Goal: Information Seeking & Learning: Learn about a topic

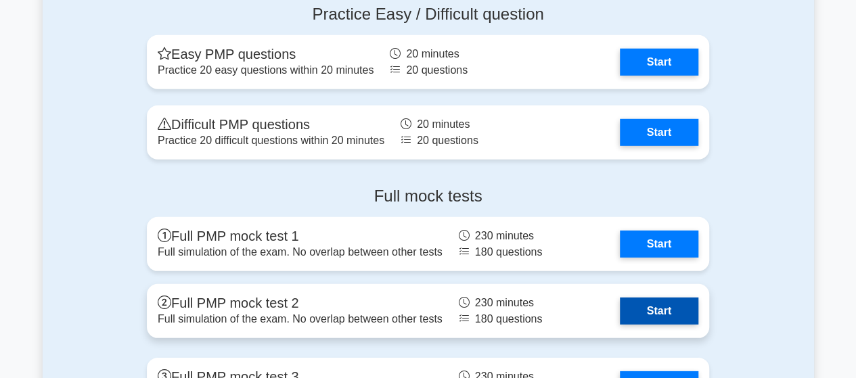
scroll to position [4465, 0]
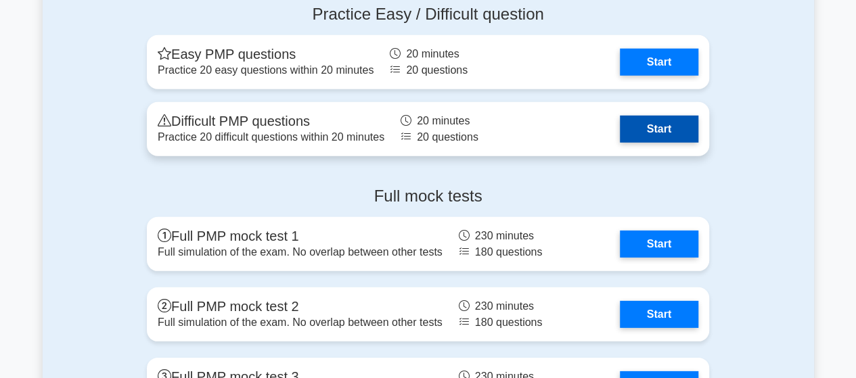
click at [620, 125] on link "Start" at bounding box center [659, 129] width 78 height 27
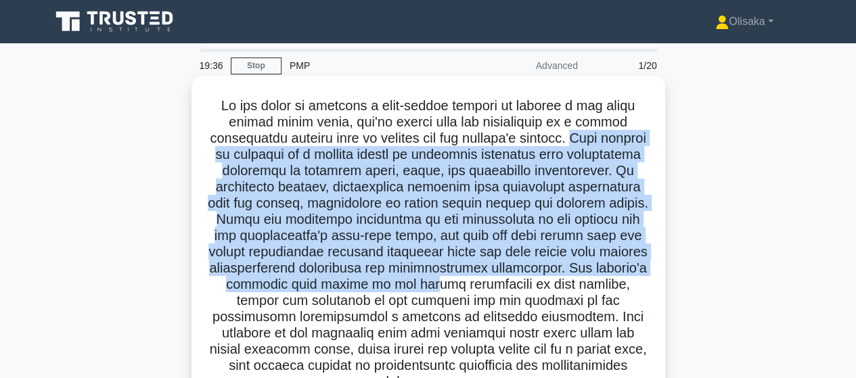
drag, startPoint x: 570, startPoint y: 137, endPoint x: 453, endPoint y: 286, distance: 188.9
click at [453, 286] on h5 ".spinner_0XTQ{transform-origin:center;animation:spinner_y6GP .75s linear infini…" at bounding box center [428, 244] width 441 height 294
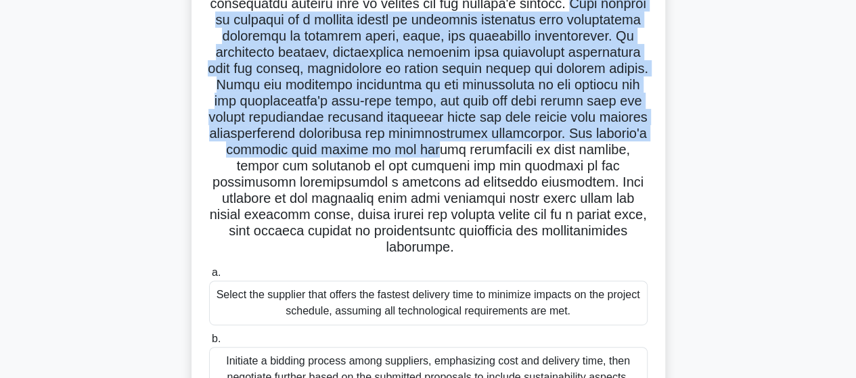
scroll to position [135, 0]
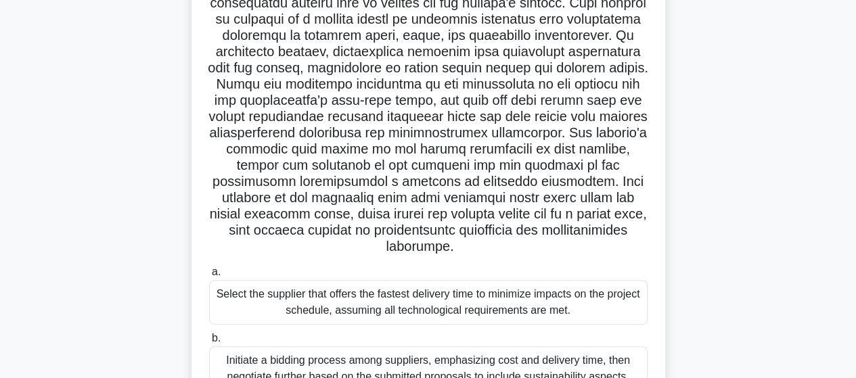
click at [465, 175] on h5 ".spinner_0XTQ{transform-origin:center;animation:spinner_y6GP .75s linear infini…" at bounding box center [428, 109] width 441 height 294
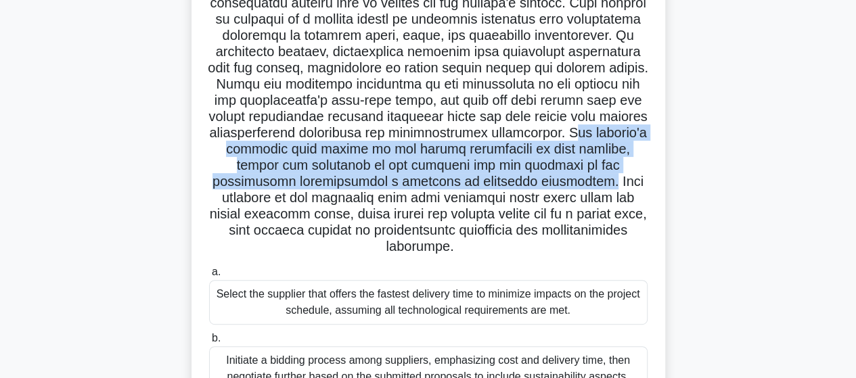
drag, startPoint x: 625, startPoint y: 131, endPoint x: 615, endPoint y: 177, distance: 47.1
click at [615, 177] on h5 ".spinner_0XTQ{transform-origin:center;animation:spinner_y6GP .75s linear infini…" at bounding box center [428, 109] width 441 height 294
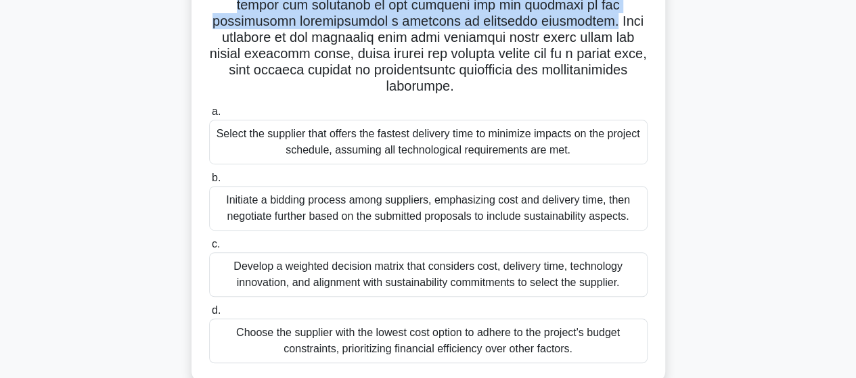
scroll to position [338, 0]
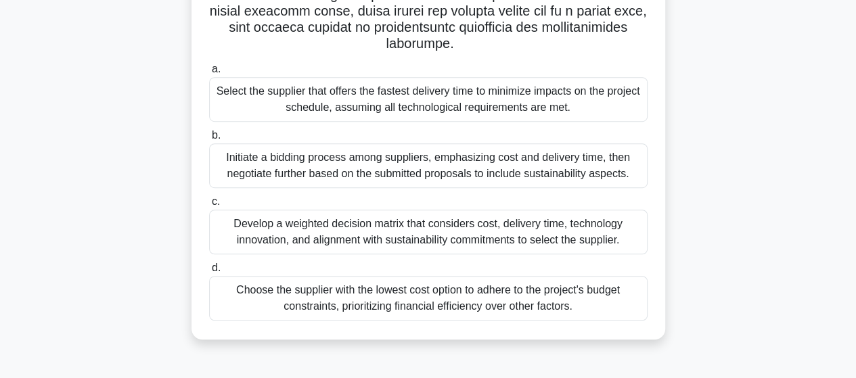
click at [424, 162] on div "Initiate a bidding process among suppliers, emphasizing cost and delivery time,…" at bounding box center [428, 165] width 438 height 45
click at [209, 140] on input "b. Initiate a bidding process among suppliers, emphasizing cost and delivery ti…" at bounding box center [209, 135] width 0 height 9
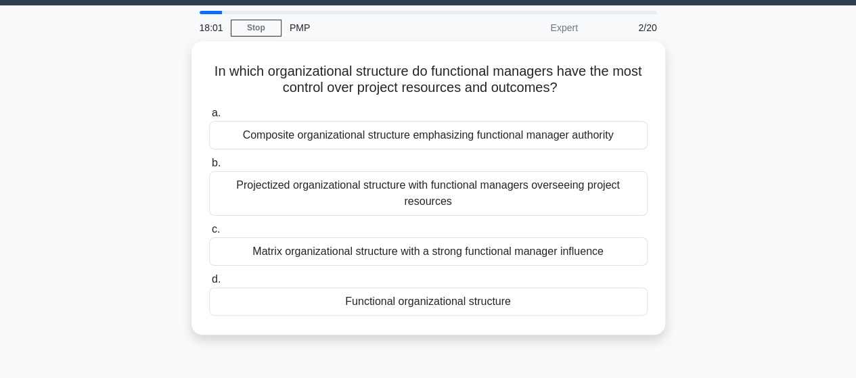
scroll to position [0, 0]
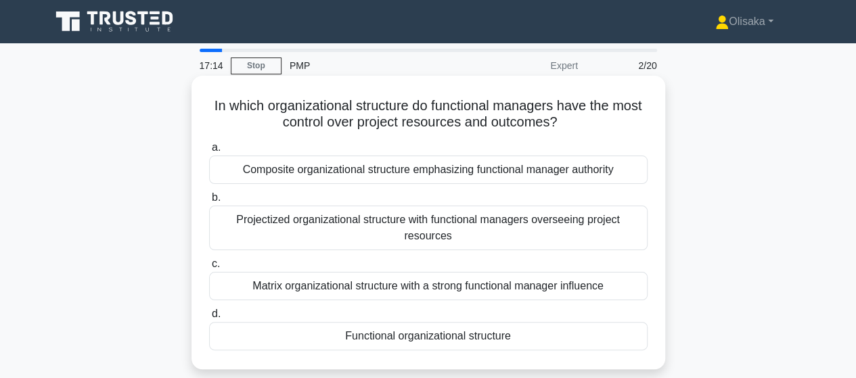
click at [381, 344] on div "Functional organizational structure" at bounding box center [428, 336] width 438 height 28
click at [209, 319] on input "d. Functional organizational structure" at bounding box center [209, 314] width 0 height 9
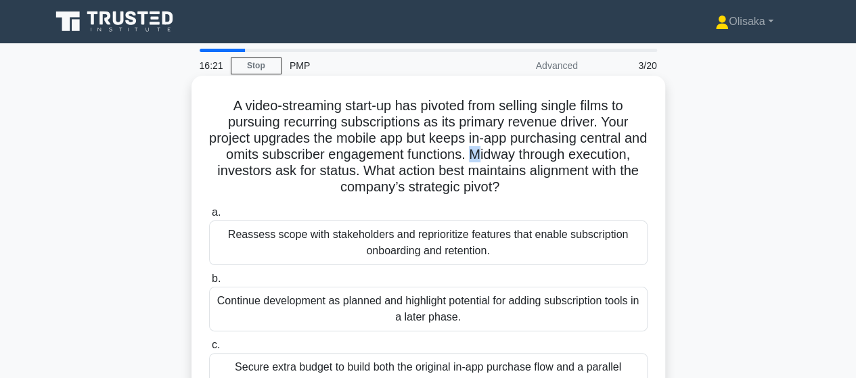
drag, startPoint x: 520, startPoint y: 156, endPoint x: 524, endPoint y: 162, distance: 7.2
click at [524, 162] on h5 "A video-streaming start-up has pivoted from selling single films to pursuing re…" at bounding box center [428, 146] width 441 height 99
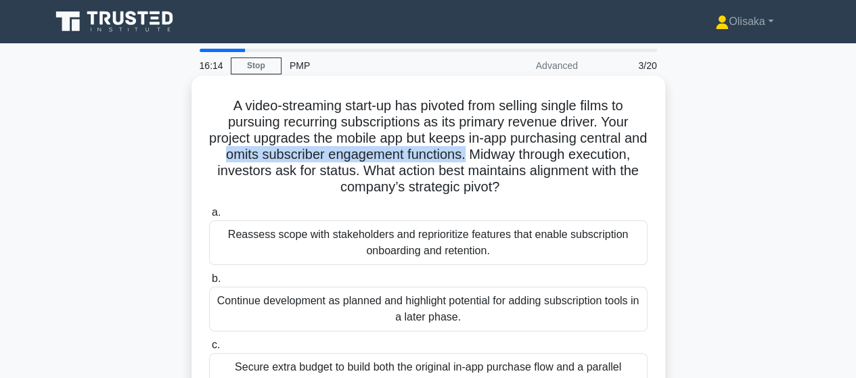
drag, startPoint x: 267, startPoint y: 156, endPoint x: 513, endPoint y: 158, distance: 246.2
click at [513, 158] on h5 "A video-streaming start-up has pivoted from selling single films to pursuing re…" at bounding box center [428, 146] width 441 height 99
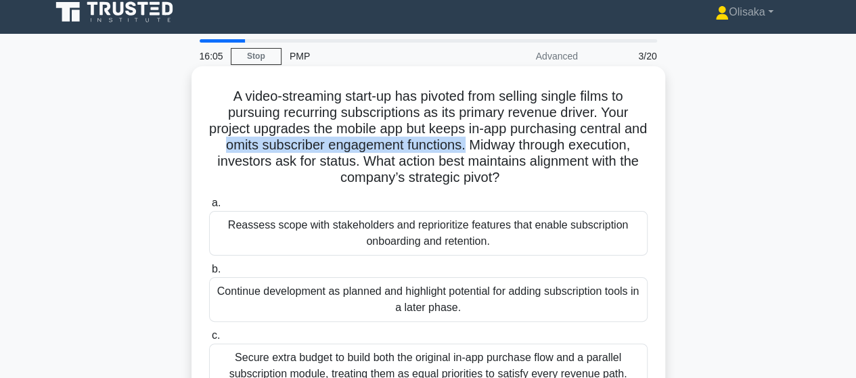
scroll to position [68, 0]
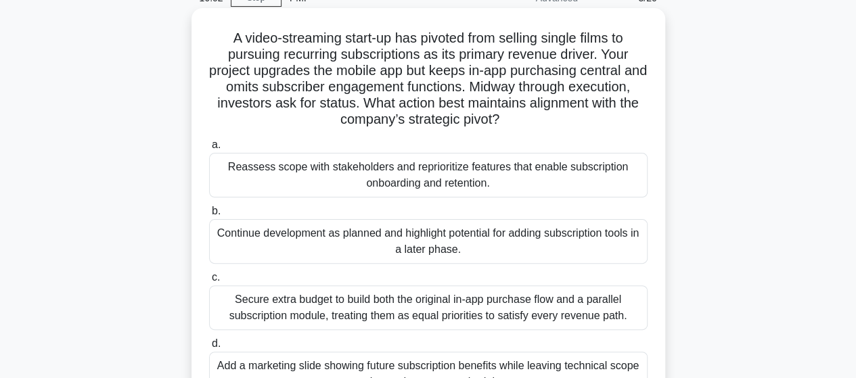
click at [417, 181] on div "Reassess scope with stakeholders and reprioritize features that enable subscrip…" at bounding box center [428, 175] width 438 height 45
click at [209, 150] on input "a. Reassess scope with stakeholders and reprioritize features that enable subsc…" at bounding box center [209, 145] width 0 height 9
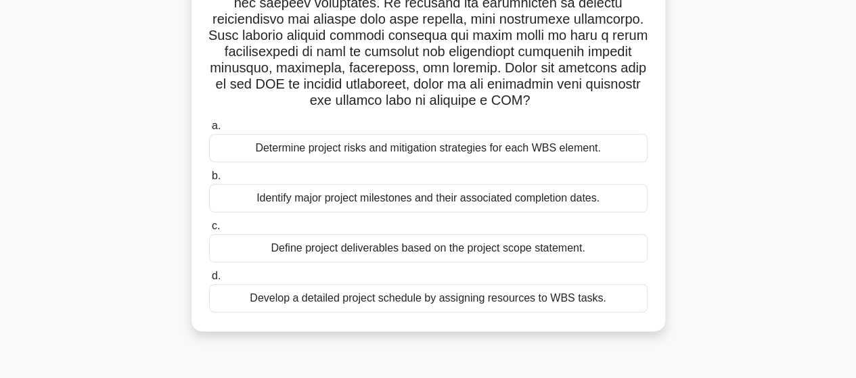
scroll to position [271, 0]
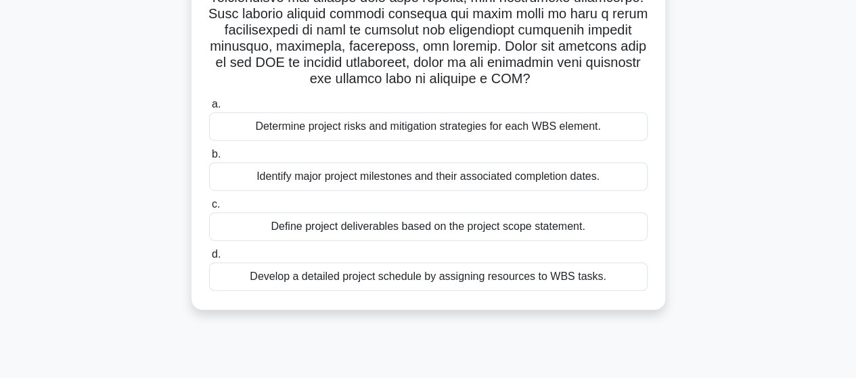
click at [430, 279] on div "Develop a detailed project schedule by assigning resources to WBS tasks." at bounding box center [428, 276] width 438 height 28
click at [209, 259] on input "d. Develop a detailed project schedule by assigning resources to WBS tasks." at bounding box center [209, 254] width 0 height 9
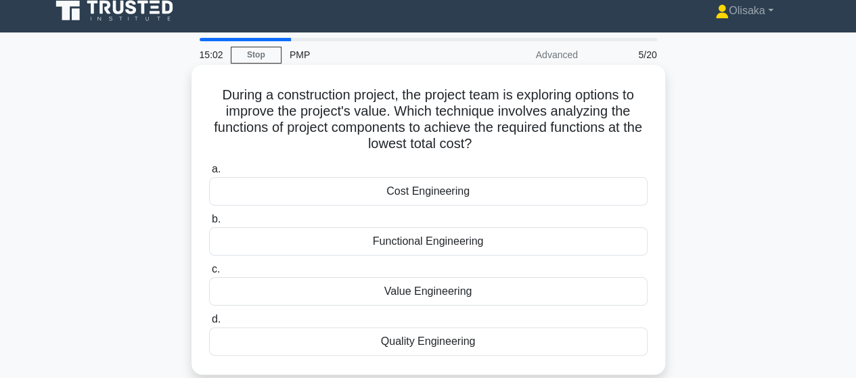
scroll to position [0, 0]
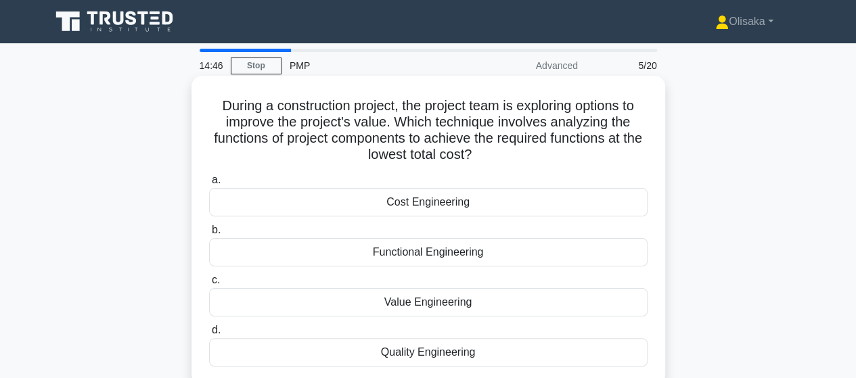
click at [428, 306] on div "Value Engineering" at bounding box center [428, 302] width 438 height 28
click at [209, 285] on input "c. Value Engineering" at bounding box center [209, 280] width 0 height 9
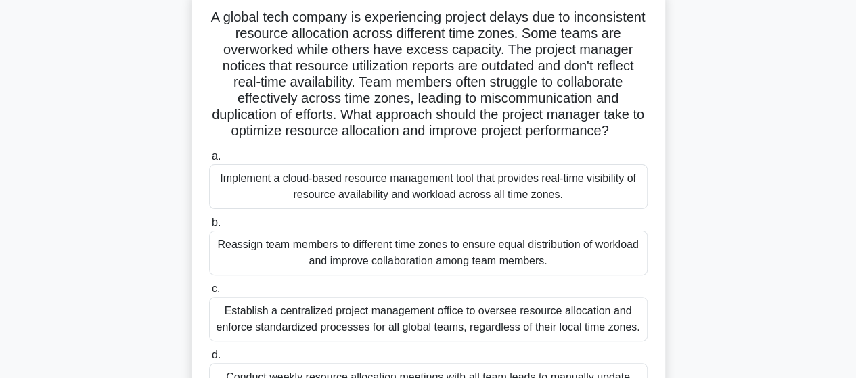
scroll to position [68, 0]
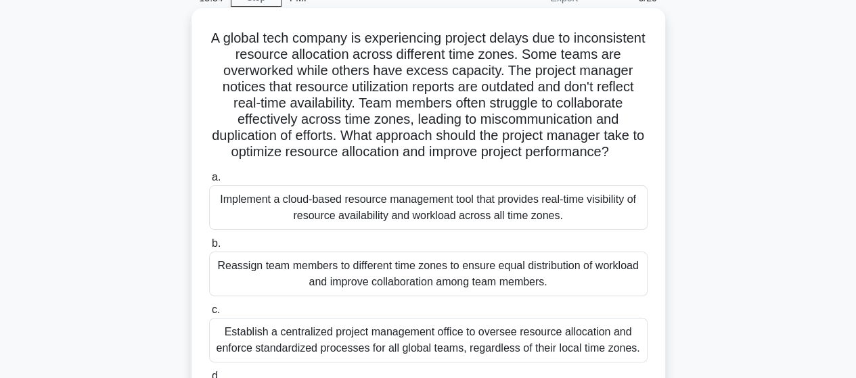
click at [400, 296] on div "Reassign team members to different time zones to ensure equal distribution of w…" at bounding box center [428, 274] width 438 height 45
click at [209, 248] on input "b. Reassign team members to different time zones to ensure equal distribution o…" at bounding box center [209, 243] width 0 height 9
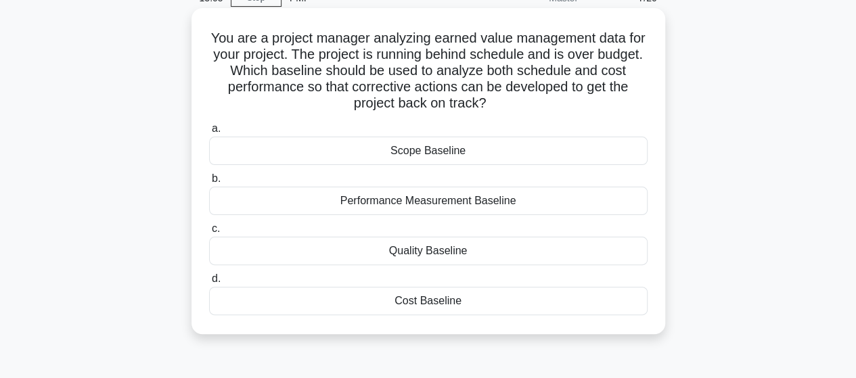
click at [415, 206] on div "Performance Measurement Baseline" at bounding box center [428, 201] width 438 height 28
click at [209, 183] on input "b. Performance Measurement Baseline" at bounding box center [209, 179] width 0 height 9
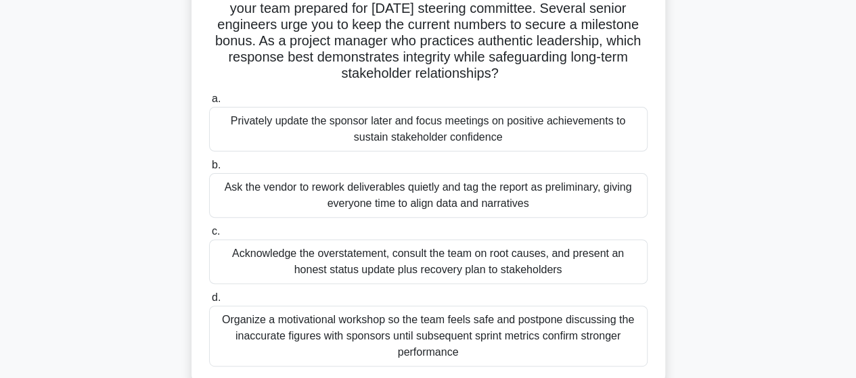
scroll to position [135, 0]
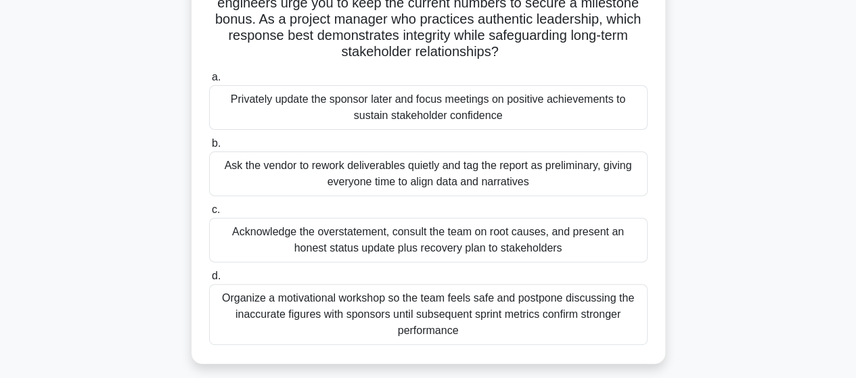
click at [422, 247] on div "Acknowledge the overstatement, consult the team on root causes, and present an …" at bounding box center [428, 240] width 438 height 45
click at [209, 214] on input "c. Acknowledge the overstatement, consult the team on root causes, and present …" at bounding box center [209, 210] width 0 height 9
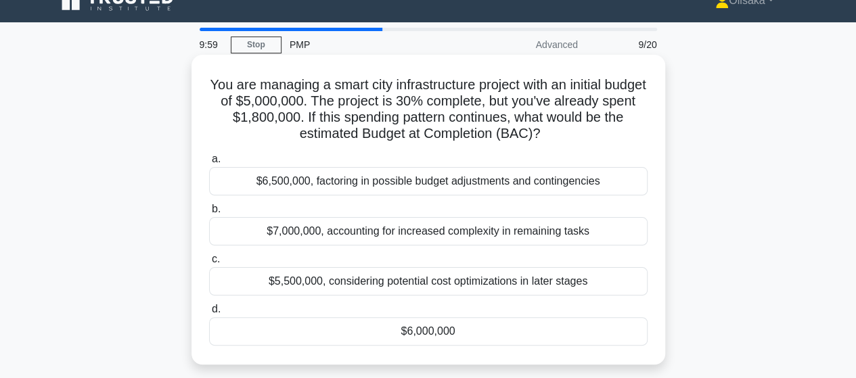
scroll to position [0, 0]
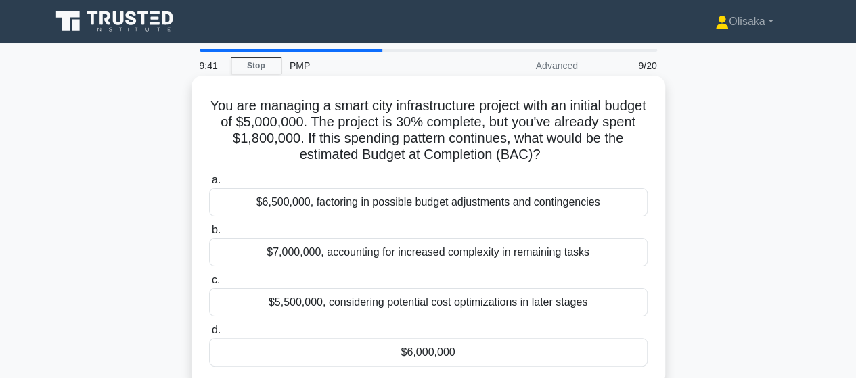
click at [378, 300] on div "$5,500,000, considering potential cost optimizations in later stages" at bounding box center [428, 302] width 438 height 28
click at [209, 285] on input "c. $5,500,000, considering potential cost optimizations in later stages" at bounding box center [209, 280] width 0 height 9
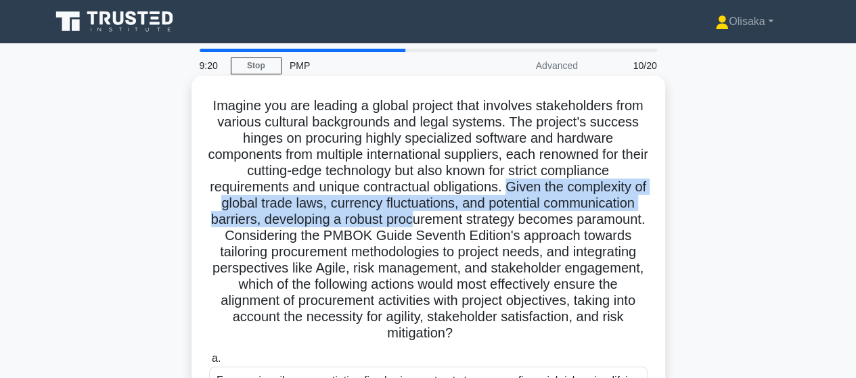
drag, startPoint x: 516, startPoint y: 183, endPoint x: 529, endPoint y: 226, distance: 45.2
click at [529, 226] on h5 "Imagine you are leading a global project that involves stakeholders from variou…" at bounding box center [428, 219] width 441 height 245
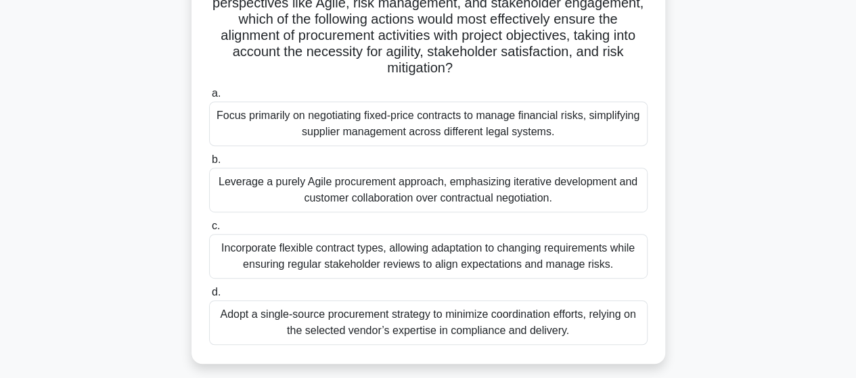
scroll to position [271, 0]
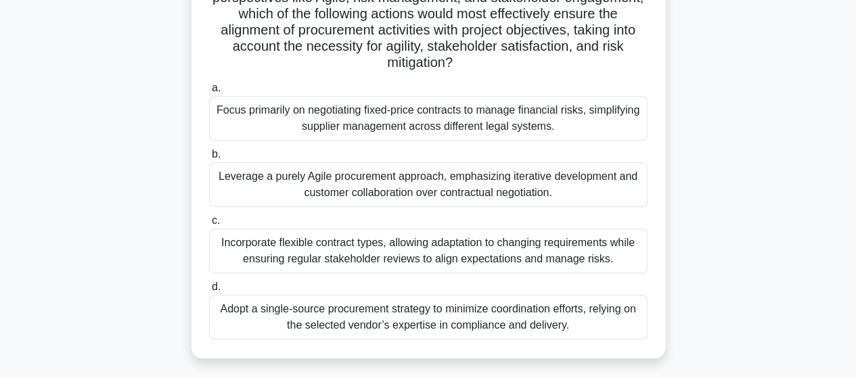
click at [400, 258] on div "Incorporate flexible contract types, allowing adaptation to changing requiremen…" at bounding box center [428, 251] width 438 height 45
click at [209, 225] on input "c. Incorporate flexible contract types, allowing adaptation to changing require…" at bounding box center [209, 220] width 0 height 9
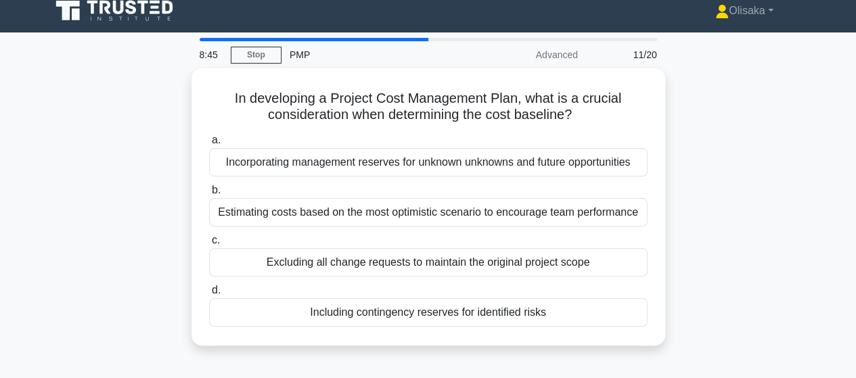
scroll to position [0, 0]
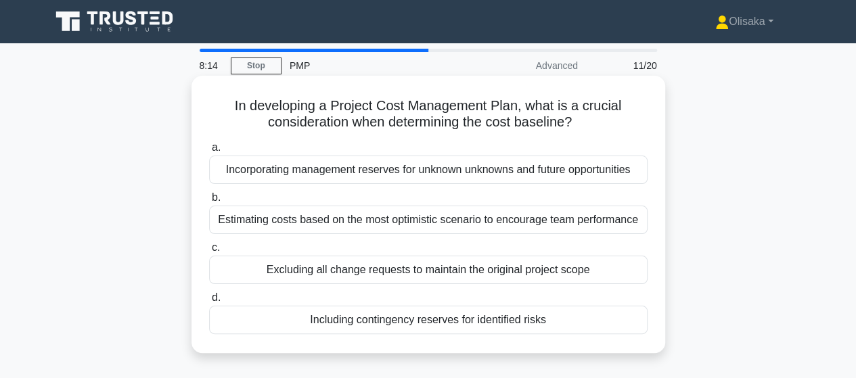
click at [465, 323] on div "Including contingency reserves for identified risks" at bounding box center [428, 320] width 438 height 28
click at [209, 302] on input "d. Including contingency reserves for identified risks" at bounding box center [209, 298] width 0 height 9
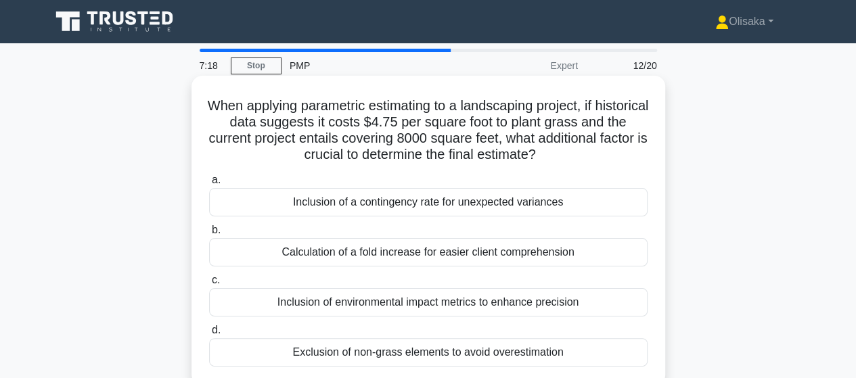
click at [421, 216] on div "Inclusion of a contingency rate for unexpected variances" at bounding box center [428, 202] width 438 height 28
click at [209, 185] on input "a. Inclusion of a contingency rate for unexpected variances" at bounding box center [209, 180] width 0 height 9
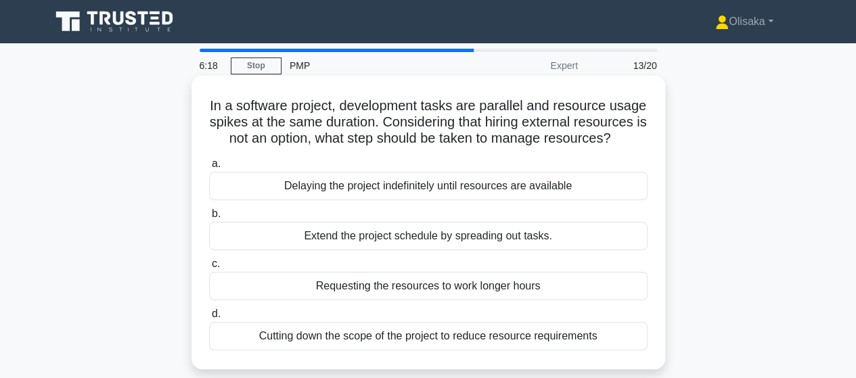
click at [395, 250] on div "Extend the project schedule by spreading out tasks." at bounding box center [428, 236] width 438 height 28
click at [209, 219] on input "b. Extend the project schedule by spreading out tasks." at bounding box center [209, 214] width 0 height 9
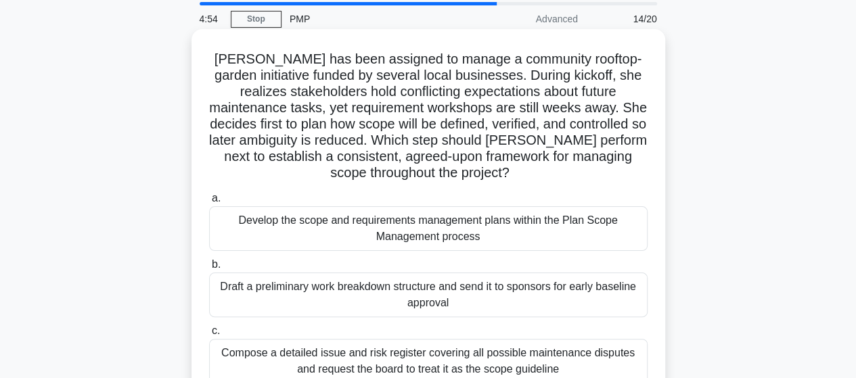
scroll to position [68, 0]
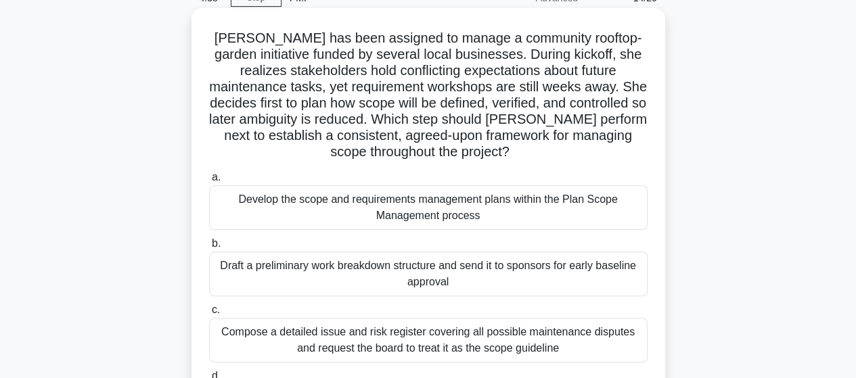
click at [405, 216] on div "Develop the scope and requirements management plans within the Plan Scope Manag…" at bounding box center [428, 207] width 438 height 45
click at [209, 182] on input "a. Develop the scope and requirements management plans within the Plan Scope Ma…" at bounding box center [209, 177] width 0 height 9
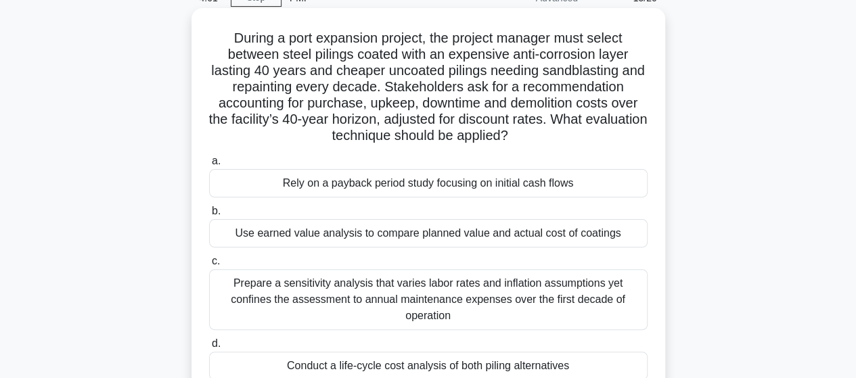
click at [415, 363] on div "Conduct a life-cycle cost analysis of both piling alternatives" at bounding box center [428, 366] width 438 height 28
click at [209, 348] on input "d. Conduct a life-cycle cost analysis of both piling alternatives" at bounding box center [209, 344] width 0 height 9
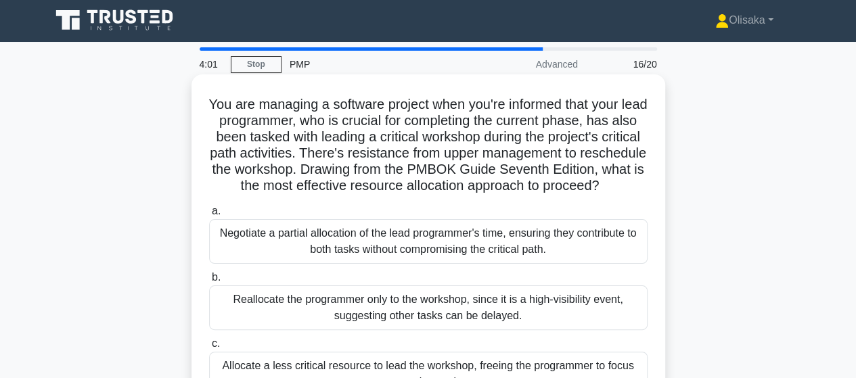
scroll to position [0, 0]
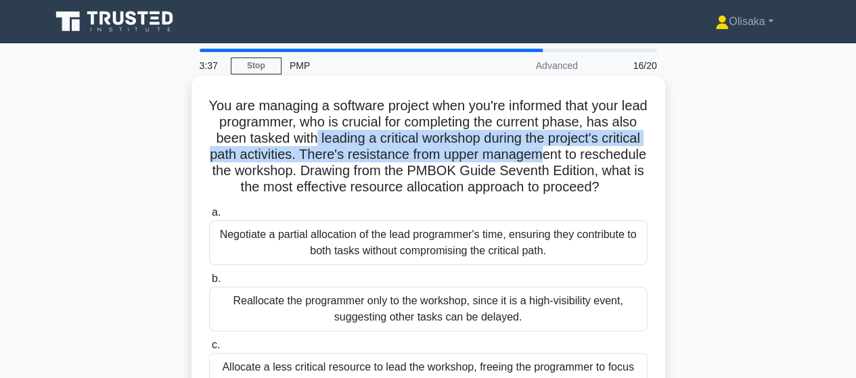
drag, startPoint x: 349, startPoint y: 139, endPoint x: 532, endPoint y: 176, distance: 187.1
click at [595, 151] on h5 "You are managing a software project when you're informed that your lead program…" at bounding box center [428, 146] width 441 height 99
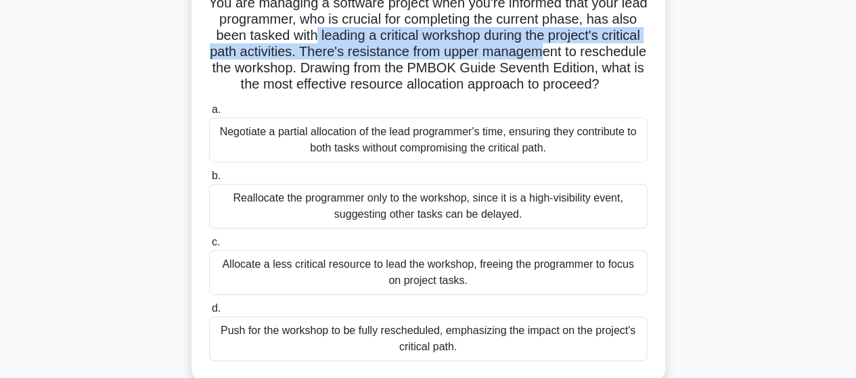
scroll to position [135, 0]
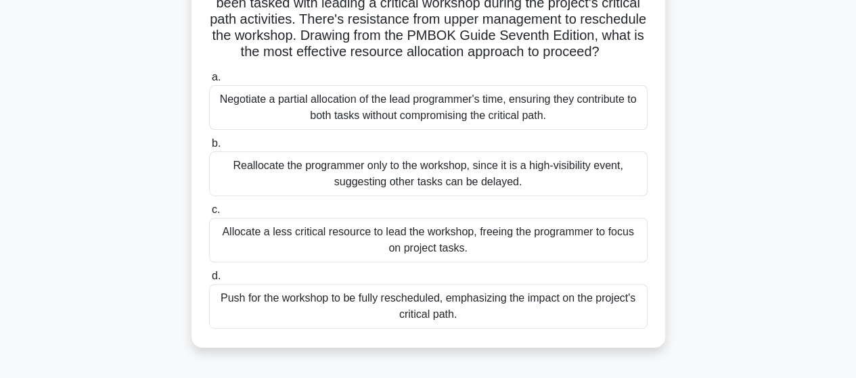
click at [375, 125] on div "Negotiate a partial allocation of the lead programmer's time, ensuring they con…" at bounding box center [428, 107] width 438 height 45
click at [209, 82] on input "a. Negotiate a partial allocation of the lead programmer's time, ensuring they …" at bounding box center [209, 77] width 0 height 9
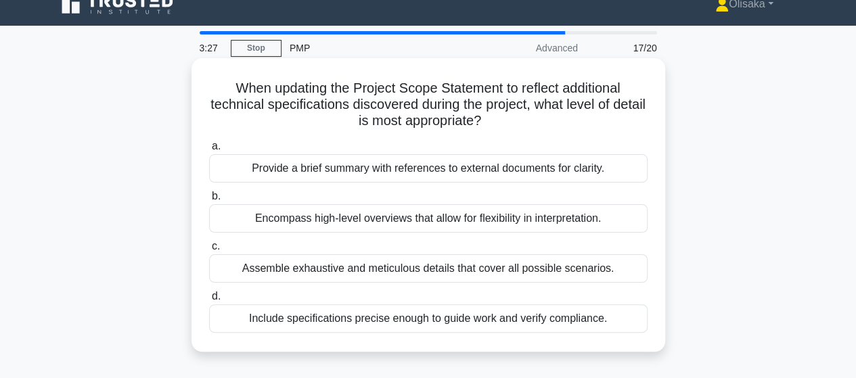
scroll to position [0, 0]
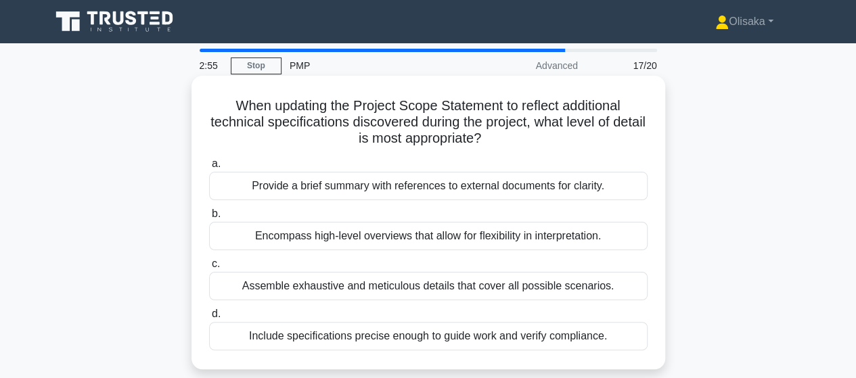
click at [426, 236] on div "Encompass high-level overviews that allow for flexibility in interpretation." at bounding box center [428, 236] width 438 height 28
click at [209, 219] on input "b. Encompass high-level overviews that allow for flexibility in interpretation." at bounding box center [209, 214] width 0 height 9
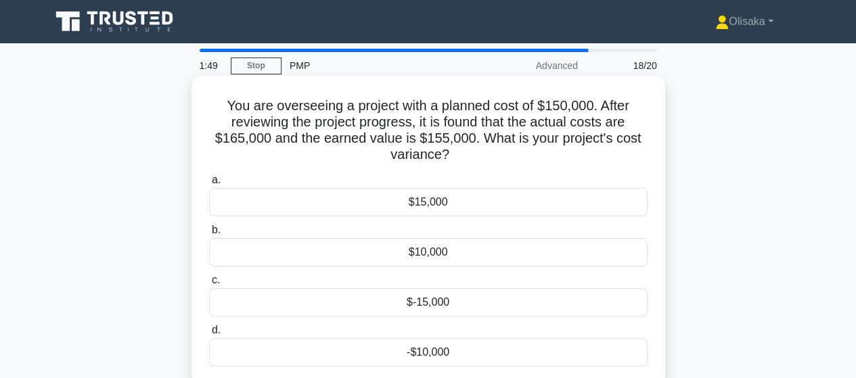
click at [390, 354] on div "-$10,000" at bounding box center [428, 352] width 438 height 28
click at [209, 335] on input "d. -$10,000" at bounding box center [209, 330] width 0 height 9
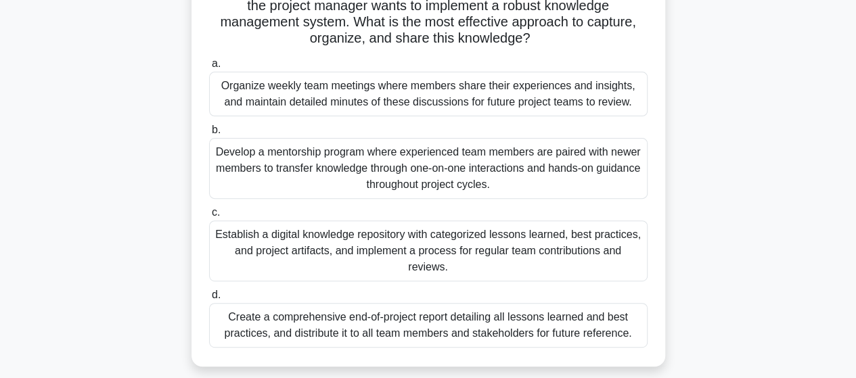
scroll to position [203, 0]
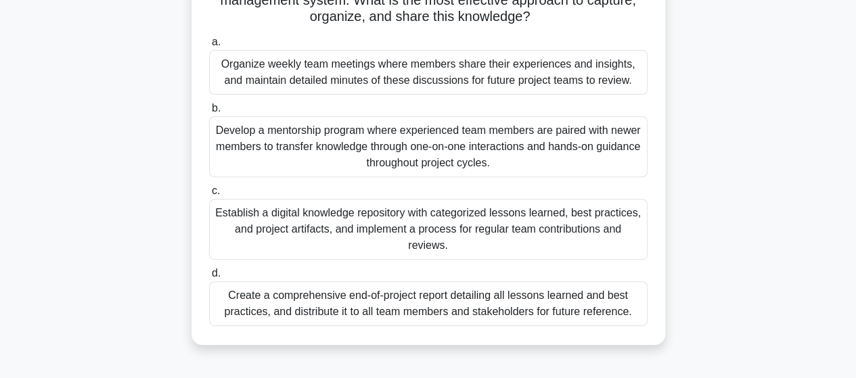
click at [428, 228] on div "Establish a digital knowledge repository with categorized lessons learned, best…" at bounding box center [428, 229] width 438 height 61
click at [209, 196] on input "c. Establish a digital knowledge repository with categorized lessons learned, b…" at bounding box center [209, 191] width 0 height 9
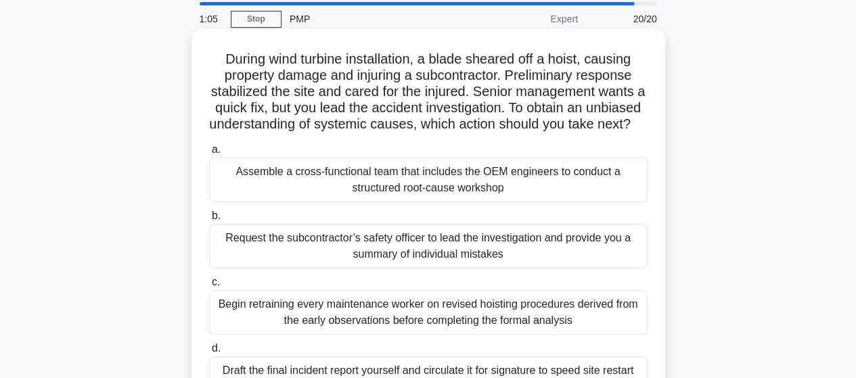
scroll to position [68, 0]
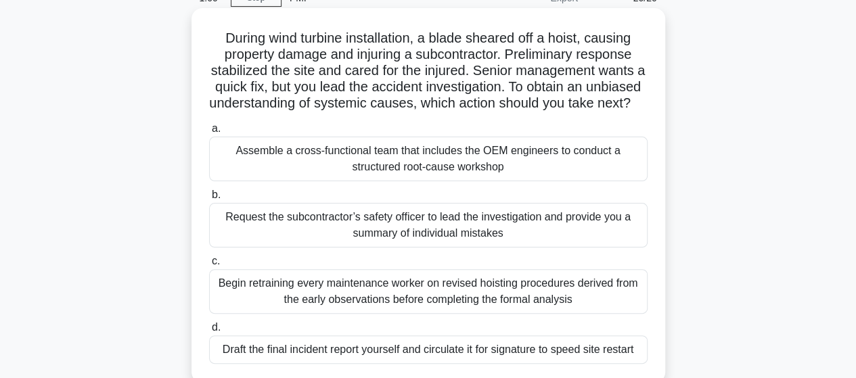
click at [452, 177] on div "Assemble a cross-functional team that includes the OEM engineers to conduct a s…" at bounding box center [428, 159] width 438 height 45
click at [209, 133] on input "a. Assemble a cross-functional team that includes the OEM engineers to conduct …" at bounding box center [209, 128] width 0 height 9
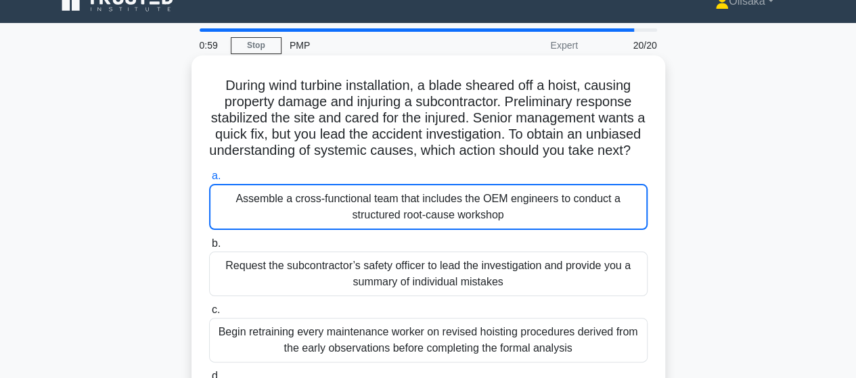
scroll to position [0, 0]
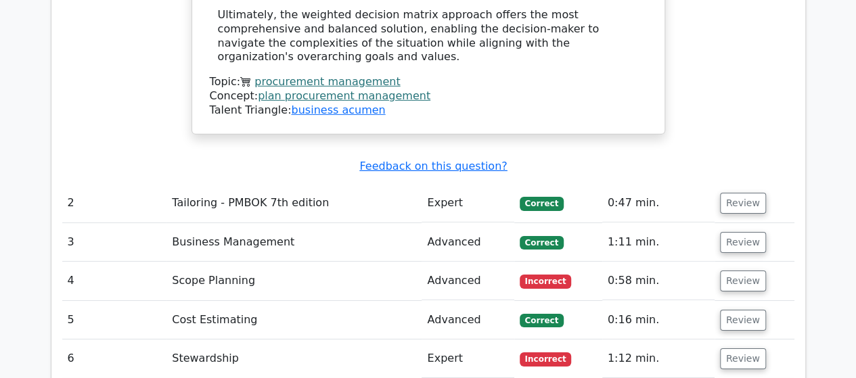
scroll to position [2097, 0]
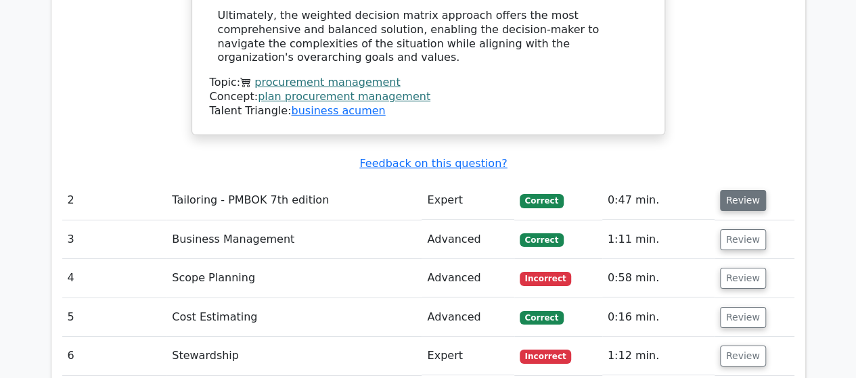
click at [727, 190] on button "Review" at bounding box center [743, 200] width 46 height 21
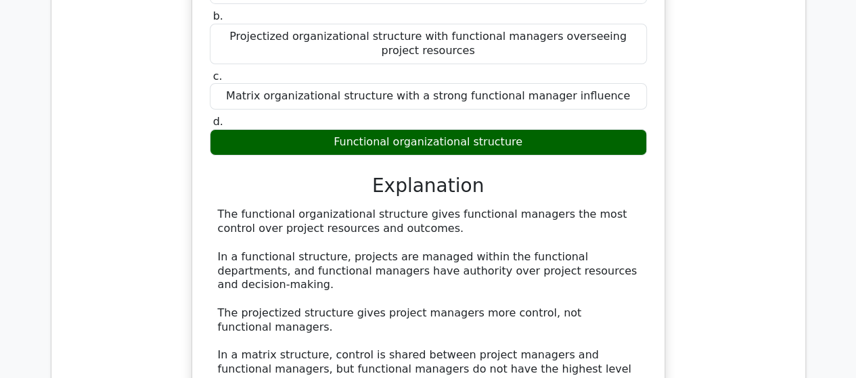
scroll to position [2435, 0]
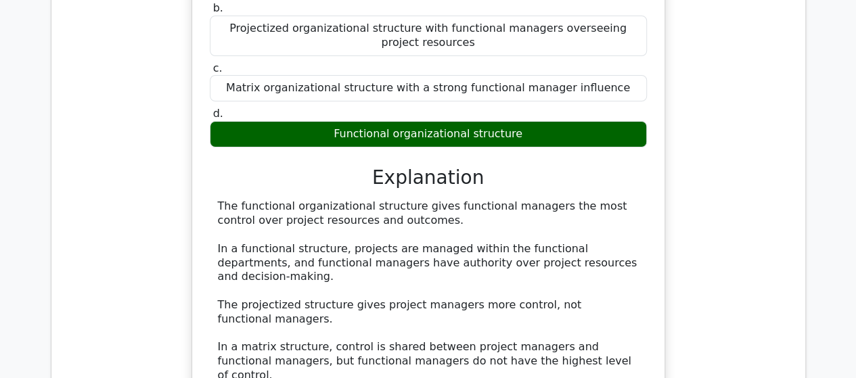
drag, startPoint x: 308, startPoint y: 347, endPoint x: 359, endPoint y: 202, distance: 153.8
click at [359, 202] on div "The functional organizational structure gives functional managers the most cont…" at bounding box center [428, 319] width 421 height 239
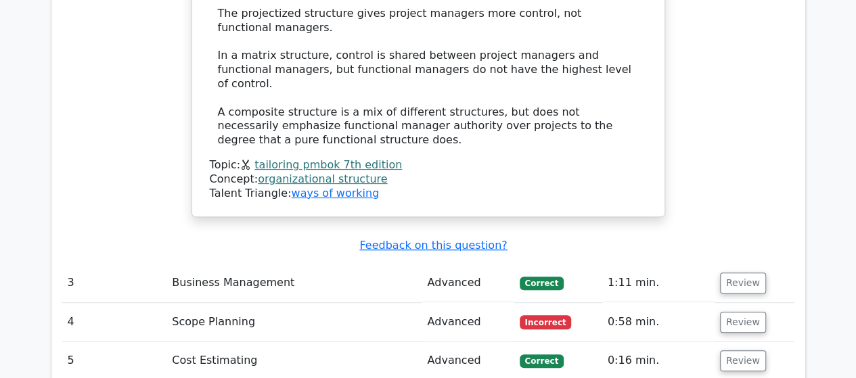
scroll to position [2774, 0]
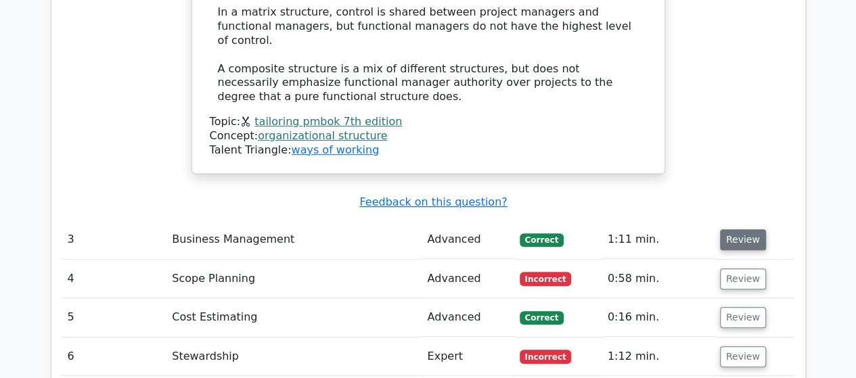
drag, startPoint x: 737, startPoint y: 119, endPoint x: 728, endPoint y: 126, distance: 11.6
click at [737, 229] on button "Review" at bounding box center [743, 239] width 46 height 21
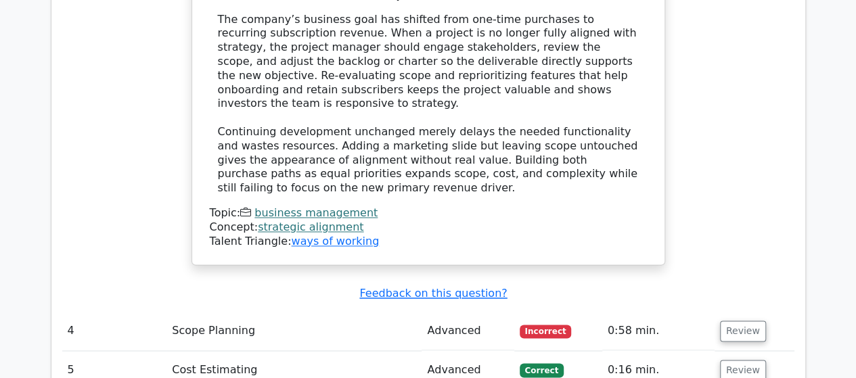
scroll to position [3450, 0]
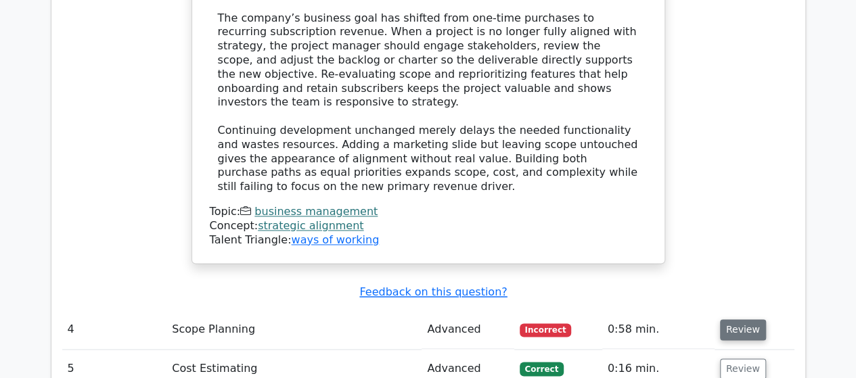
click at [728, 319] on button "Review" at bounding box center [743, 329] width 46 height 21
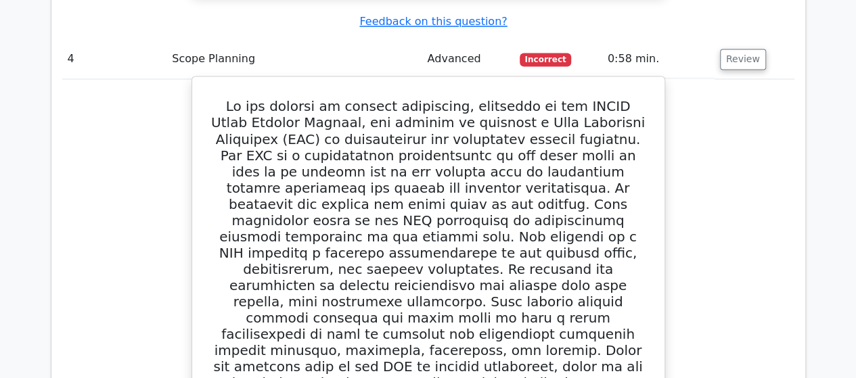
scroll to position [3788, 0]
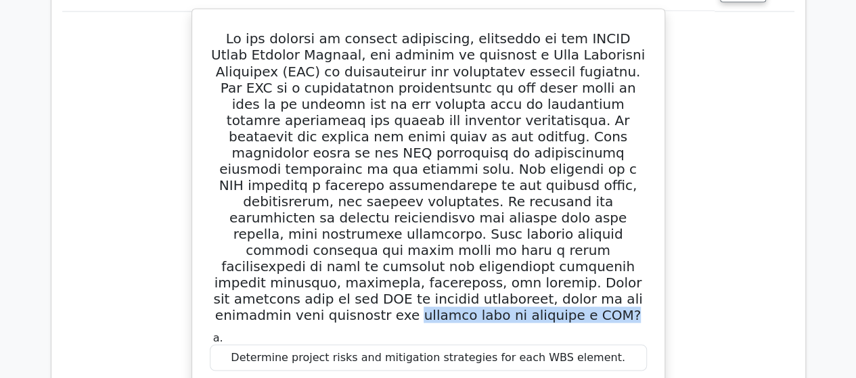
drag, startPoint x: 349, startPoint y: 128, endPoint x: 536, endPoint y: 124, distance: 186.7
click at [536, 124] on h5 at bounding box center [428, 176] width 440 height 292
copy h5 "initial step in creating a WBS?"
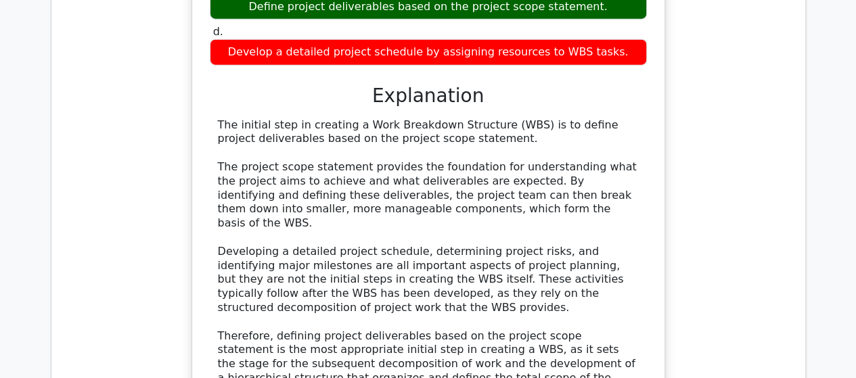
scroll to position [4262, 0]
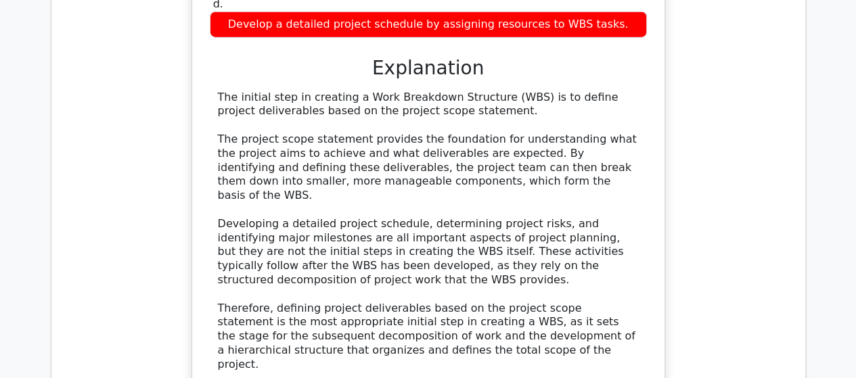
drag, startPoint x: 733, startPoint y: 290, endPoint x: 584, endPoint y: 258, distance: 152.3
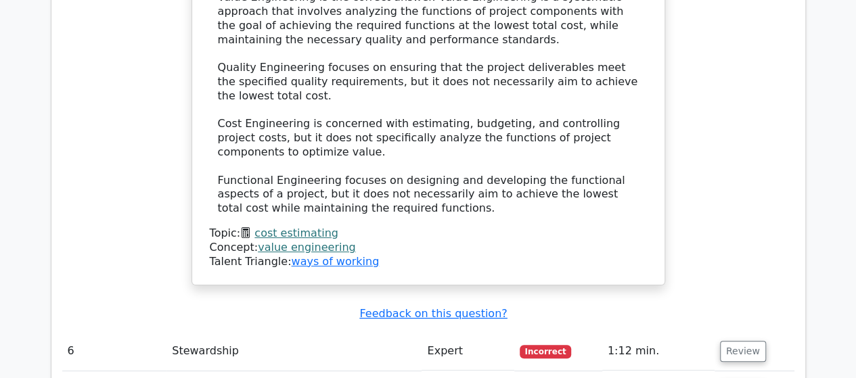
scroll to position [5141, 0]
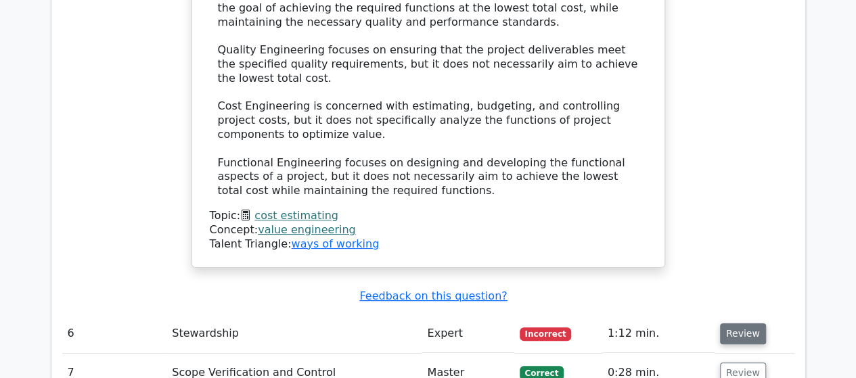
click at [734, 323] on button "Review" at bounding box center [743, 333] width 46 height 21
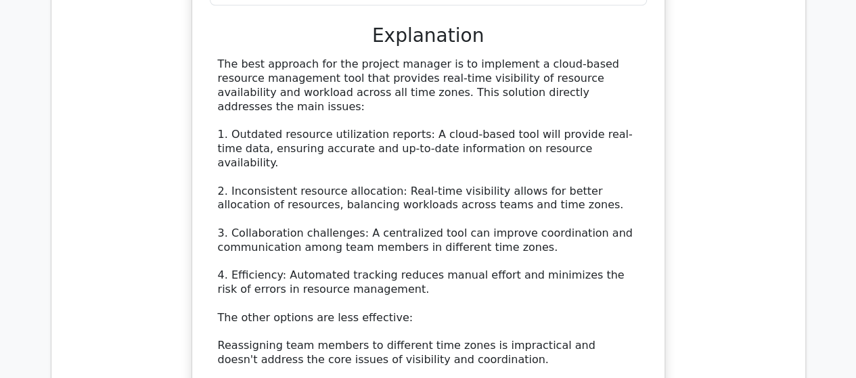
scroll to position [5953, 0]
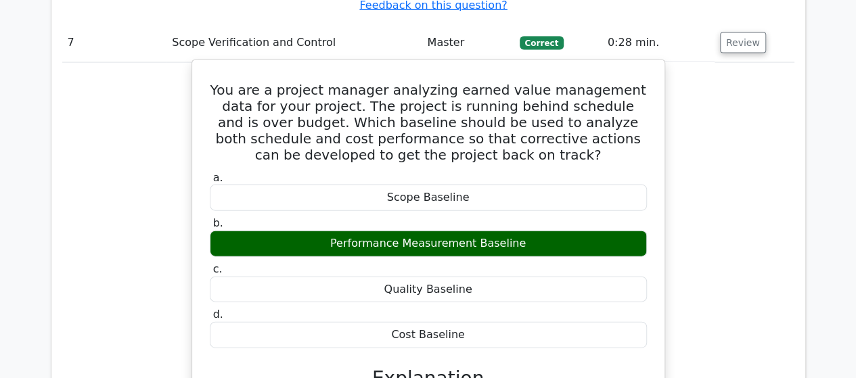
scroll to position [6562, 0]
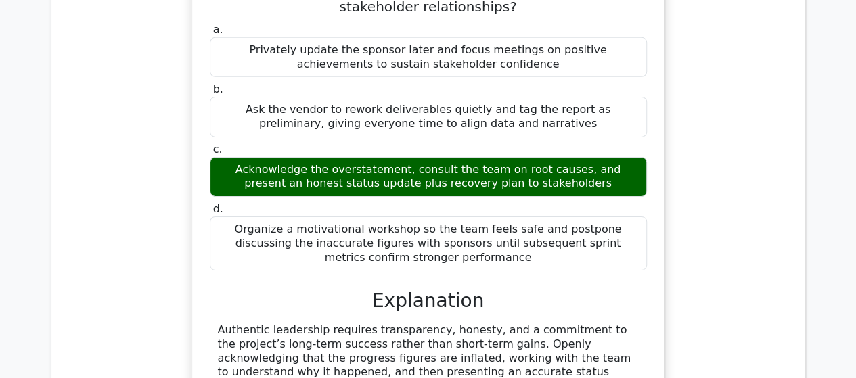
scroll to position [7441, 0]
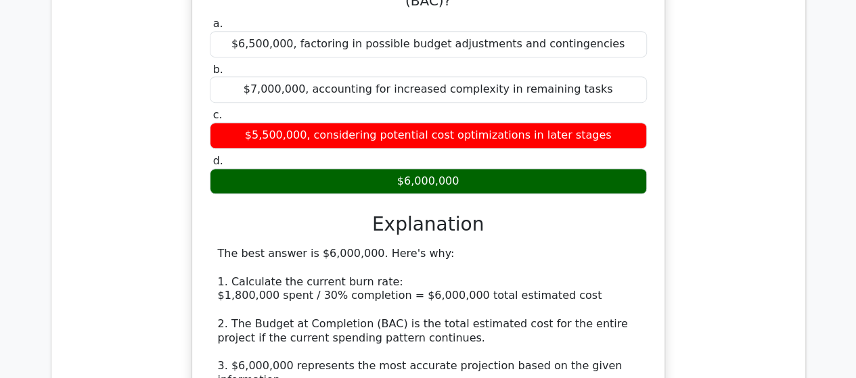
scroll to position [8118, 0]
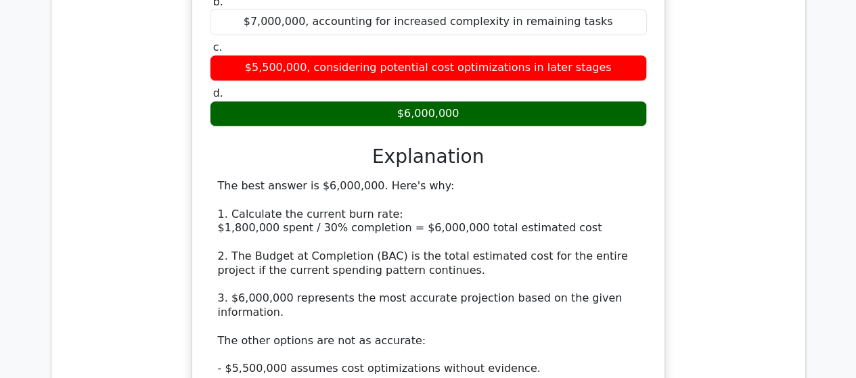
drag, startPoint x: 735, startPoint y: 249, endPoint x: 717, endPoint y: 255, distance: 19.3
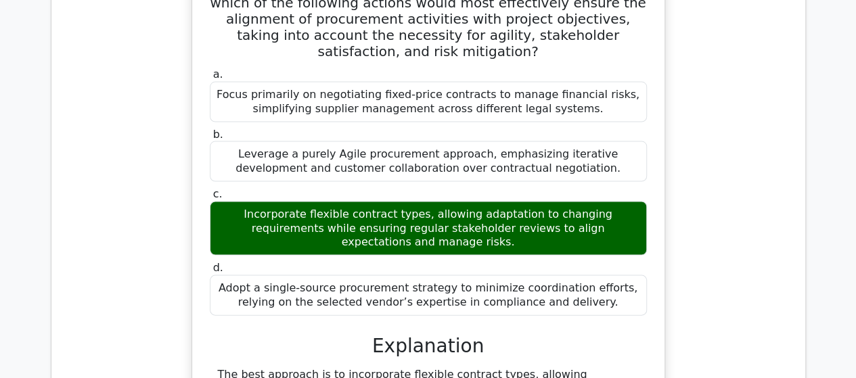
scroll to position [9200, 0]
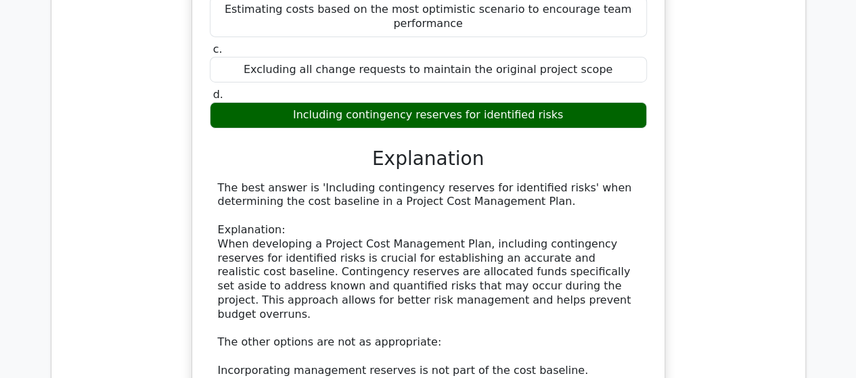
scroll to position [10012, 0]
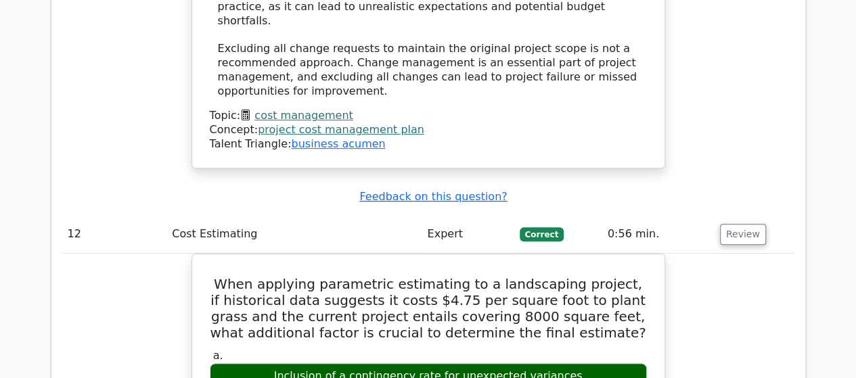
scroll to position [10553, 0]
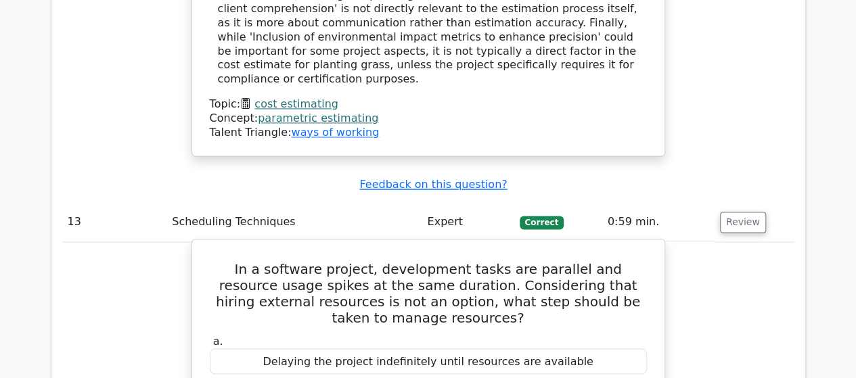
scroll to position [11230, 0]
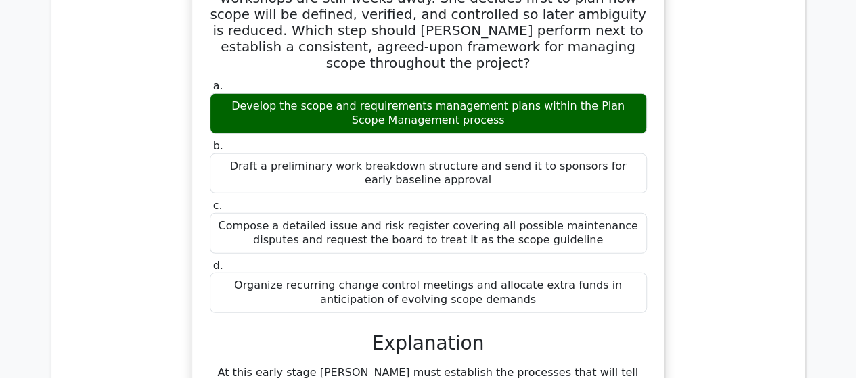
scroll to position [12177, 0]
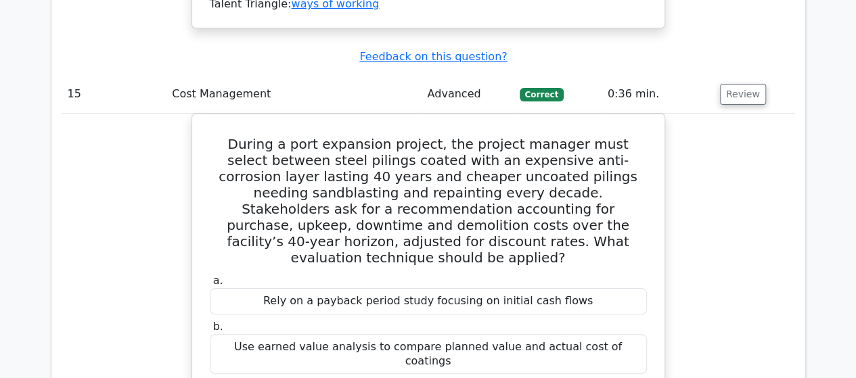
scroll to position [12921, 0]
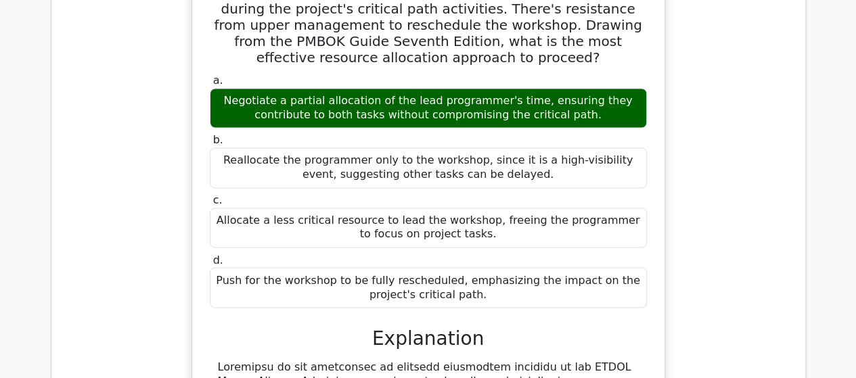
scroll to position [13868, 0]
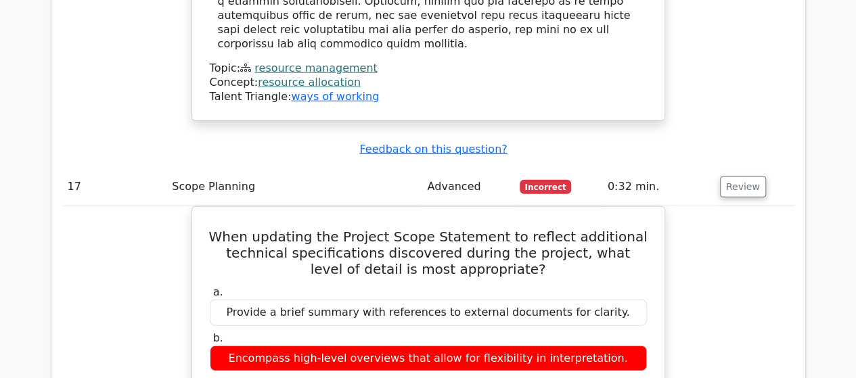
scroll to position [14544, 0]
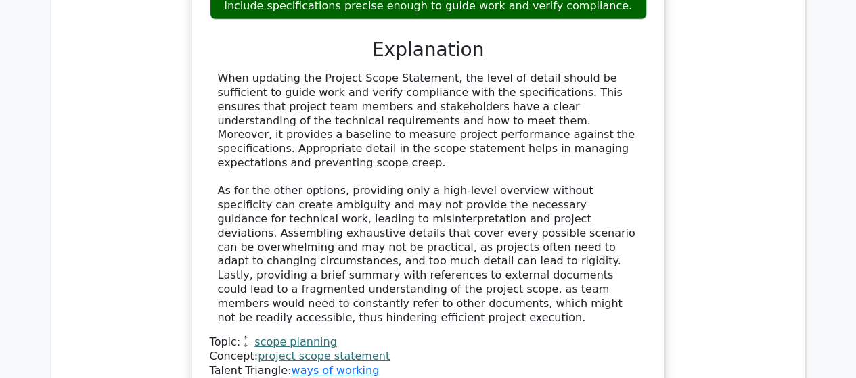
scroll to position [14950, 0]
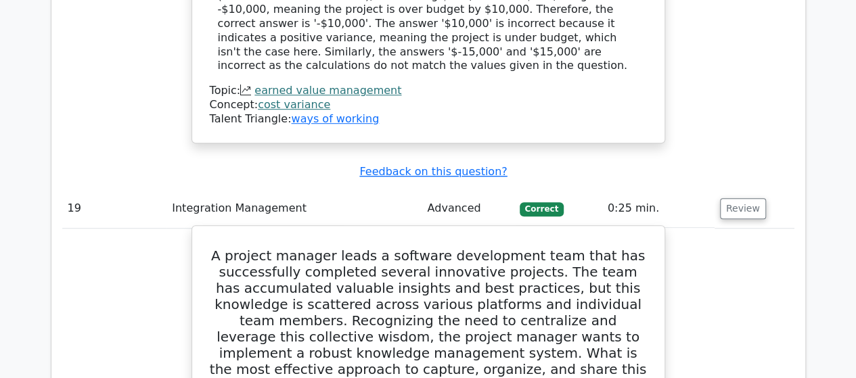
scroll to position [16100, 0]
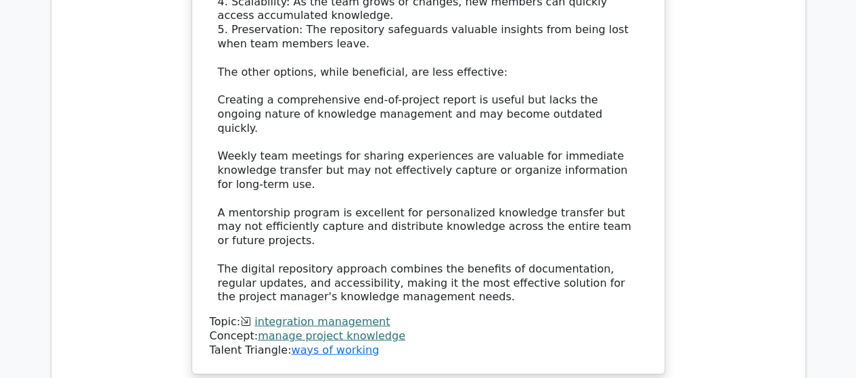
scroll to position [16844, 0]
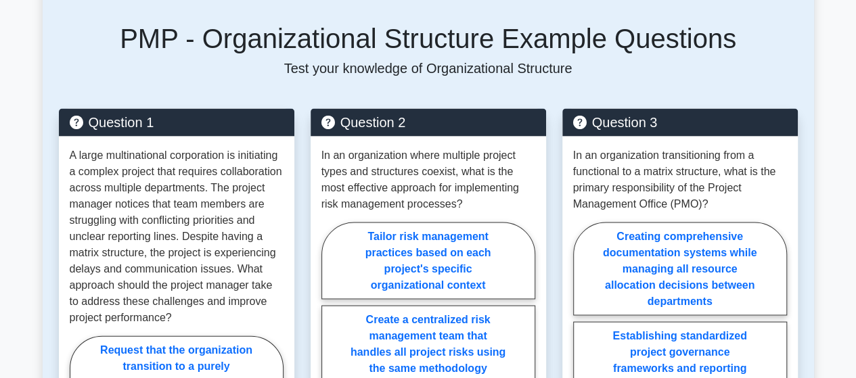
scroll to position [1218, 0]
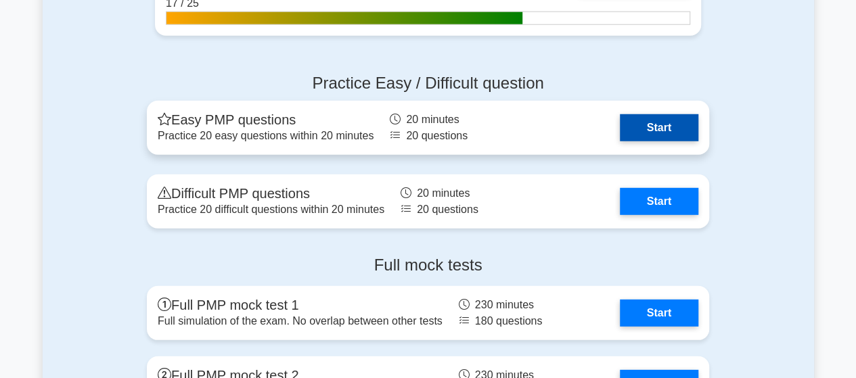
scroll to position [4397, 0]
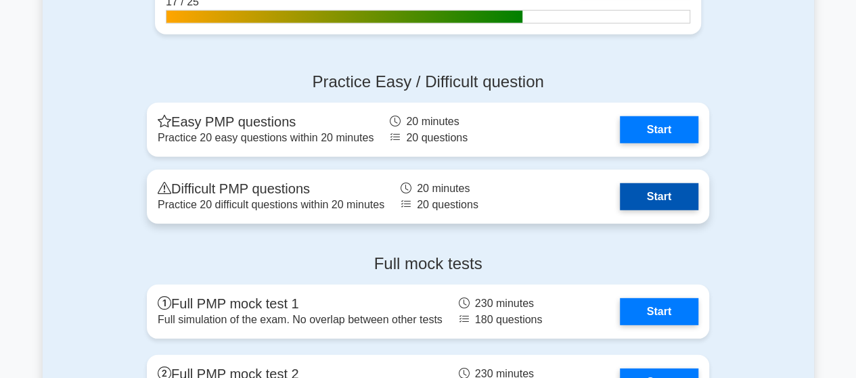
click at [620, 193] on link "Start" at bounding box center [659, 196] width 78 height 27
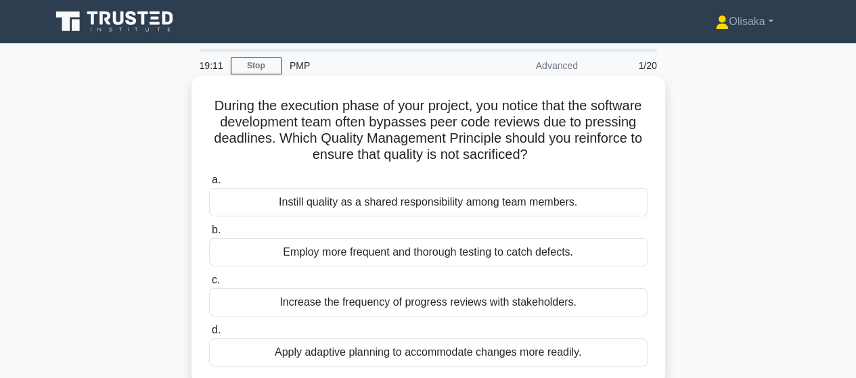
click at [441, 207] on div "Instill quality as a shared responsibility among team members." at bounding box center [428, 202] width 438 height 28
click at [209, 185] on input "a. Instill quality as a shared responsibility among team members." at bounding box center [209, 180] width 0 height 9
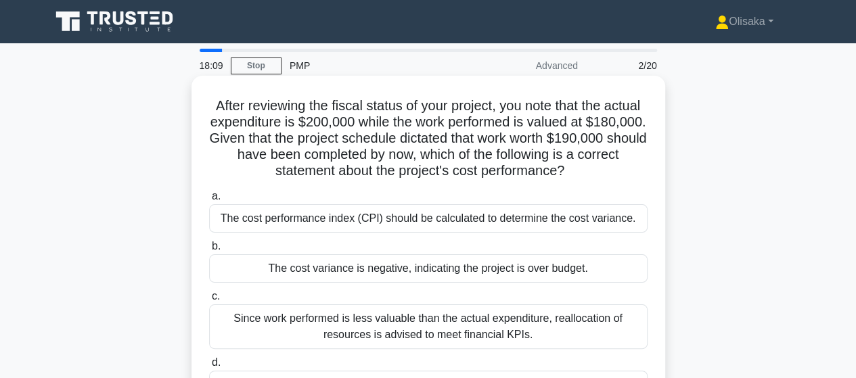
scroll to position [68, 0]
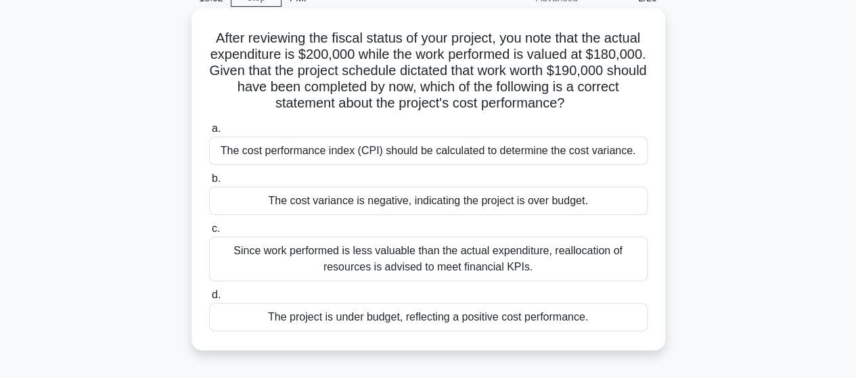
click at [430, 206] on div "The cost variance is negative, indicating the project is over budget." at bounding box center [428, 201] width 438 height 28
click at [209, 183] on input "b. The cost variance is negative, indicating the project is over budget." at bounding box center [209, 179] width 0 height 9
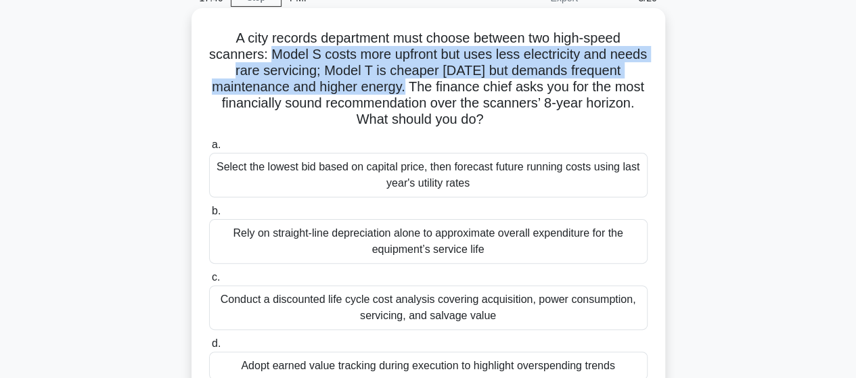
drag, startPoint x: 288, startPoint y: 55, endPoint x: 408, endPoint y: 93, distance: 125.6
click at [408, 93] on h5 "A city records department must choose between two high-speed scanners: Model S …" at bounding box center [428, 79] width 441 height 99
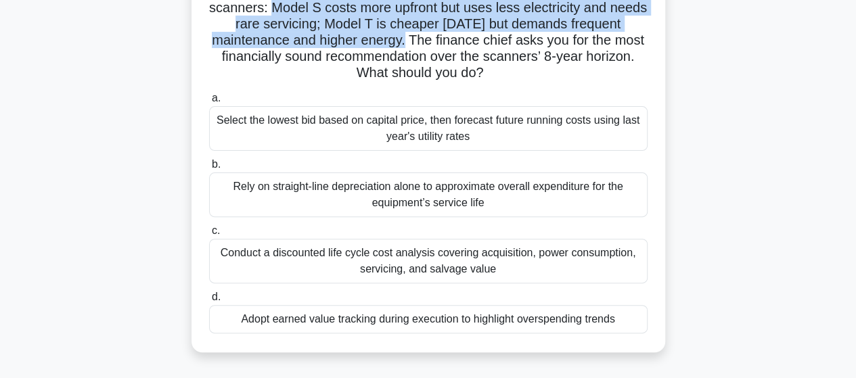
scroll to position [135, 0]
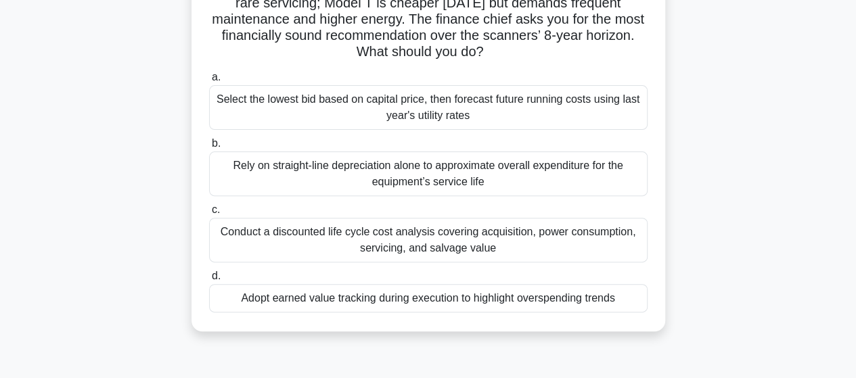
click at [487, 246] on div "Conduct a discounted life cycle cost analysis covering acquisition, power consu…" at bounding box center [428, 240] width 438 height 45
click at [209, 214] on input "c. Conduct a discounted life cycle cost analysis covering acquisition, power co…" at bounding box center [209, 210] width 0 height 9
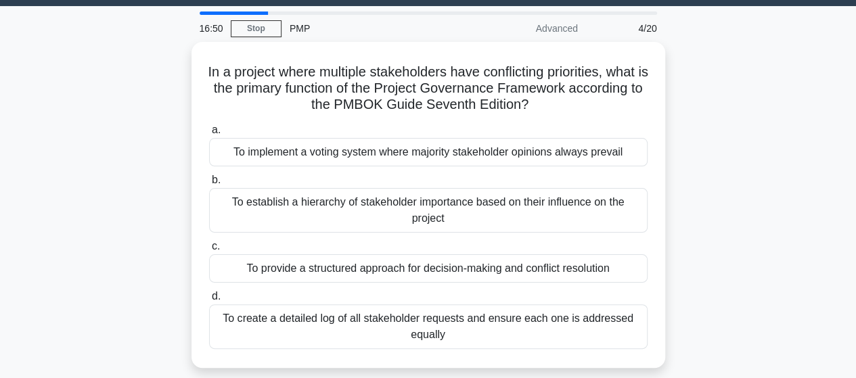
scroll to position [0, 0]
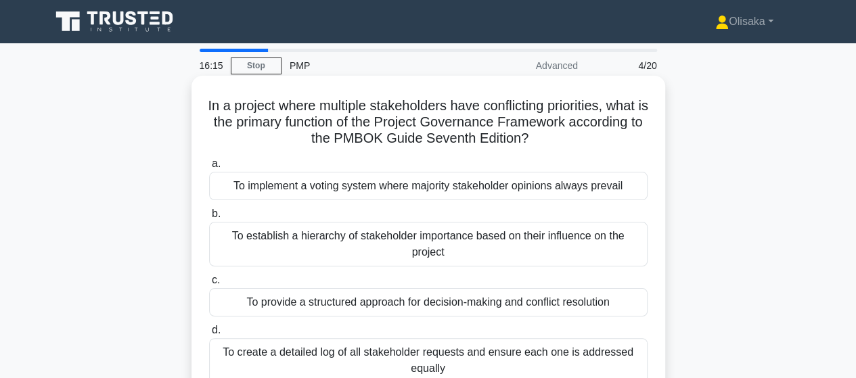
click at [445, 303] on div "To provide a structured approach for decision-making and conflict resolution" at bounding box center [428, 302] width 438 height 28
click at [209, 285] on input "c. To provide a structured approach for decision-making and conflict resolution" at bounding box center [209, 280] width 0 height 9
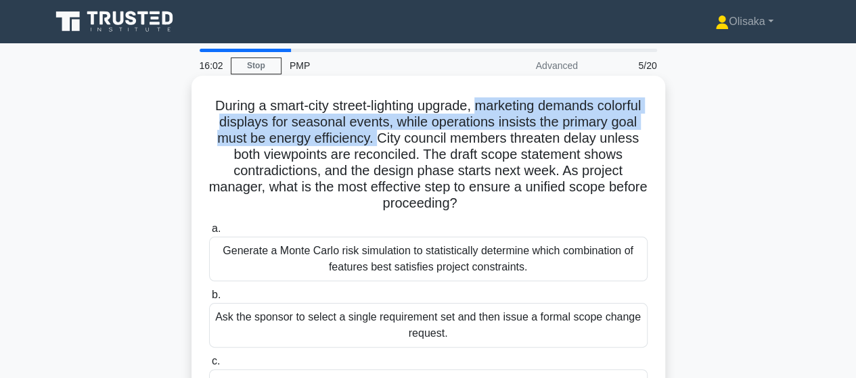
drag, startPoint x: 503, startPoint y: 104, endPoint x: 458, endPoint y: 141, distance: 58.6
click at [458, 141] on h5 "During a smart-city street-lighting upgrade, marketing demands colorful display…" at bounding box center [428, 154] width 441 height 115
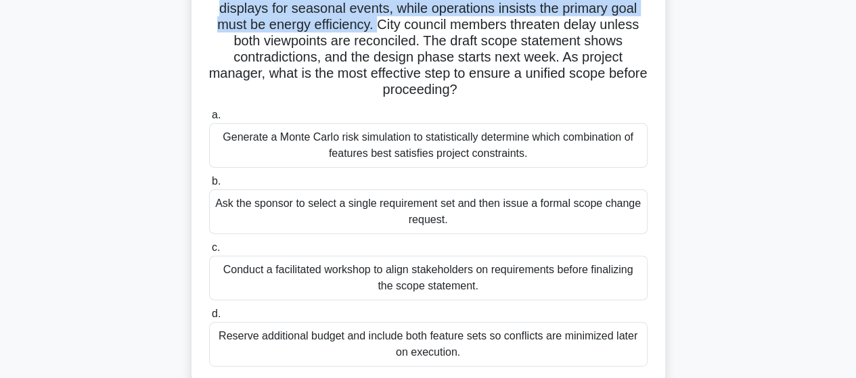
scroll to position [135, 0]
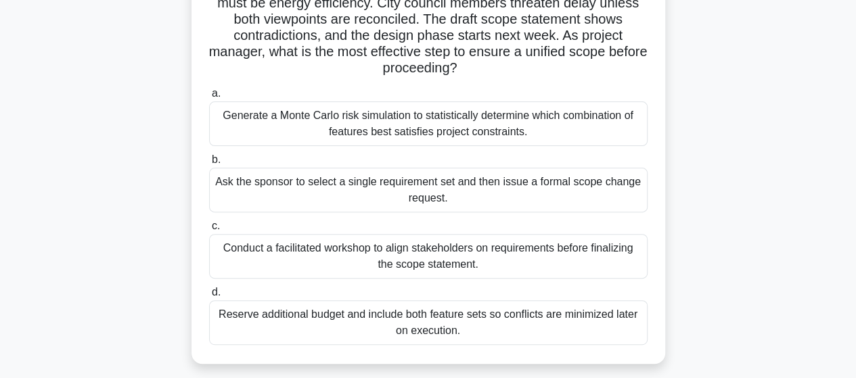
click at [440, 258] on div "Conduct a facilitated workshop to align stakeholders on requirements before fin…" at bounding box center [428, 256] width 438 height 45
click at [209, 231] on input "c. Conduct a facilitated workshop to align stakeholders on requirements before …" at bounding box center [209, 226] width 0 height 9
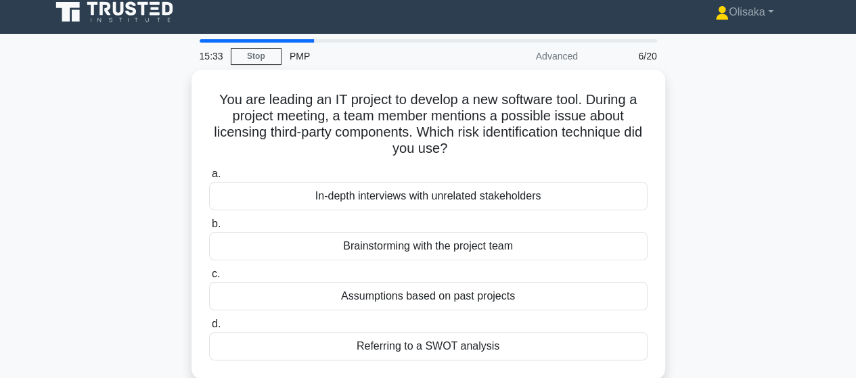
scroll to position [0, 0]
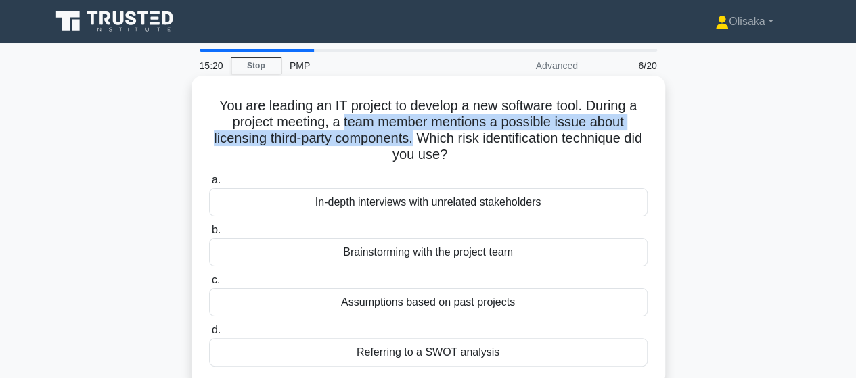
drag, startPoint x: 341, startPoint y: 122, endPoint x: 423, endPoint y: 137, distance: 84.0
click at [423, 137] on h5 "You are leading an IT project to develop a new software tool. During a project …" at bounding box center [428, 130] width 441 height 66
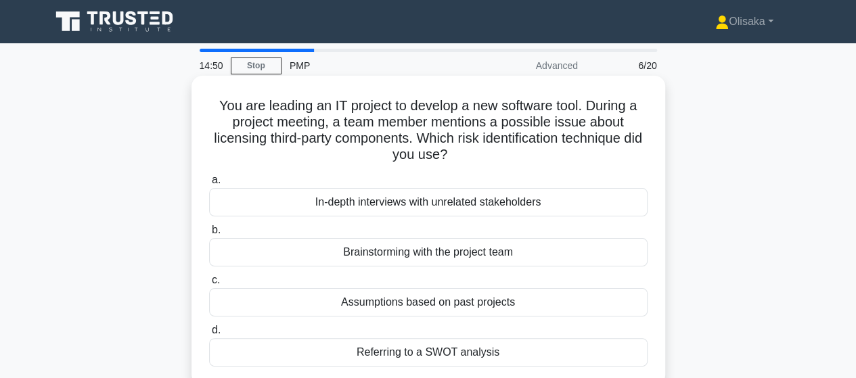
click at [429, 257] on div "Brainstorming with the project team" at bounding box center [428, 252] width 438 height 28
click at [209, 235] on input "b. Brainstorming with the project team" at bounding box center [209, 230] width 0 height 9
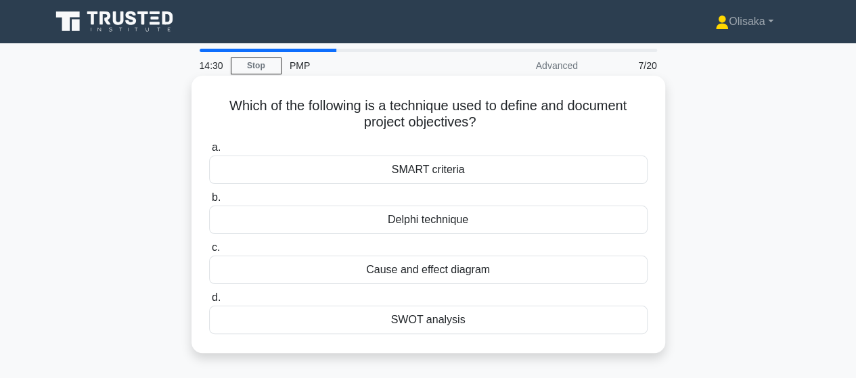
click at [432, 173] on div "SMART criteria" at bounding box center [428, 170] width 438 height 28
click at [209, 152] on input "a. SMART criteria" at bounding box center [209, 147] width 0 height 9
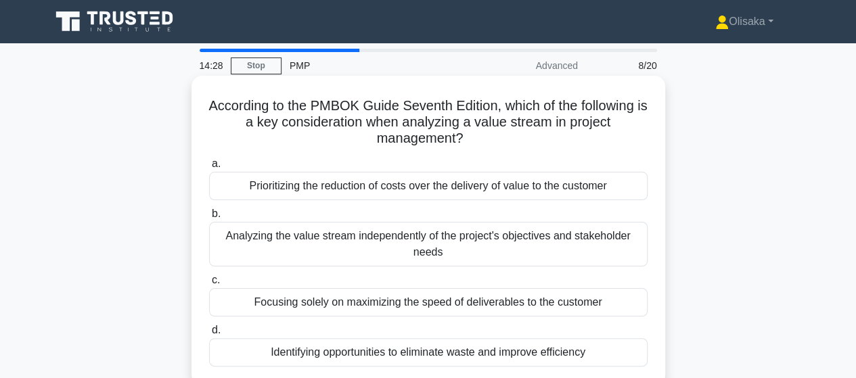
scroll to position [68, 0]
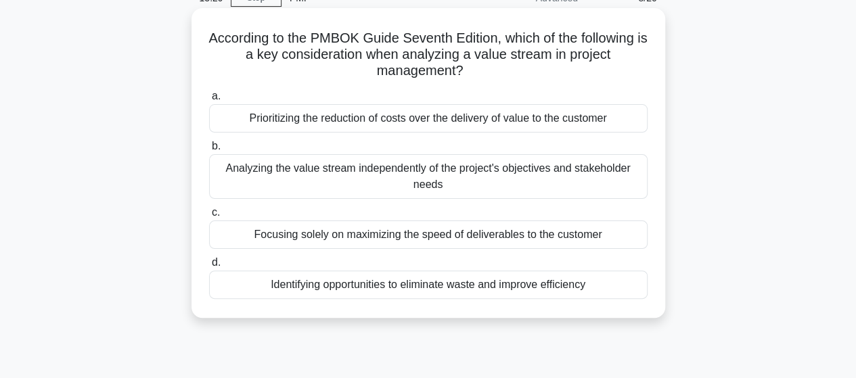
click at [414, 171] on div "Analyzing the value stream independently of the project's objectives and stakeh…" at bounding box center [428, 176] width 438 height 45
click at [209, 151] on input "b. Analyzing the value stream independently of the project's objectives and sta…" at bounding box center [209, 146] width 0 height 9
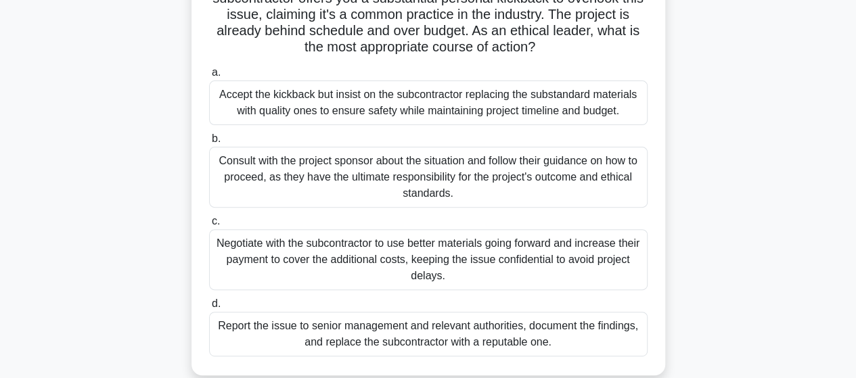
scroll to position [135, 0]
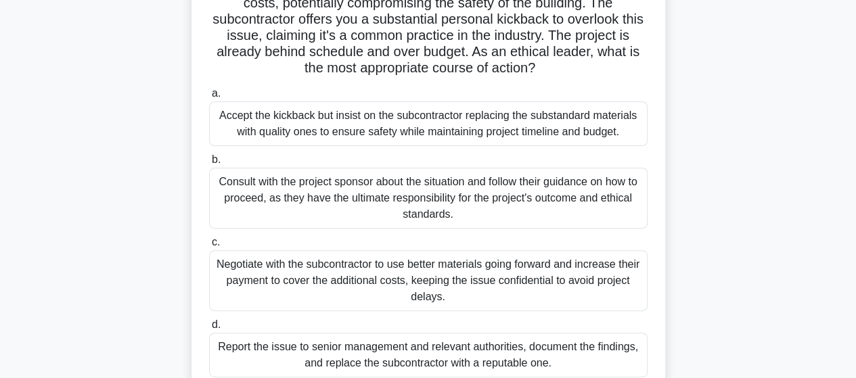
click at [342, 366] on div "Report the issue to senior management and relevant authorities, document the fi…" at bounding box center [428, 355] width 438 height 45
click at [209, 329] on input "d. Report the issue to senior management and relevant authorities, document the…" at bounding box center [209, 325] width 0 height 9
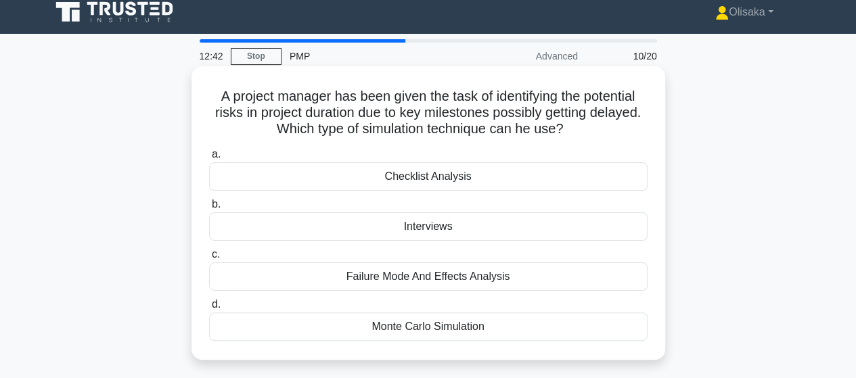
scroll to position [0, 0]
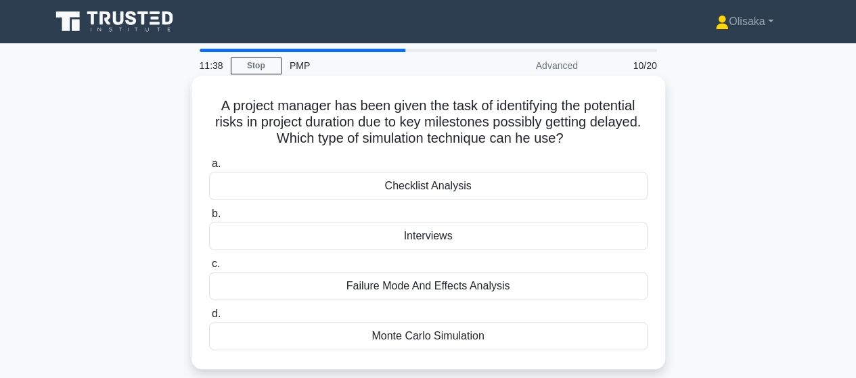
click at [426, 235] on div "Interviews" at bounding box center [428, 236] width 438 height 28
click at [209, 219] on input "b. Interviews" at bounding box center [209, 214] width 0 height 9
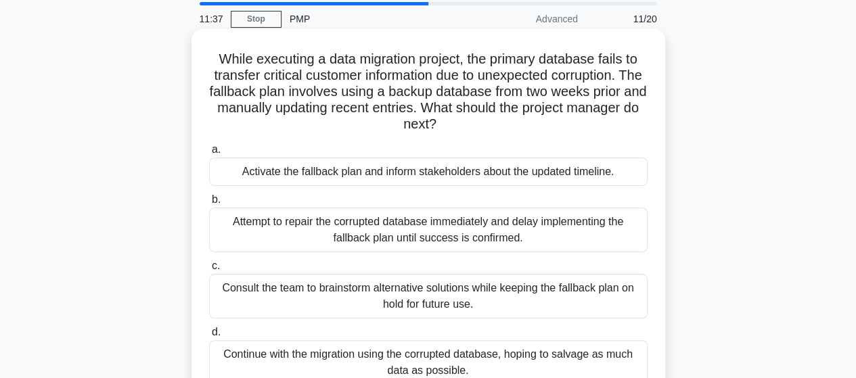
scroll to position [68, 0]
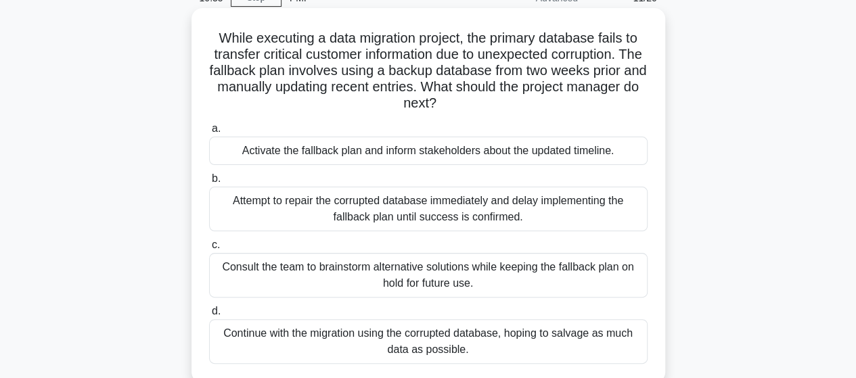
click at [484, 158] on div "Activate the fallback plan and inform stakeholders about the updated timeline." at bounding box center [428, 151] width 438 height 28
click at [209, 133] on input "a. Activate the fallback plan and inform stakeholders about the updated timelin…" at bounding box center [209, 128] width 0 height 9
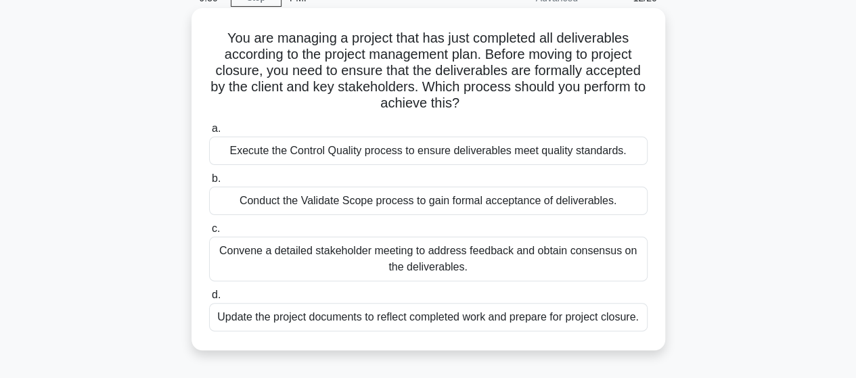
click at [391, 202] on div "Conduct the Validate Scope process to gain formal acceptance of deliverables." at bounding box center [428, 201] width 438 height 28
click at [209, 183] on input "b. Conduct the Validate Scope process to gain formal acceptance of deliverables." at bounding box center [209, 179] width 0 height 9
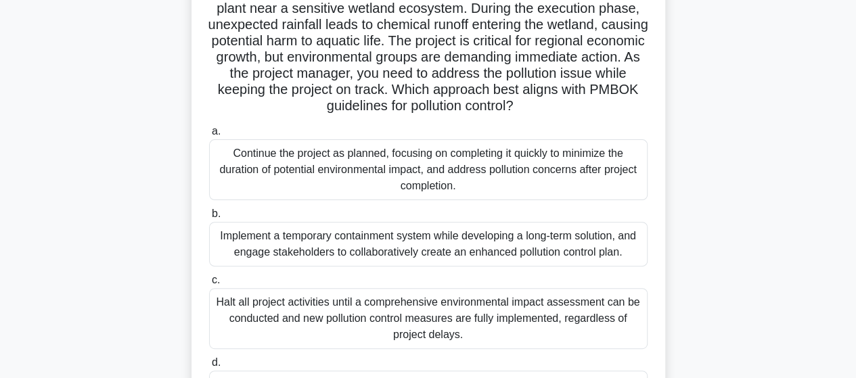
scroll to position [135, 0]
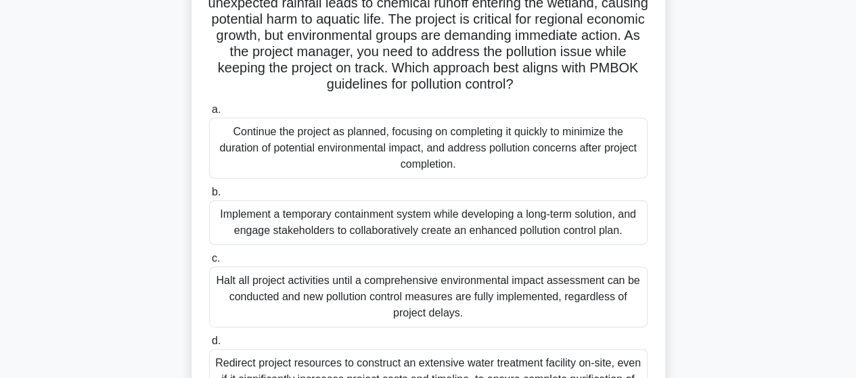
click at [342, 127] on div "Continue the project as planned, focusing on completing it quickly to minimize …" at bounding box center [428, 148] width 438 height 61
click at [209, 114] on input "a. Continue the project as planned, focusing on completing it quickly to minimi…" at bounding box center [209, 110] width 0 height 9
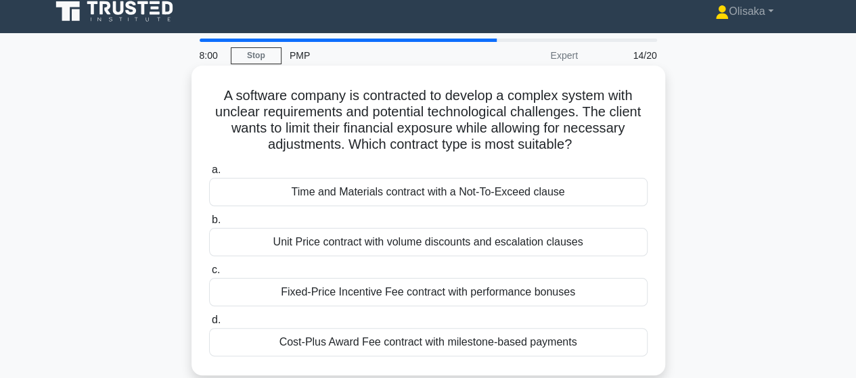
scroll to position [0, 0]
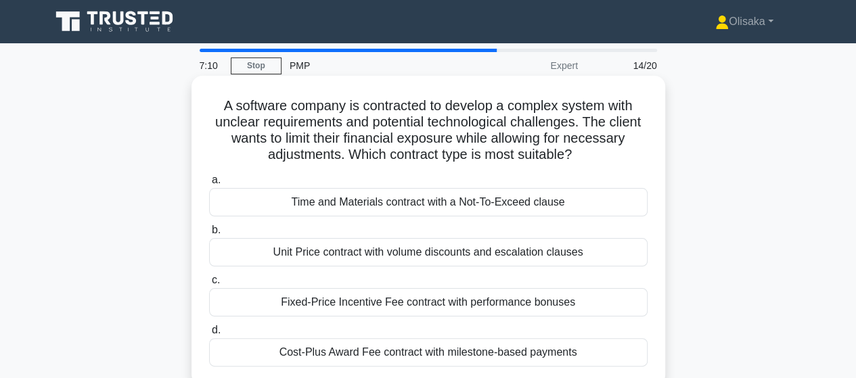
click at [401, 208] on div "Time and Materials contract with a Not-To-Exceed clause" at bounding box center [428, 202] width 438 height 28
click at [209, 185] on input "a. Time and Materials contract with a Not-To-Exceed clause" at bounding box center [209, 180] width 0 height 9
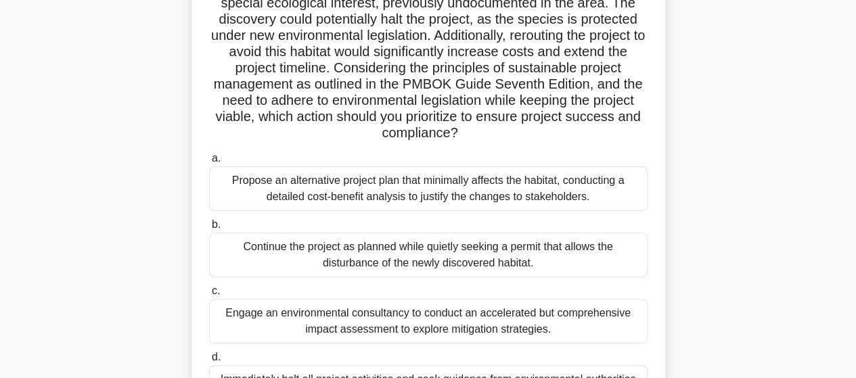
scroll to position [203, 0]
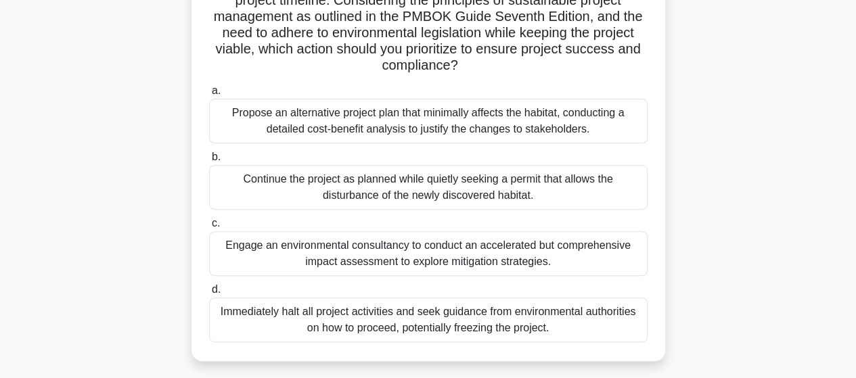
click at [402, 255] on div "Engage an environmental consultancy to conduct an accelerated but comprehensive…" at bounding box center [428, 253] width 438 height 45
click at [209, 228] on input "c. Engage an environmental consultancy to conduct an accelerated but comprehens…" at bounding box center [209, 223] width 0 height 9
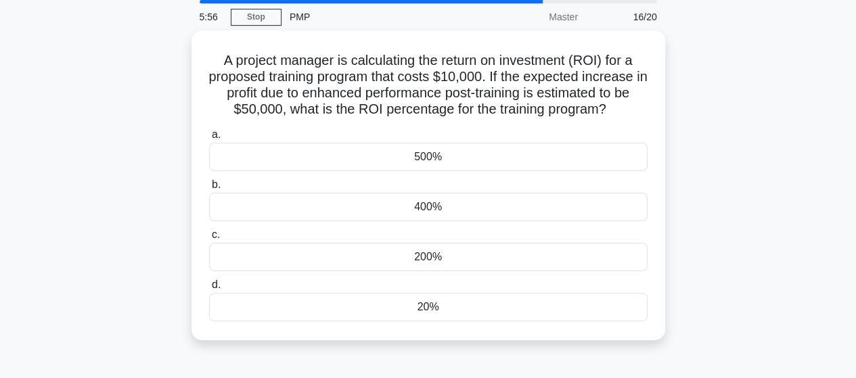
scroll to position [0, 0]
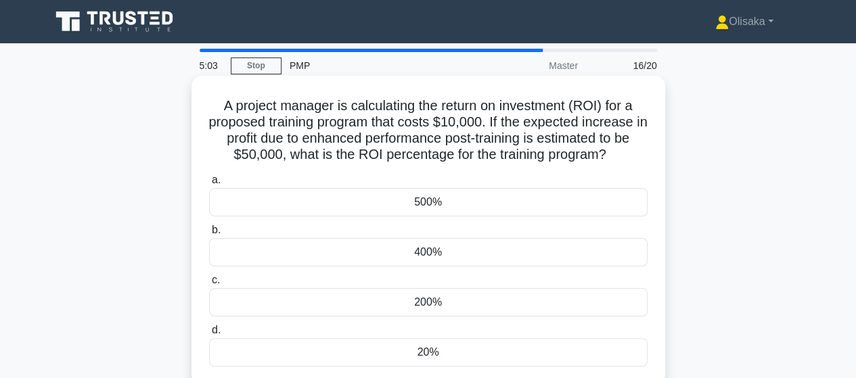
click at [412, 347] on div "20%" at bounding box center [428, 352] width 438 height 28
click at [209, 335] on input "d. 20%" at bounding box center [209, 330] width 0 height 9
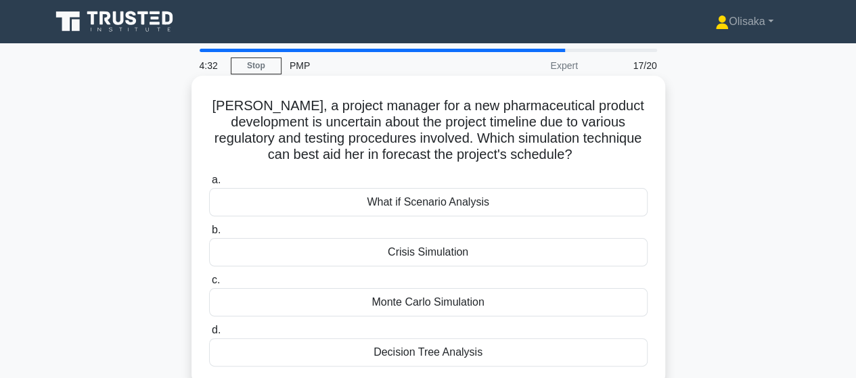
click at [354, 207] on div "What if Scenario Analysis" at bounding box center [428, 202] width 438 height 28
click at [209, 185] on input "a. What if Scenario Analysis" at bounding box center [209, 180] width 0 height 9
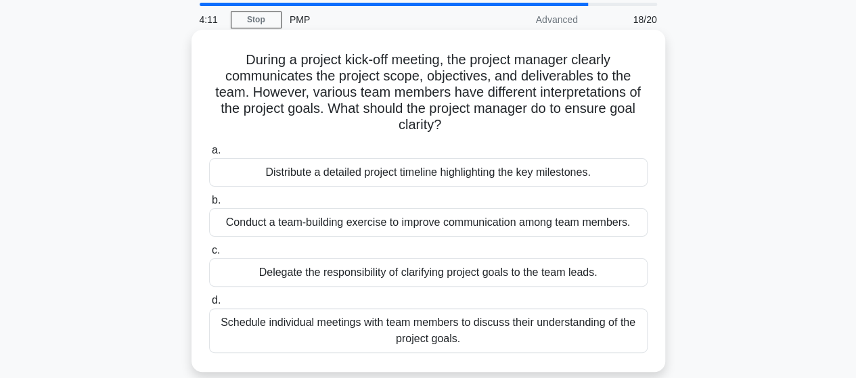
scroll to position [68, 0]
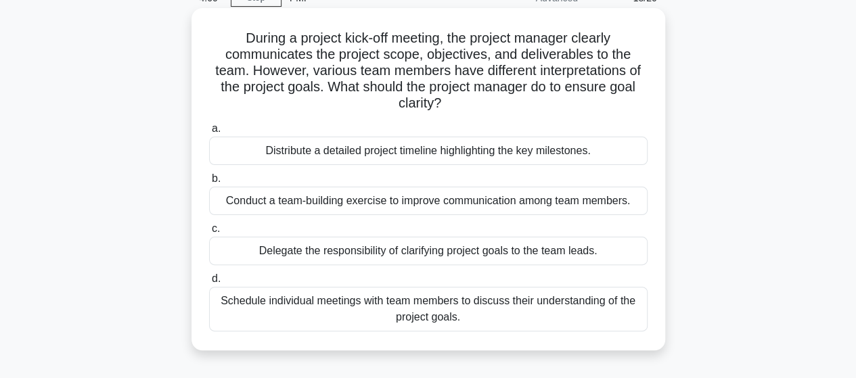
click at [402, 205] on div "Conduct a team-building exercise to improve communication among team members." at bounding box center [428, 201] width 438 height 28
click at [209, 183] on input "b. Conduct a team-building exercise to improve communication among team members." at bounding box center [209, 179] width 0 height 9
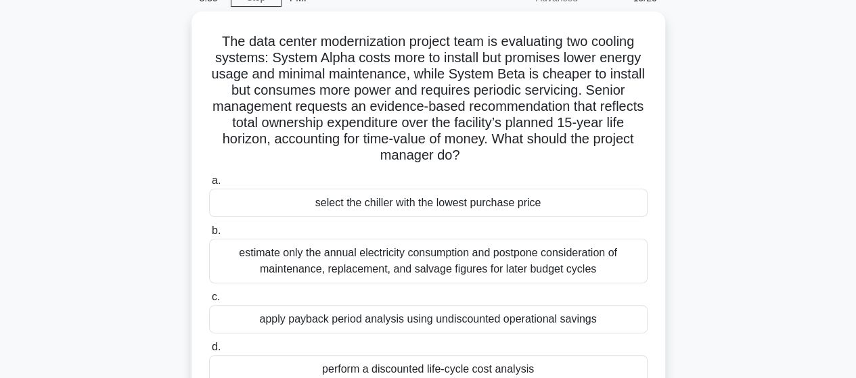
scroll to position [0, 0]
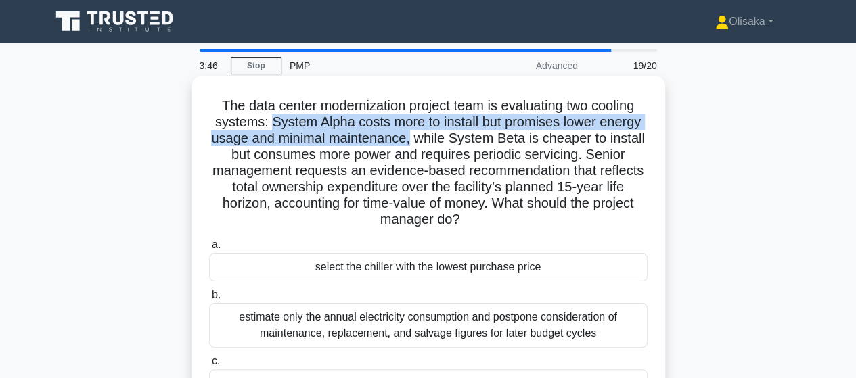
drag, startPoint x: 269, startPoint y: 122, endPoint x: 411, endPoint y: 137, distance: 143.5
click at [411, 137] on h5 "The data center modernization project team is evaluating two cooling systems: S…" at bounding box center [428, 162] width 441 height 131
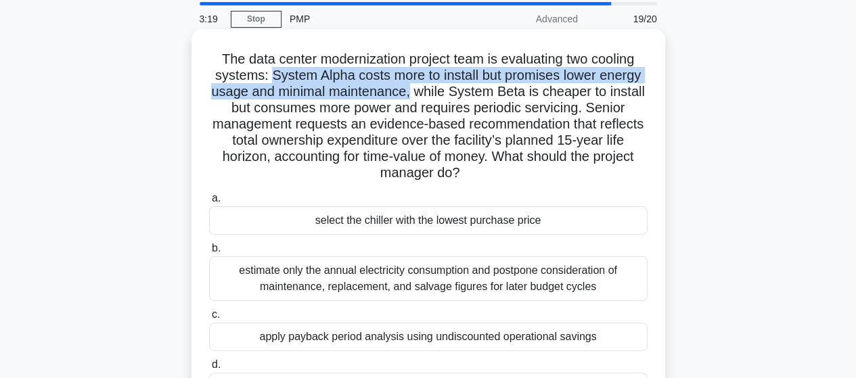
scroll to position [68, 0]
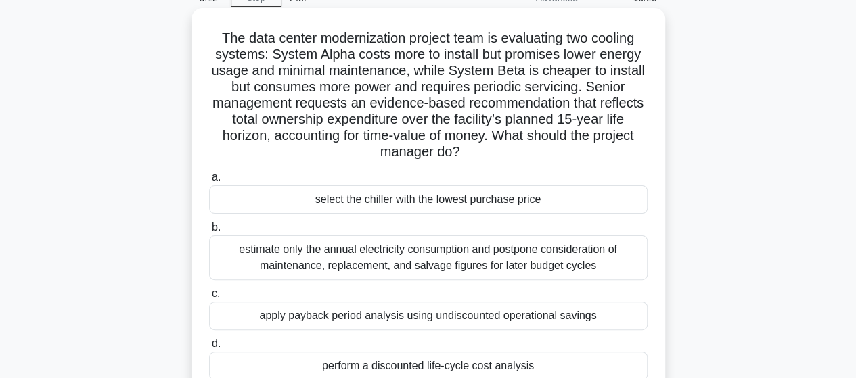
click at [434, 369] on div "perform a discounted life-cycle cost analysis" at bounding box center [428, 366] width 438 height 28
click at [209, 348] on input "d. perform a discounted life-cycle cost analysis" at bounding box center [209, 344] width 0 height 9
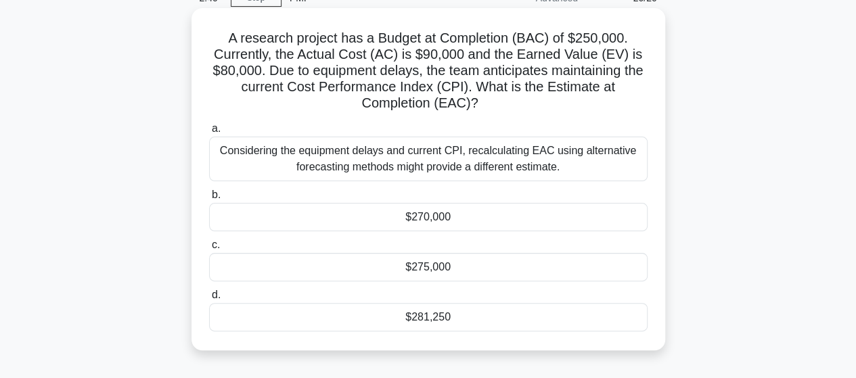
click at [442, 315] on div "$281,250" at bounding box center [428, 317] width 438 height 28
click at [209, 300] on input "d. $281,250" at bounding box center [209, 295] width 0 height 9
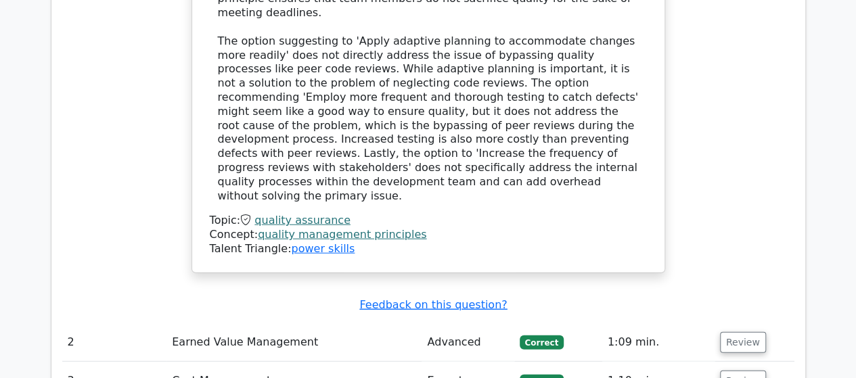
scroll to position [1691, 0]
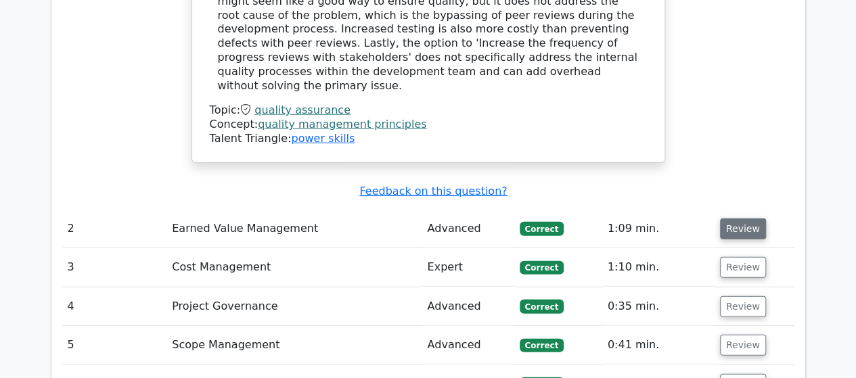
click at [736, 219] on button "Review" at bounding box center [743, 229] width 46 height 21
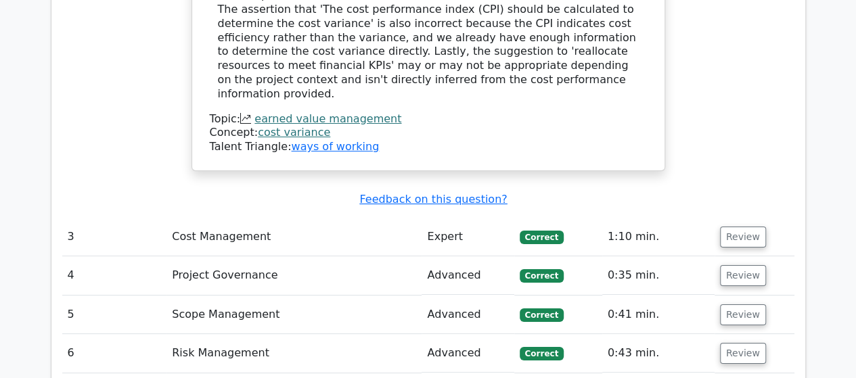
scroll to position [2503, 0]
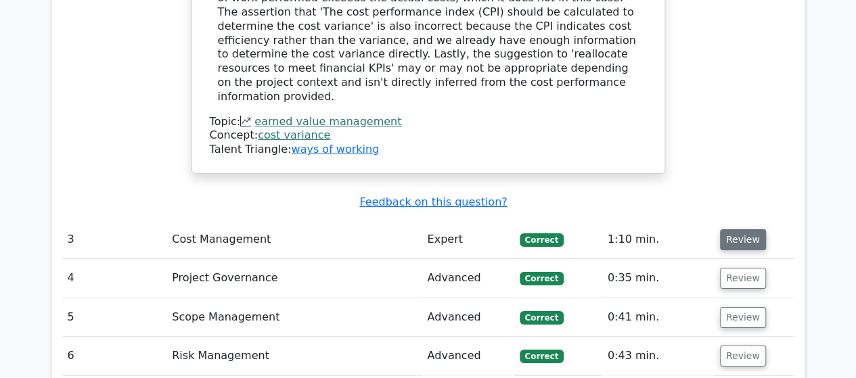
click at [731, 229] on button "Review" at bounding box center [743, 239] width 46 height 21
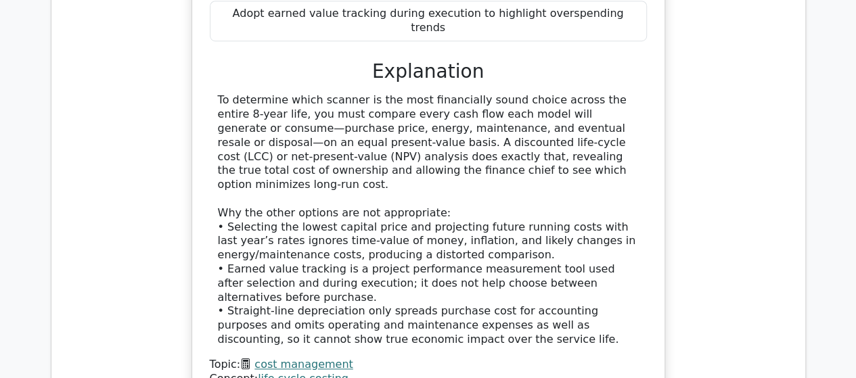
scroll to position [3247, 0]
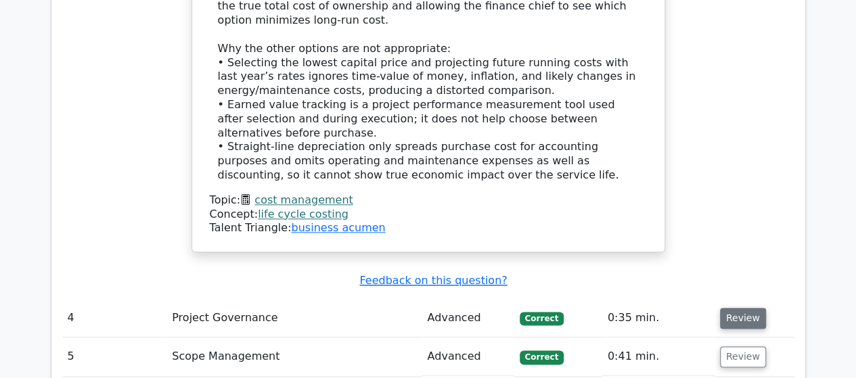
click at [732, 308] on button "Review" at bounding box center [743, 318] width 46 height 21
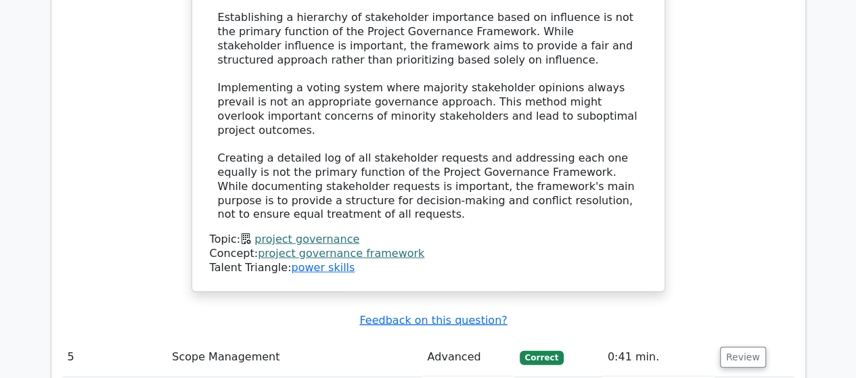
scroll to position [4127, 0]
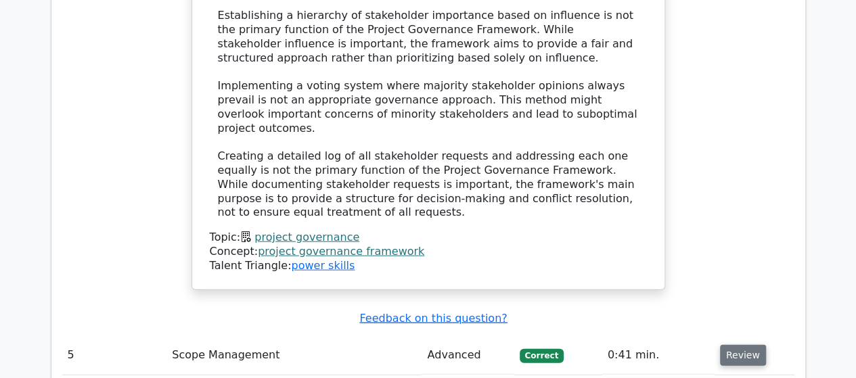
click at [735, 345] on button "Review" at bounding box center [743, 355] width 46 height 21
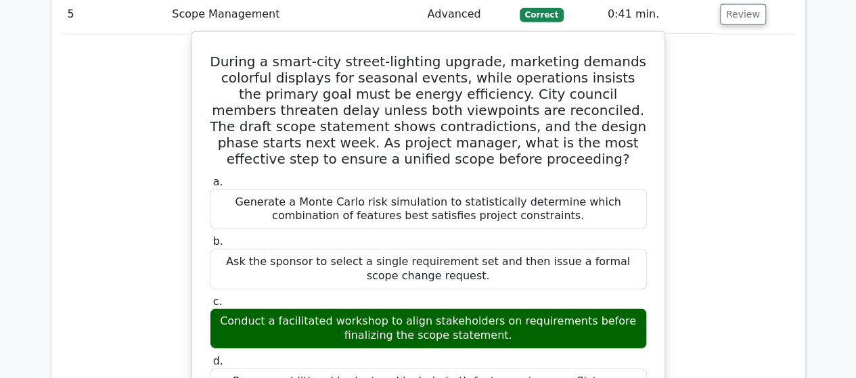
scroll to position [4803, 0]
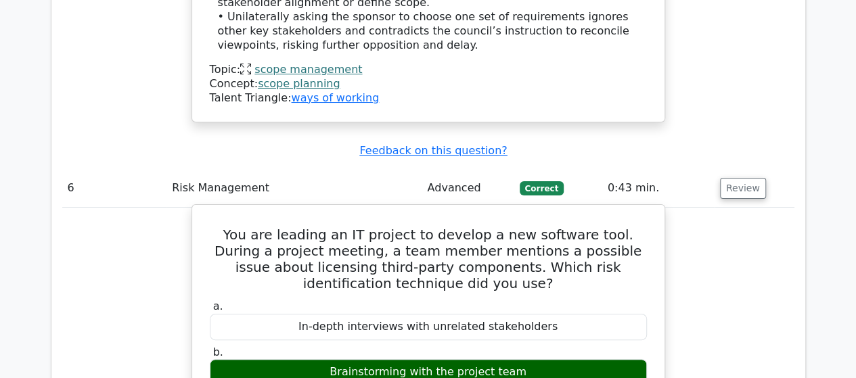
scroll to position [5479, 0]
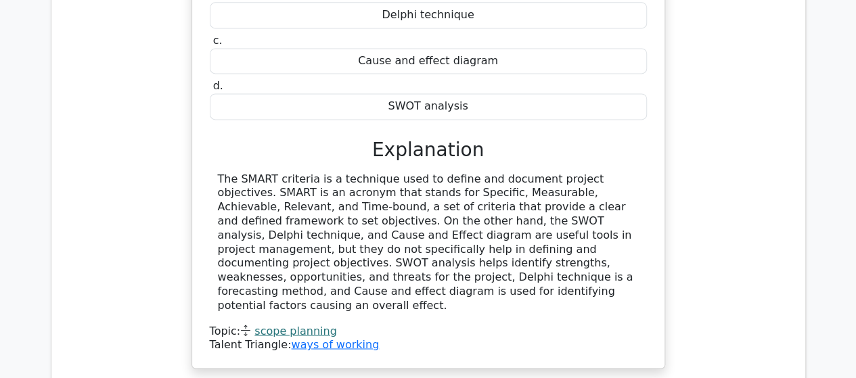
scroll to position [6088, 0]
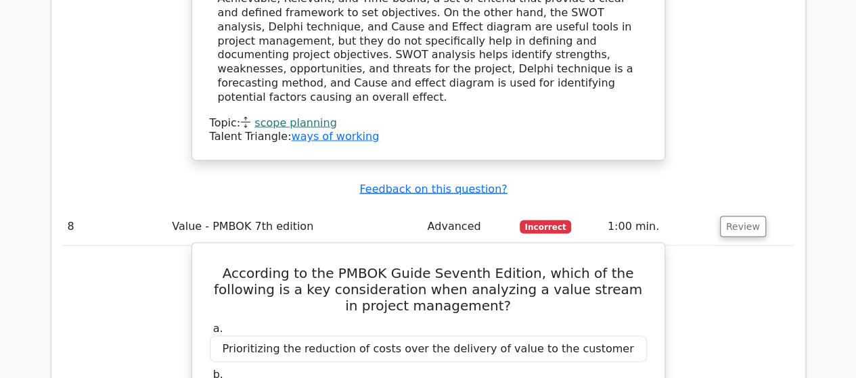
drag, startPoint x: 218, startPoint y: 309, endPoint x: 541, endPoint y: 322, distance: 323.6
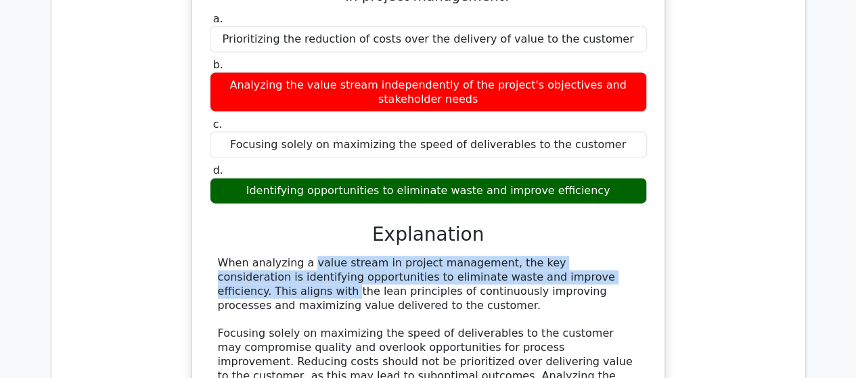
scroll to position [6629, 0]
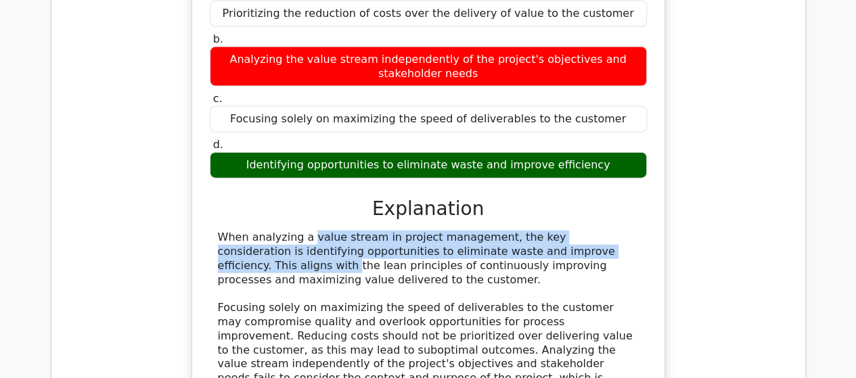
drag, startPoint x: 736, startPoint y: 259, endPoint x: 711, endPoint y: 269, distance: 27.0
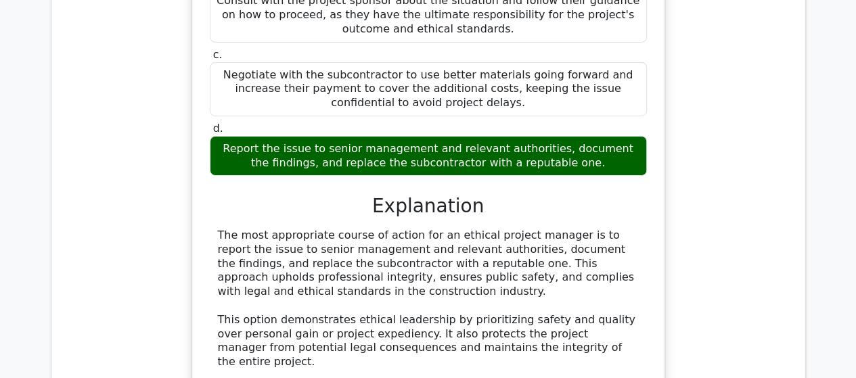
scroll to position [7644, 0]
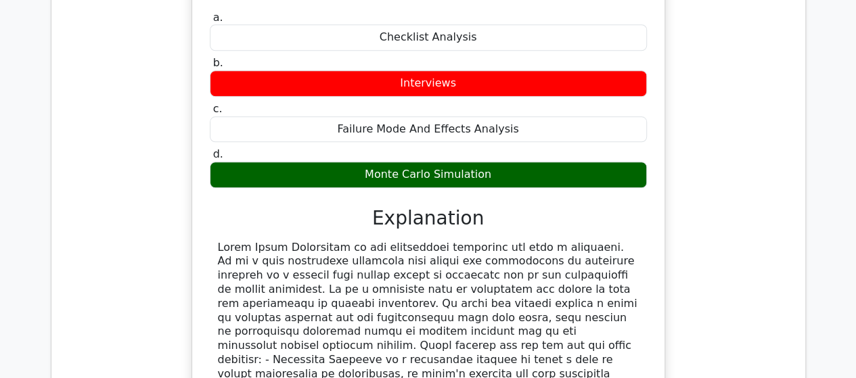
scroll to position [8456, 0]
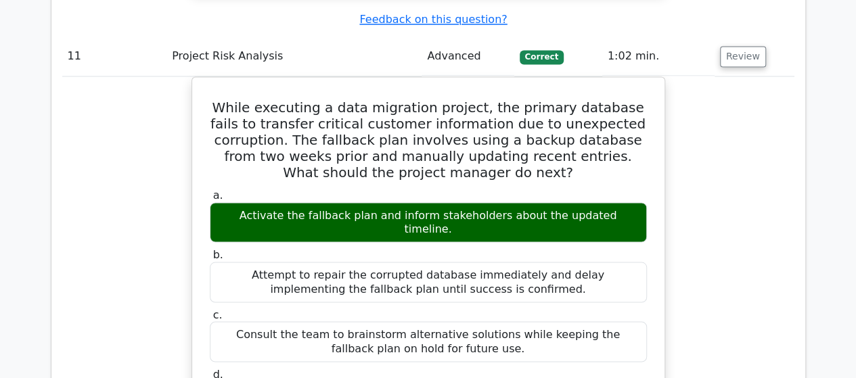
scroll to position [8929, 0]
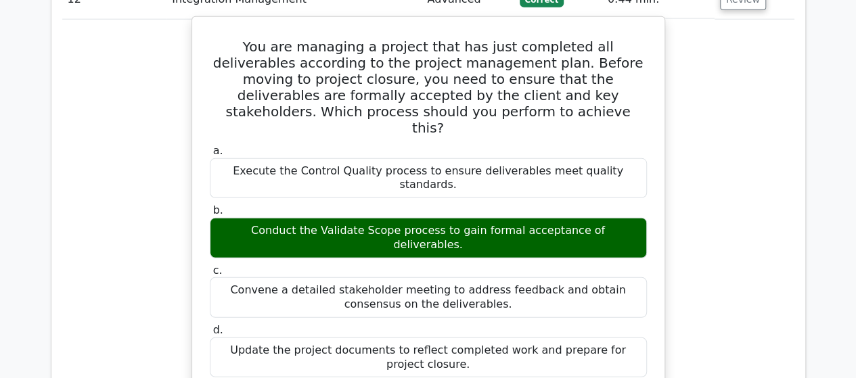
scroll to position [9674, 0]
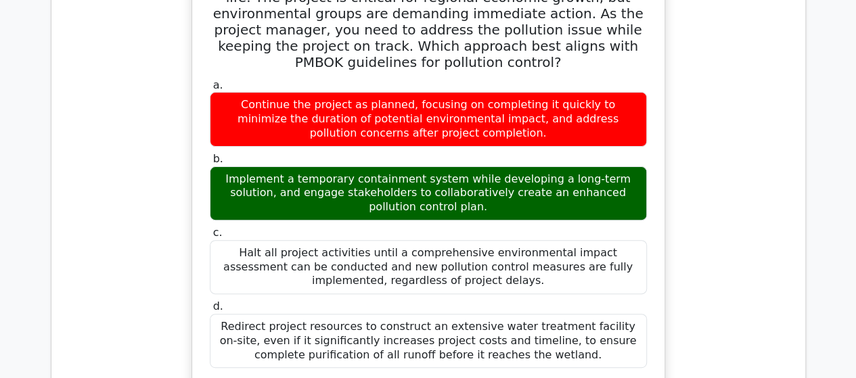
scroll to position [10485, 0]
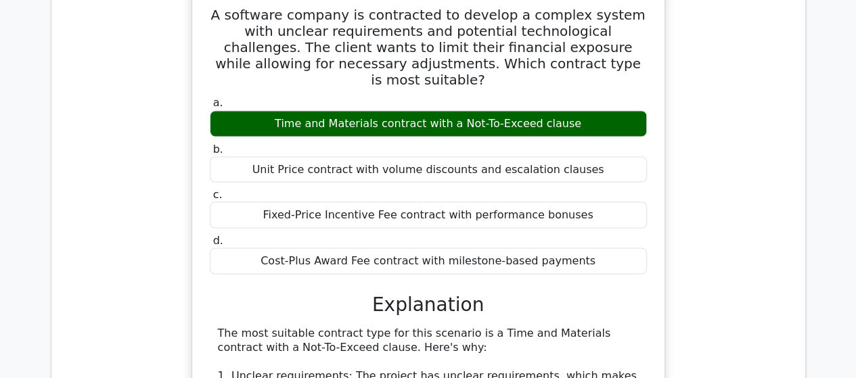
scroll to position [11432, 0]
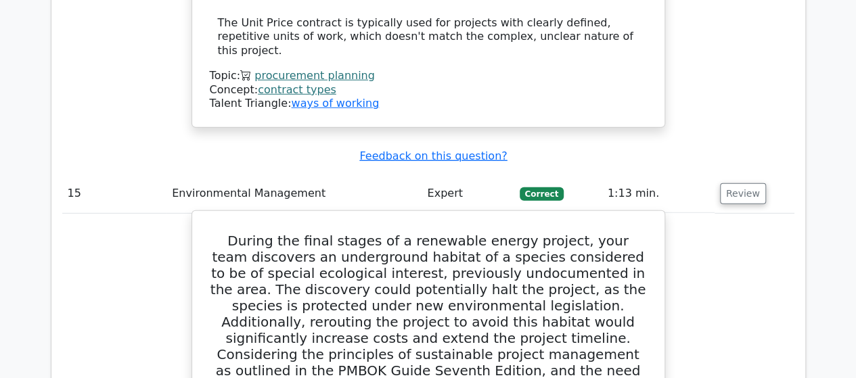
scroll to position [12244, 0]
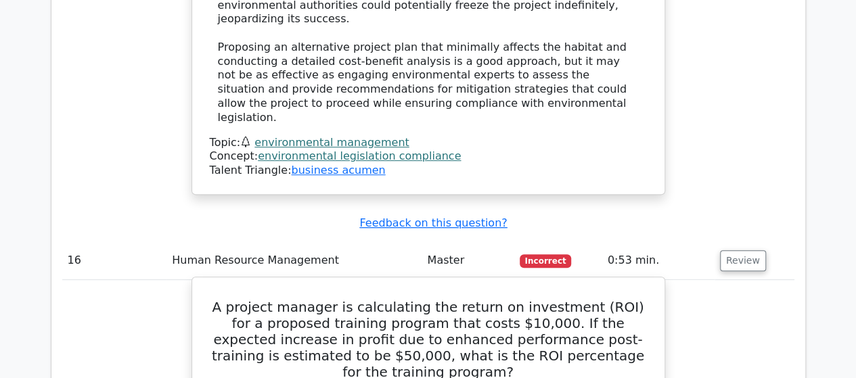
scroll to position [13056, 0]
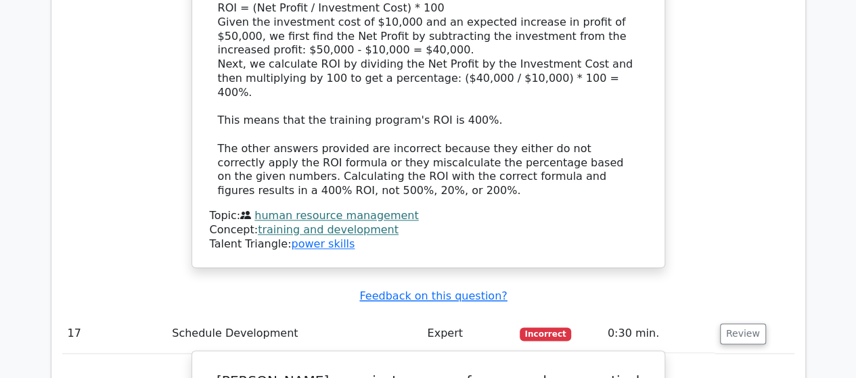
scroll to position [13800, 0]
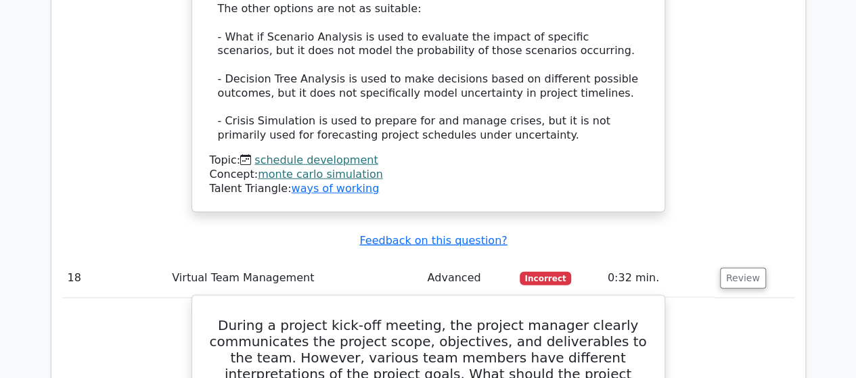
scroll to position [14544, 0]
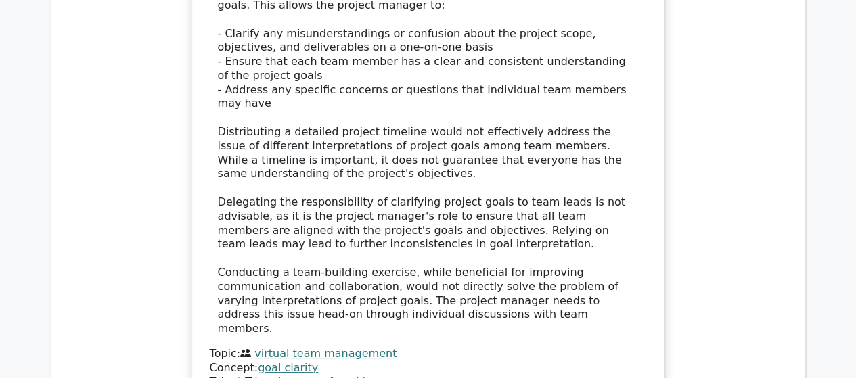
scroll to position [15288, 0]
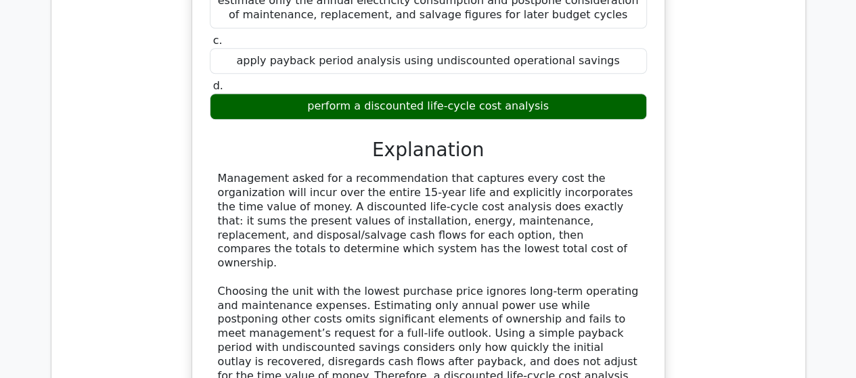
scroll to position [16032, 0]
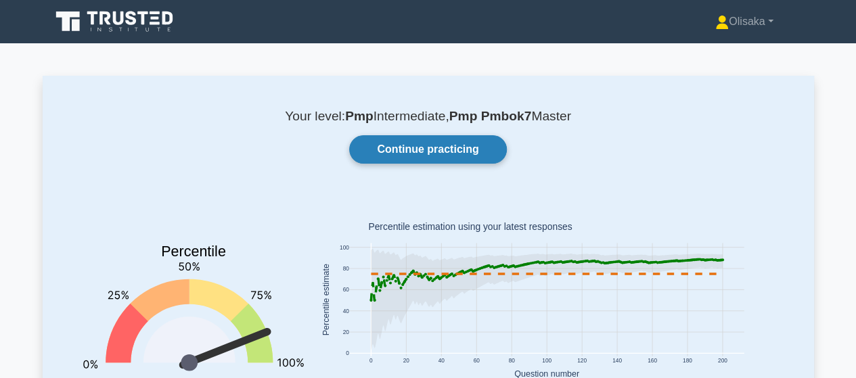
click at [406, 141] on link "Continue practicing" at bounding box center [427, 149] width 157 height 28
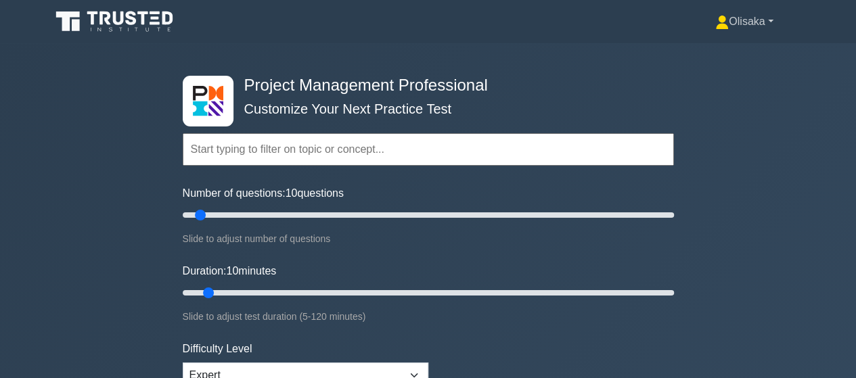
click at [762, 21] on link "Olisaka" at bounding box center [744, 21] width 122 height 27
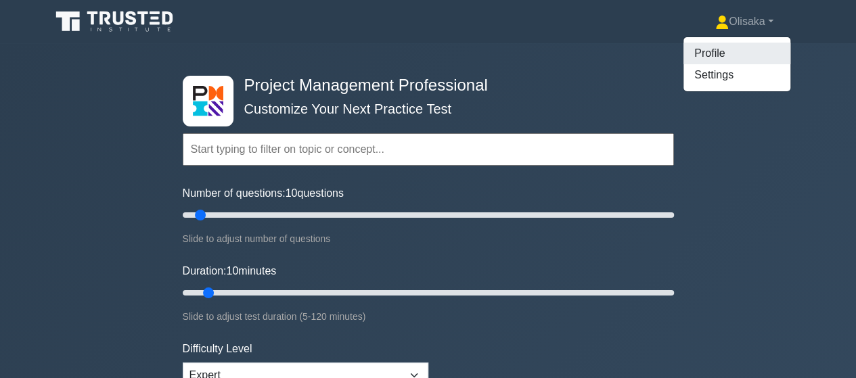
click at [691, 58] on link "Profile" at bounding box center [736, 54] width 107 height 22
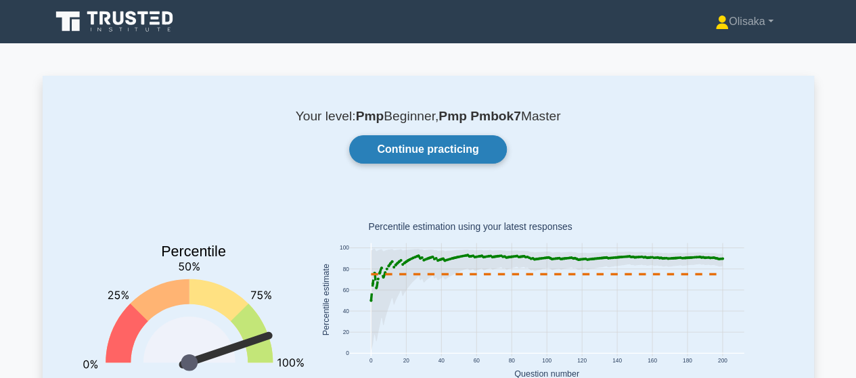
click at [416, 148] on link "Continue practicing" at bounding box center [427, 149] width 157 height 28
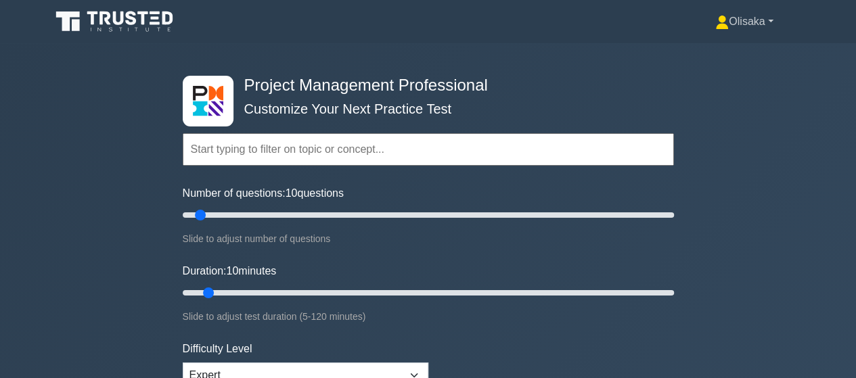
click at [766, 22] on link "Olisaka" at bounding box center [744, 21] width 122 height 27
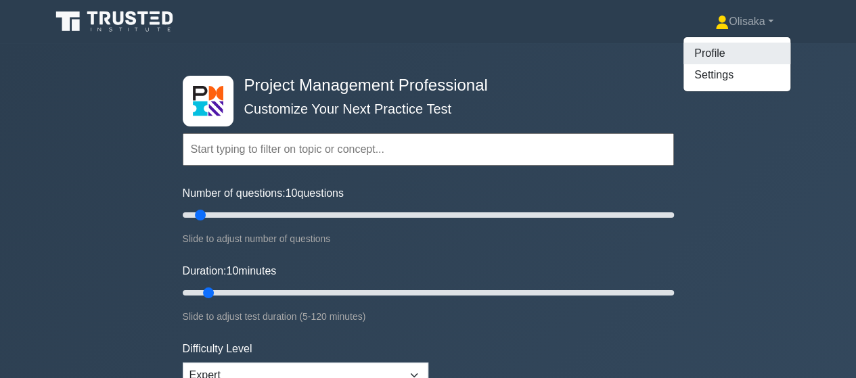
click at [708, 54] on link "Profile" at bounding box center [736, 54] width 107 height 22
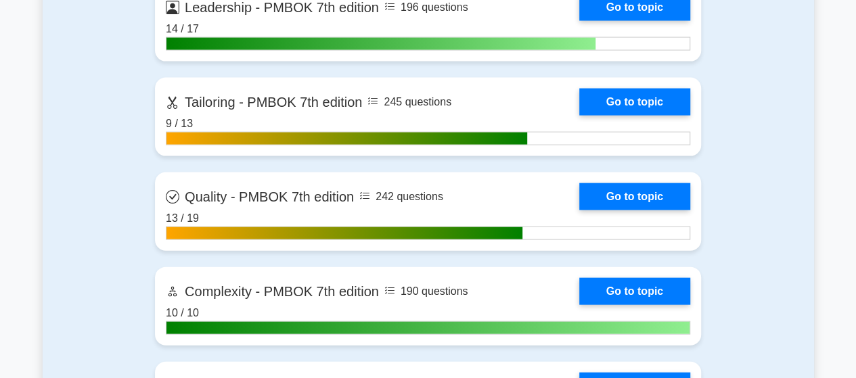
scroll to position [4329, 0]
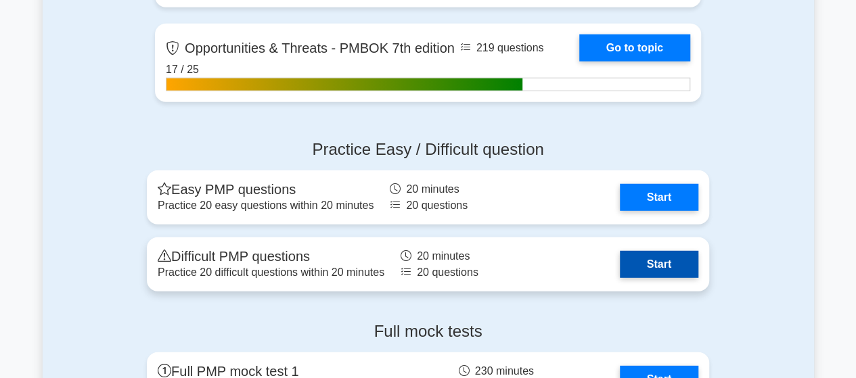
click at [620, 258] on link "Start" at bounding box center [659, 264] width 78 height 27
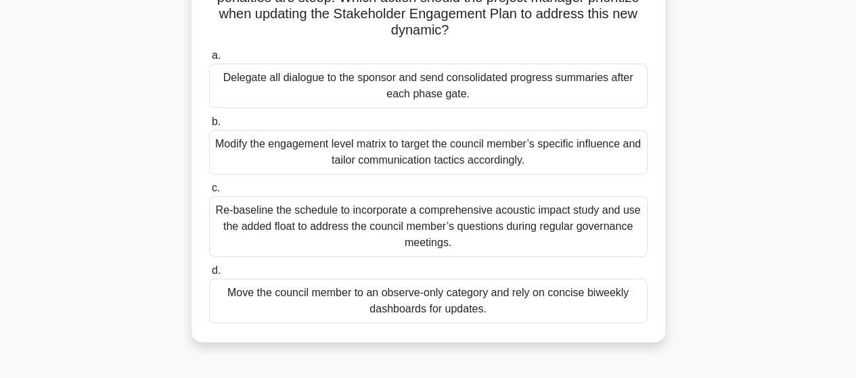
scroll to position [203, 0]
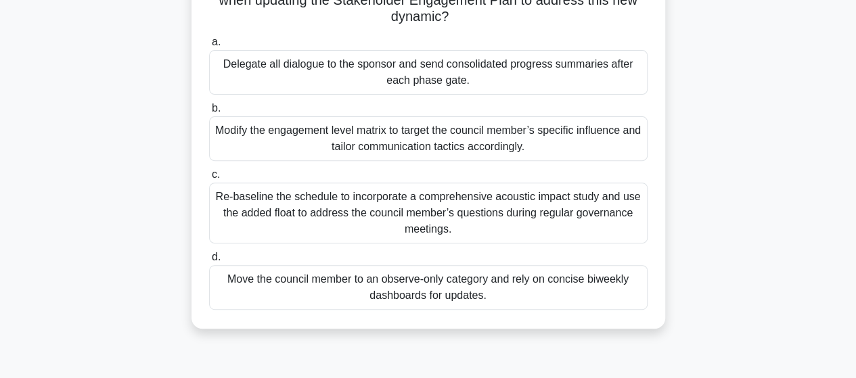
click at [426, 143] on div "Modify the engagement level matrix to target the council member’s specific infl…" at bounding box center [428, 138] width 438 height 45
click at [209, 113] on input "b. Modify the engagement level matrix to target the council member’s specific i…" at bounding box center [209, 108] width 0 height 9
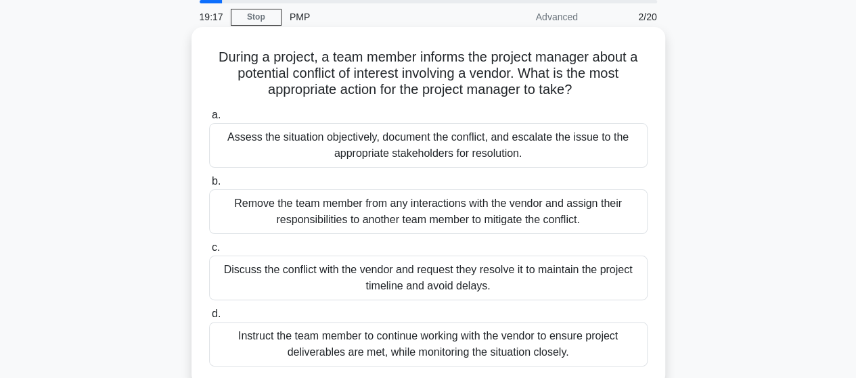
scroll to position [0, 0]
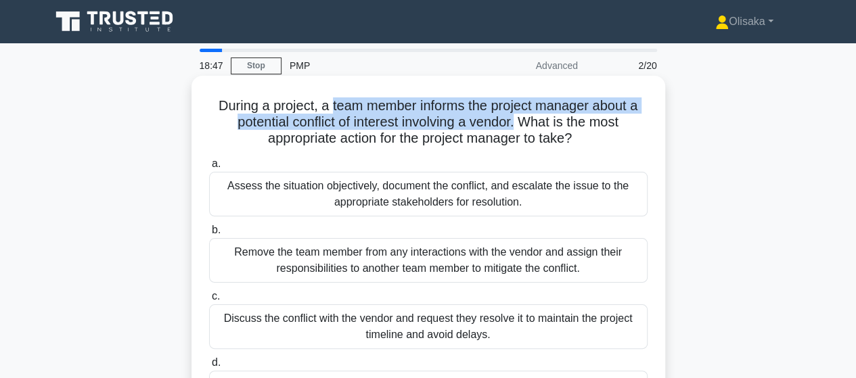
drag, startPoint x: 329, startPoint y: 108, endPoint x: 520, endPoint y: 124, distance: 191.4
click at [520, 124] on h5 "During a project, a team member informs the project manager about a potential c…" at bounding box center [428, 122] width 441 height 50
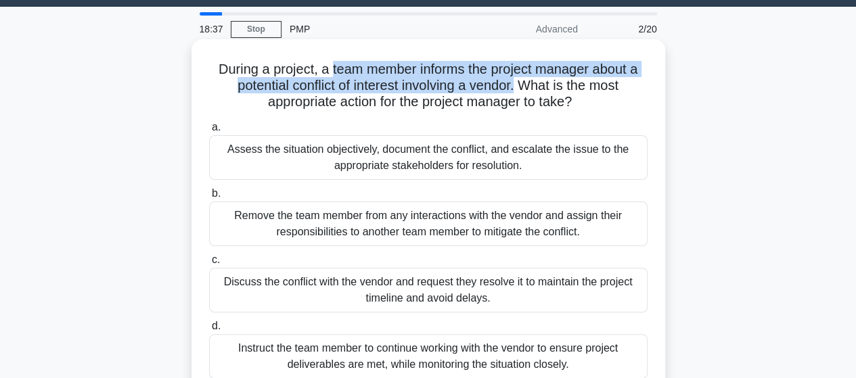
scroll to position [68, 0]
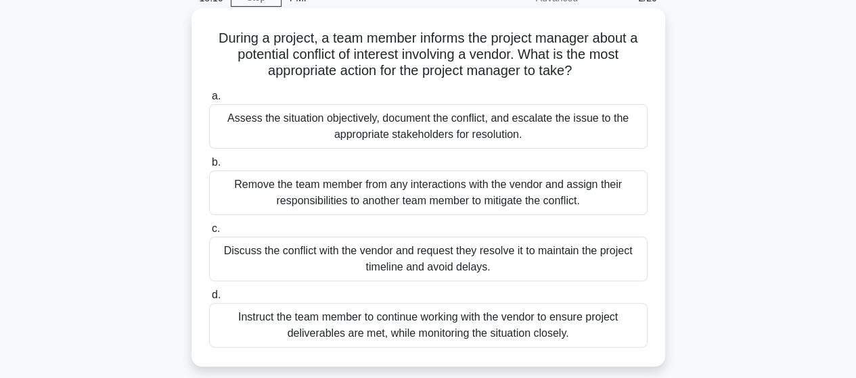
click at [413, 265] on div "Discuss the conflict with the vendor and request they resolve it to maintain th…" at bounding box center [428, 259] width 438 height 45
click at [209, 233] on input "c. Discuss the conflict with the vendor and request they resolve it to maintain…" at bounding box center [209, 229] width 0 height 9
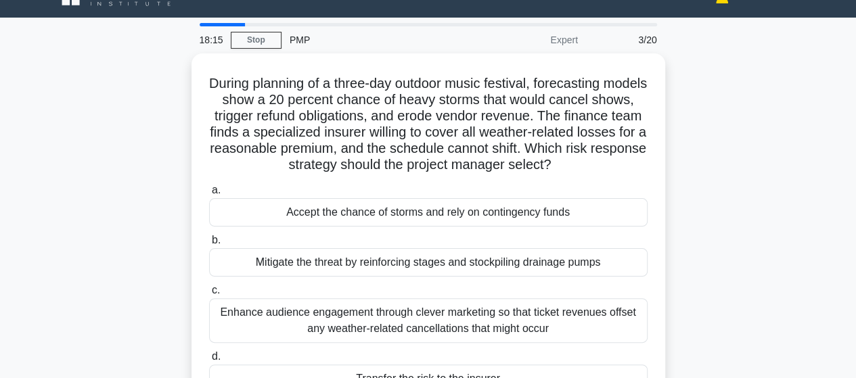
scroll to position [0, 0]
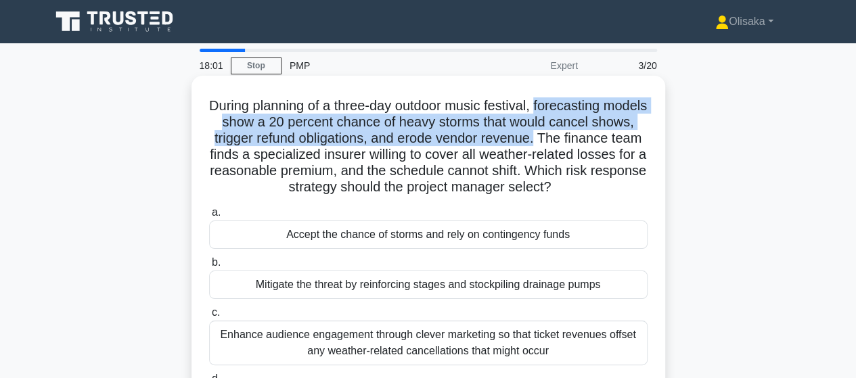
drag, startPoint x: 562, startPoint y: 105, endPoint x: 602, endPoint y: 141, distance: 54.1
click at [602, 141] on h5 "During planning of a three-day outdoor music festival, forecasting models show …" at bounding box center [428, 146] width 441 height 99
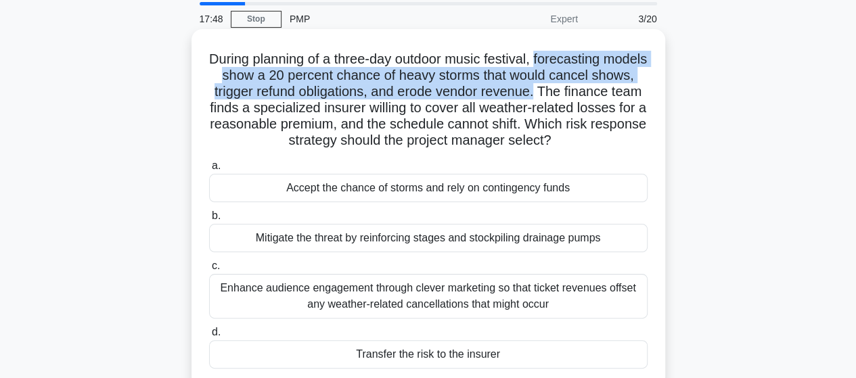
scroll to position [68, 0]
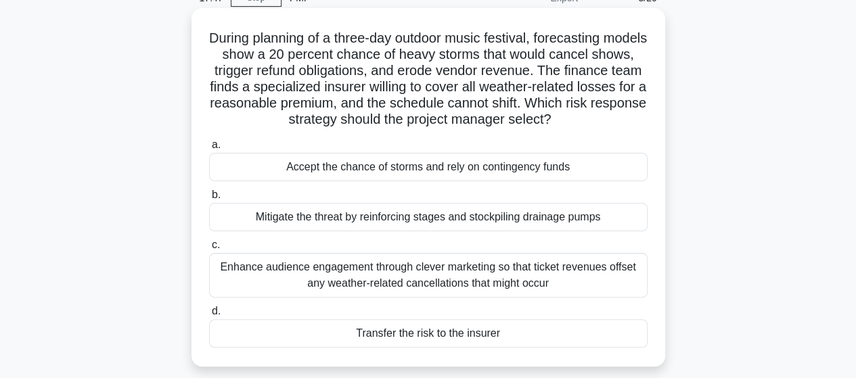
click at [428, 336] on div "Transfer the risk to the insurer" at bounding box center [428, 333] width 438 height 28
click at [209, 316] on input "d. Transfer the risk to the insurer" at bounding box center [209, 311] width 0 height 9
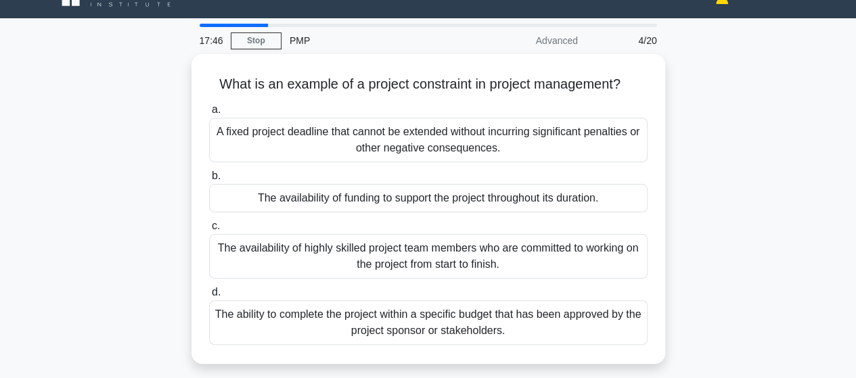
scroll to position [0, 0]
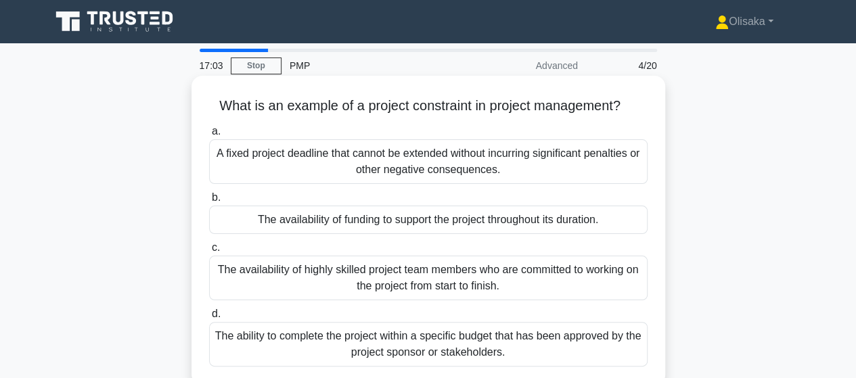
click at [376, 164] on div "A fixed project deadline that cannot be extended without incurring significant …" at bounding box center [428, 161] width 438 height 45
click at [209, 136] on input "a. A fixed project deadline that cannot be extended without incurring significa…" at bounding box center [209, 131] width 0 height 9
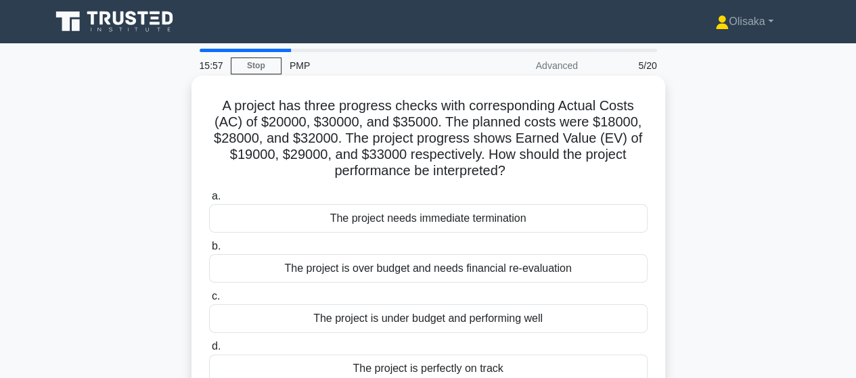
click at [373, 275] on div "The project is over budget and needs financial re-evaluation" at bounding box center [428, 268] width 438 height 28
click at [209, 251] on input "b. The project is over budget and needs financial re-evaluation" at bounding box center [209, 246] width 0 height 9
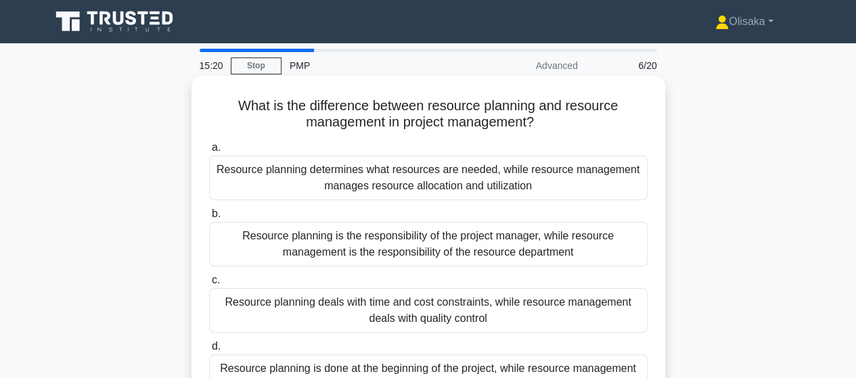
click at [371, 181] on div "Resource planning determines what resources are needed, while resource manageme…" at bounding box center [428, 178] width 438 height 45
click at [209, 152] on input "a. Resource planning determines what resources are needed, while resource manag…" at bounding box center [209, 147] width 0 height 9
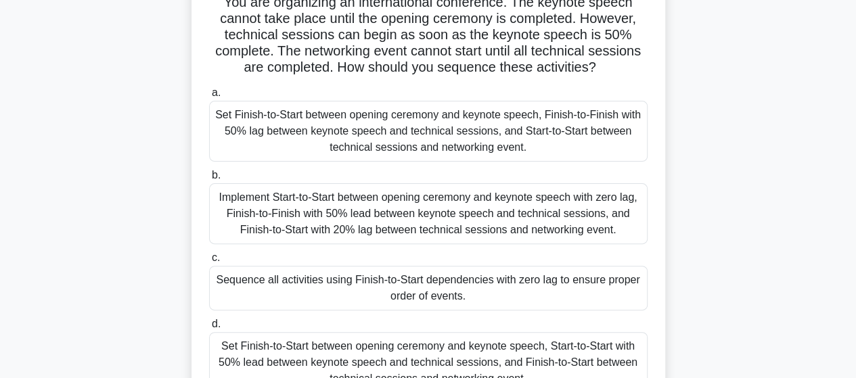
scroll to position [135, 0]
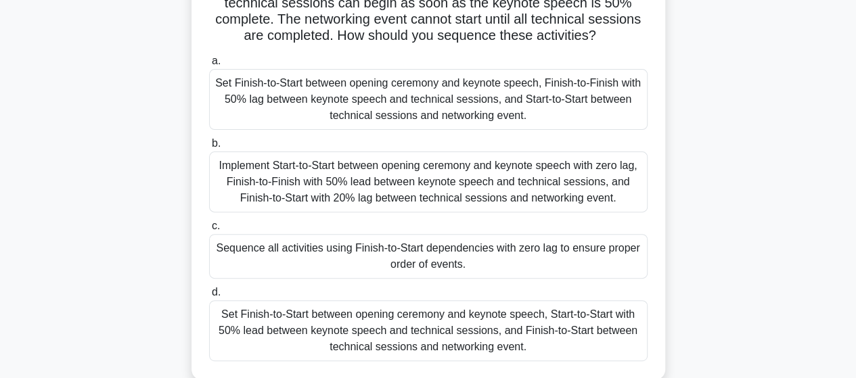
click at [434, 336] on div "Set Finish-to-Start between opening ceremony and keynote speech, Start-to-Start…" at bounding box center [428, 330] width 438 height 61
click at [209, 297] on input "d. Set Finish-to-Start between opening ceremony and keynote speech, Start-to-St…" at bounding box center [209, 292] width 0 height 9
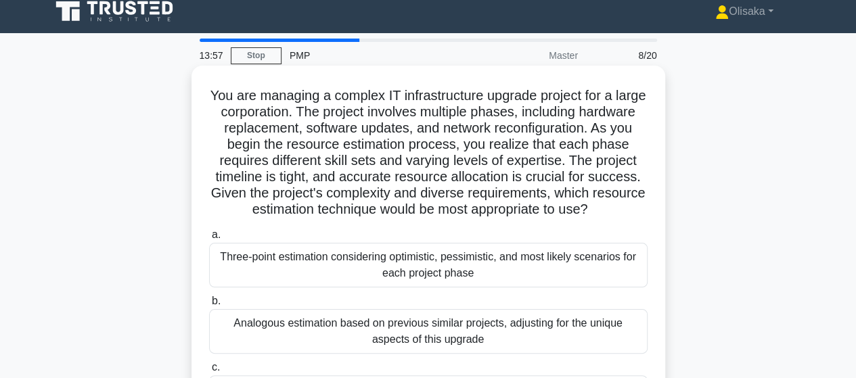
scroll to position [0, 0]
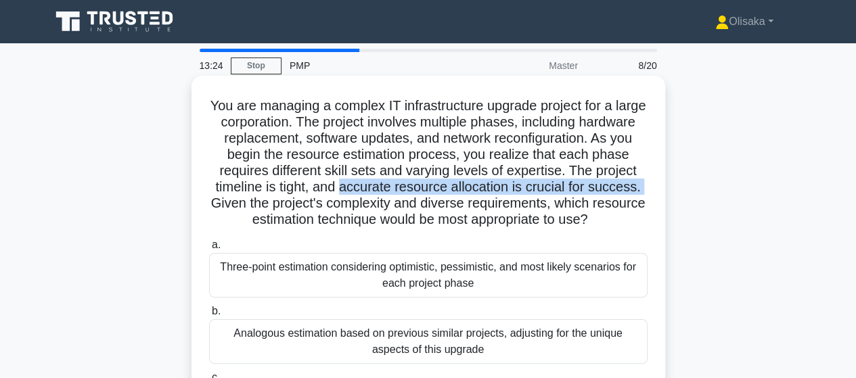
drag, startPoint x: 392, startPoint y: 190, endPoint x: 261, endPoint y: 210, distance: 132.1
click at [261, 210] on h5 "You are managing a complex IT infrastructure upgrade project for a large corpor…" at bounding box center [428, 162] width 441 height 131
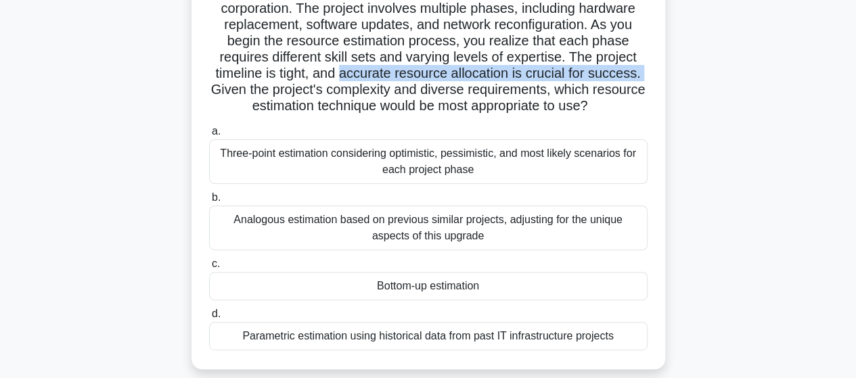
scroll to position [135, 0]
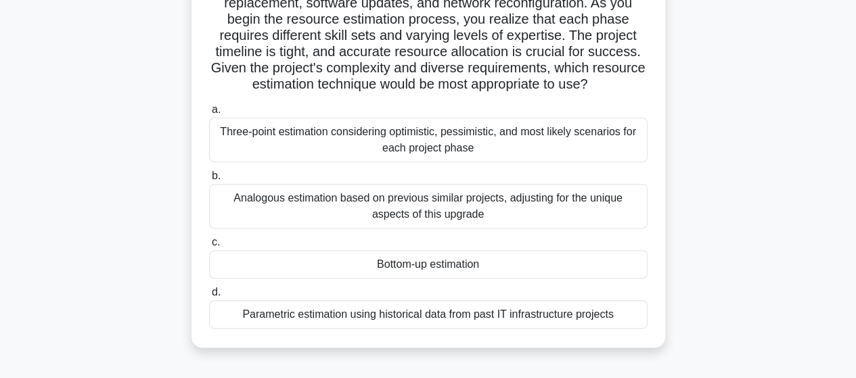
click at [405, 267] on div "Bottom-up estimation" at bounding box center [428, 264] width 438 height 28
click at [209, 247] on input "c. Bottom-up estimation" at bounding box center [209, 242] width 0 height 9
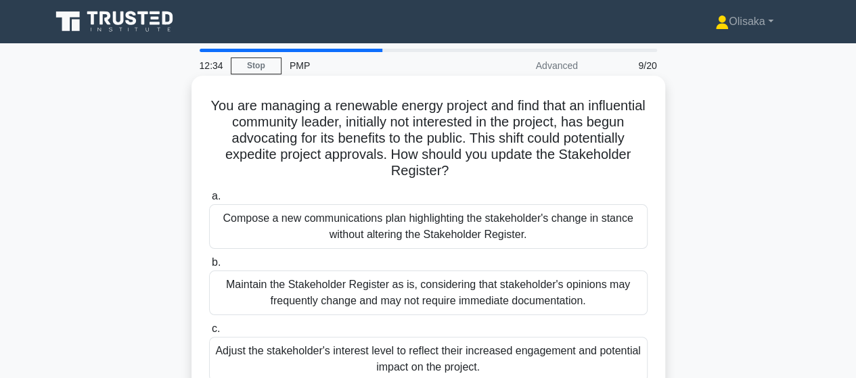
scroll to position [68, 0]
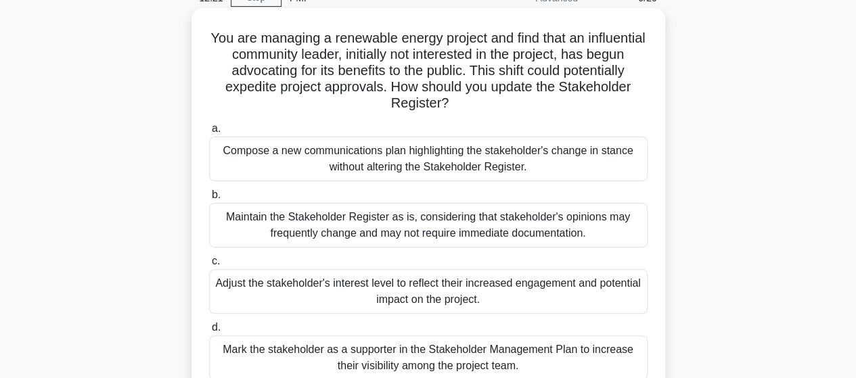
click at [444, 302] on div "Adjust the stakeholder's interest level to reflect their increased engagement a…" at bounding box center [428, 291] width 438 height 45
click at [209, 266] on input "c. Adjust the stakeholder's interest level to reflect their increased engagemen…" at bounding box center [209, 261] width 0 height 9
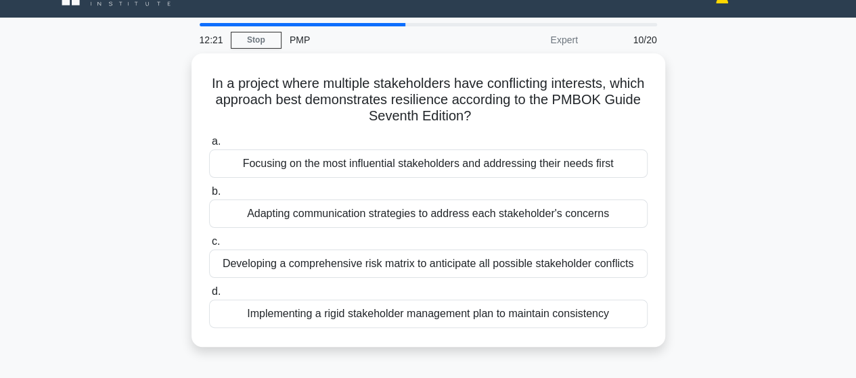
scroll to position [0, 0]
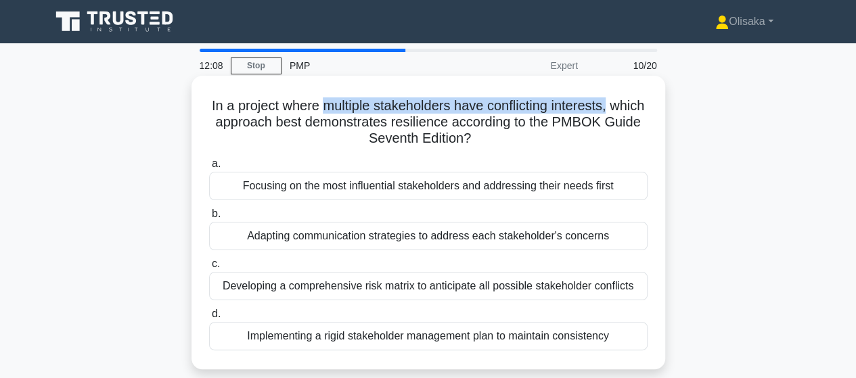
drag, startPoint x: 340, startPoint y: 106, endPoint x: 607, endPoint y: 124, distance: 268.5
click at [638, 112] on h5 "In a project where multiple stakeholders have conflicting interests, which appr…" at bounding box center [428, 122] width 441 height 50
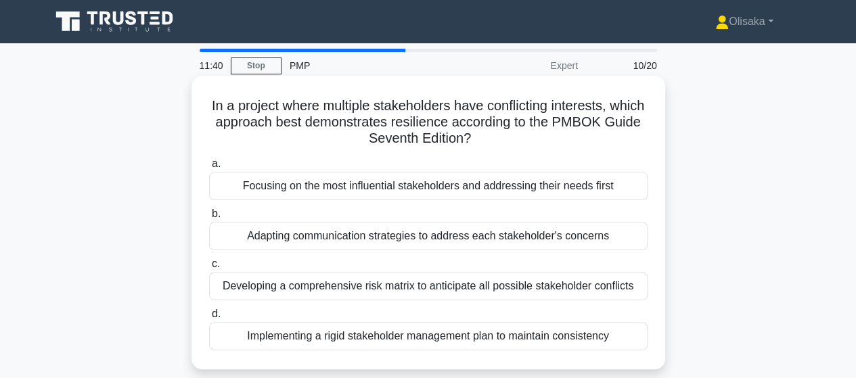
click at [365, 244] on div "Adapting communication strategies to address each stakeholder's concerns" at bounding box center [428, 236] width 438 height 28
click at [209, 219] on input "b. Adapting communication strategies to address each stakeholder's concerns" at bounding box center [209, 214] width 0 height 9
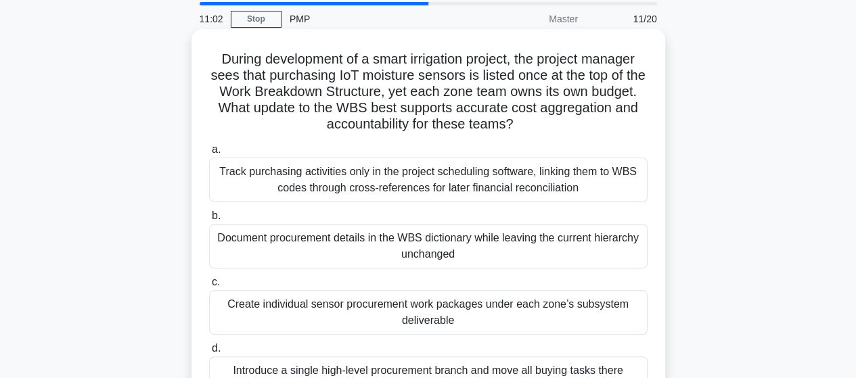
scroll to position [68, 0]
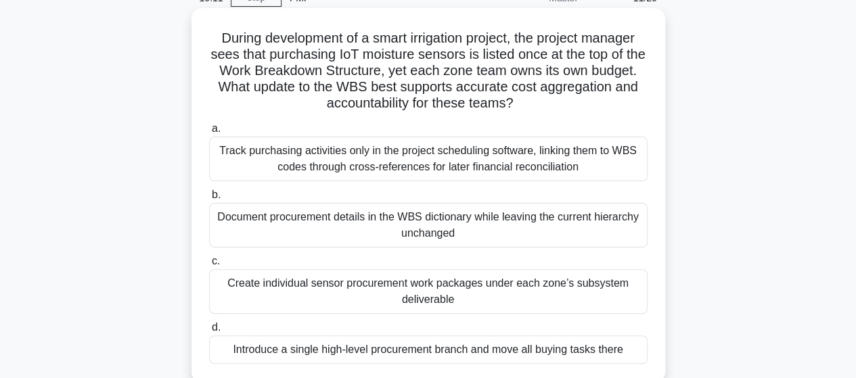
click at [454, 304] on div "Create individual sensor procurement work packages under each zone’s subsystem …" at bounding box center [428, 291] width 438 height 45
click at [209, 266] on input "c. Create individual sensor procurement work packages under each zone’s subsyst…" at bounding box center [209, 261] width 0 height 9
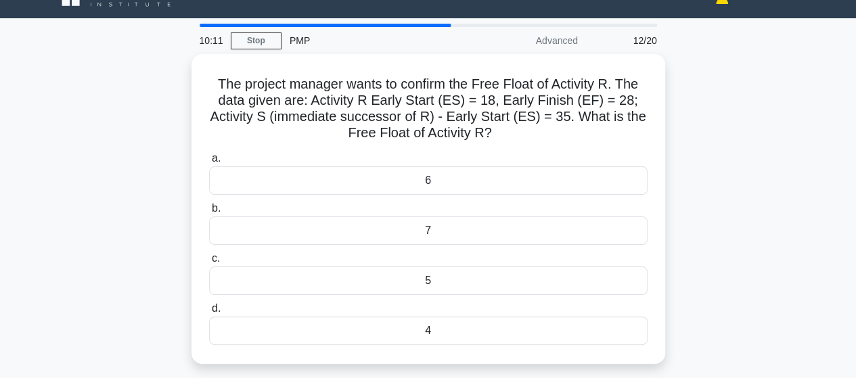
scroll to position [0, 0]
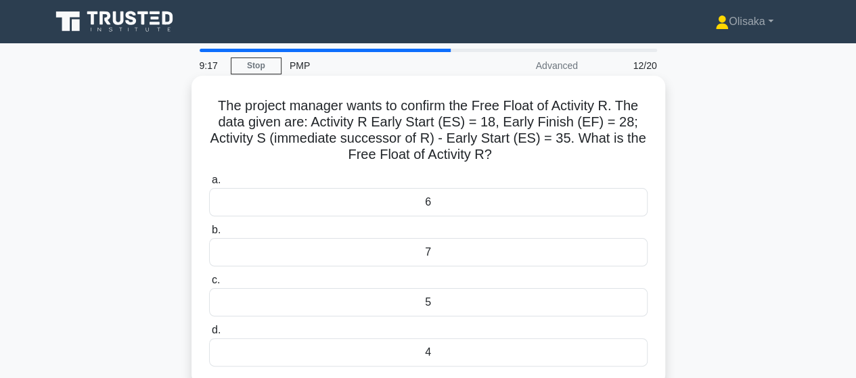
click at [436, 246] on div "7" at bounding box center [428, 252] width 438 height 28
click at [209, 235] on input "b. 7" at bounding box center [209, 230] width 0 height 9
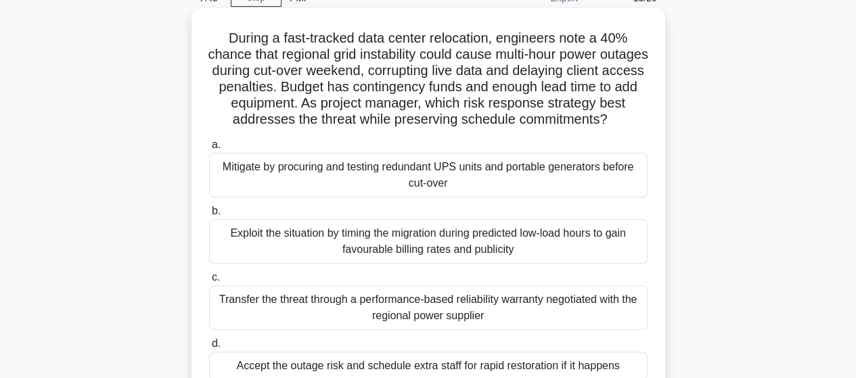
scroll to position [135, 0]
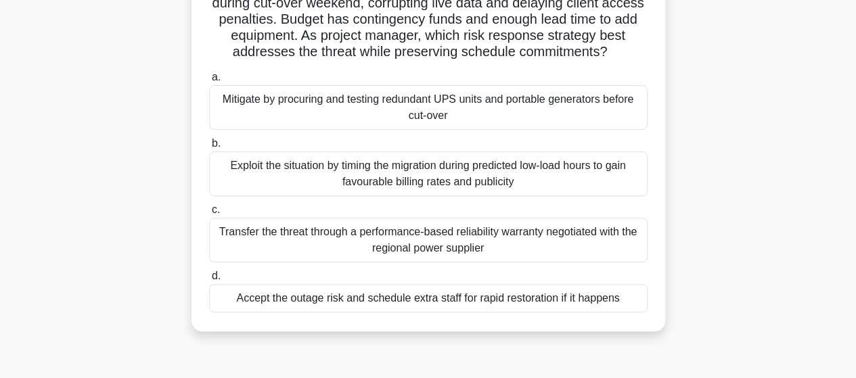
click at [406, 127] on div "Mitigate by procuring and testing redundant UPS units and portable generators b…" at bounding box center [428, 107] width 438 height 45
click at [209, 82] on input "a. Mitigate by procuring and testing redundant UPS units and portable generator…" at bounding box center [209, 77] width 0 height 9
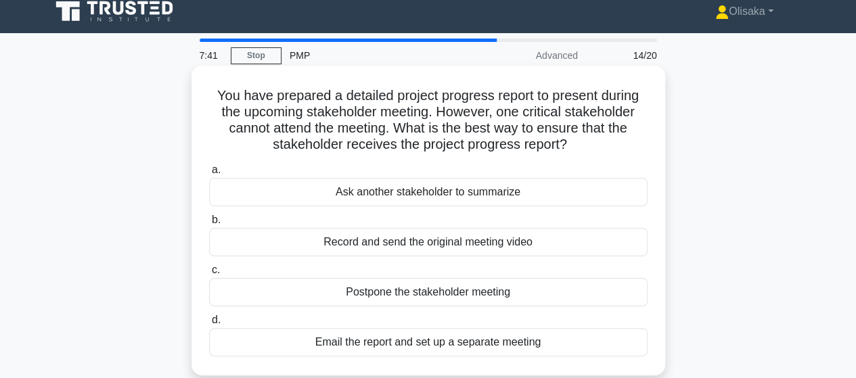
scroll to position [0, 0]
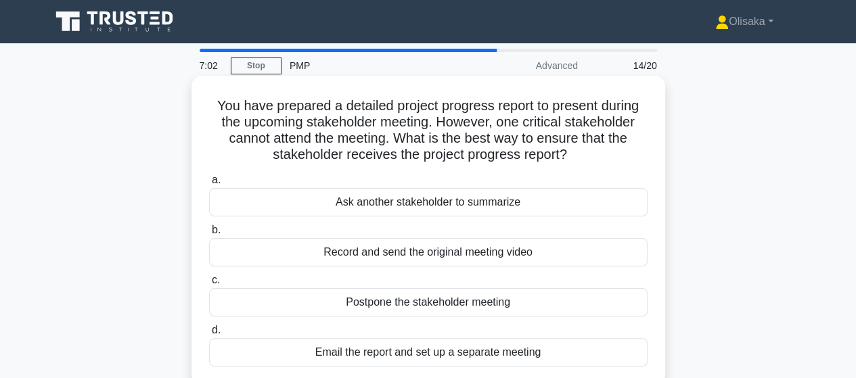
click at [440, 258] on div "Record and send the original meeting video" at bounding box center [428, 252] width 438 height 28
click at [209, 235] on input "b. Record and send the original meeting video" at bounding box center [209, 230] width 0 height 9
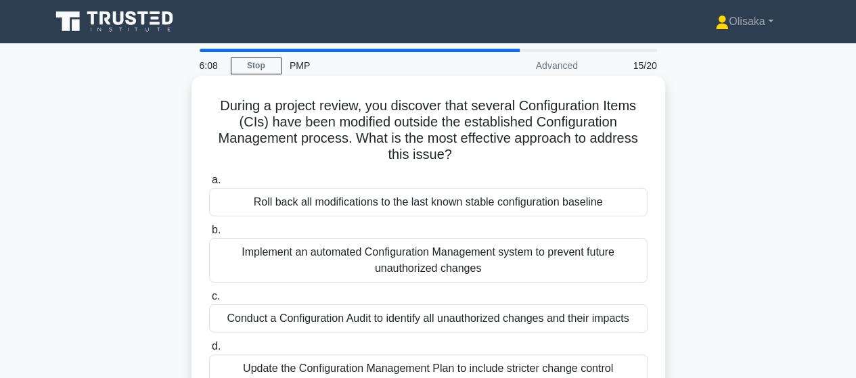
click at [461, 201] on div "Roll back all modifications to the last known stable configuration baseline" at bounding box center [428, 202] width 438 height 28
click at [209, 185] on input "a. Roll back all modifications to the last known stable configuration baseline" at bounding box center [209, 180] width 0 height 9
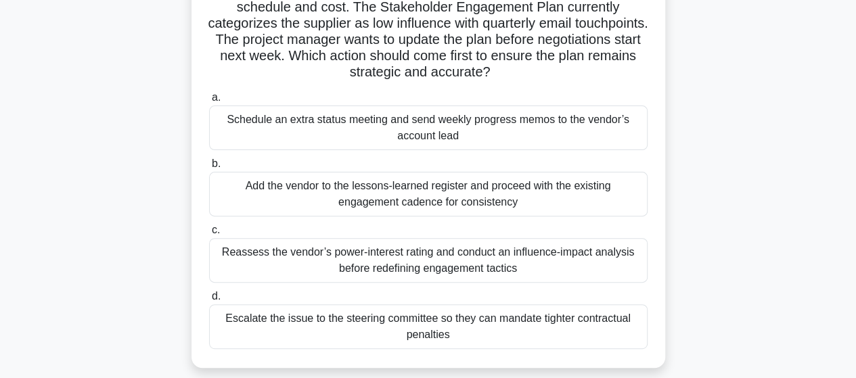
scroll to position [135, 0]
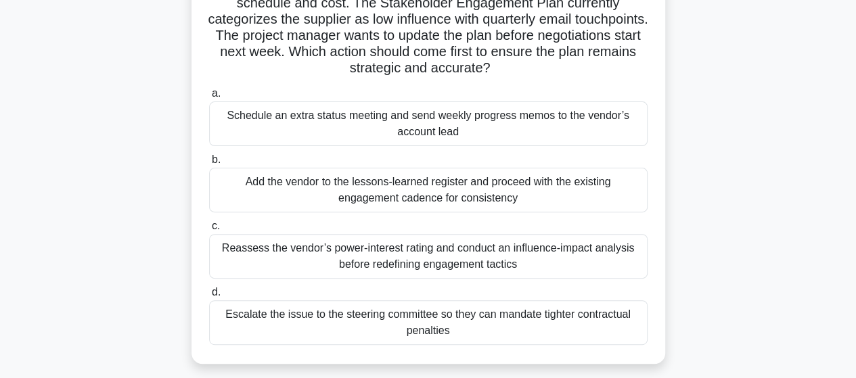
click at [470, 253] on div "Reassess the vendor’s power-interest rating and conduct an influence-impact ana…" at bounding box center [428, 256] width 438 height 45
click at [209, 231] on input "c. Reassess the vendor’s power-interest rating and conduct an influence-impact …" at bounding box center [209, 226] width 0 height 9
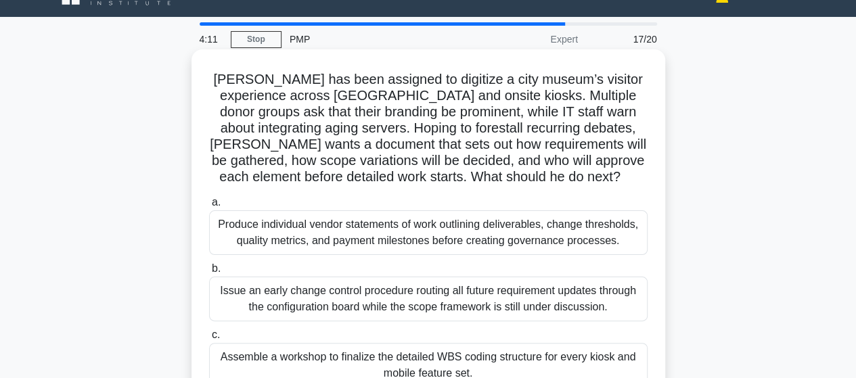
scroll to position [68, 0]
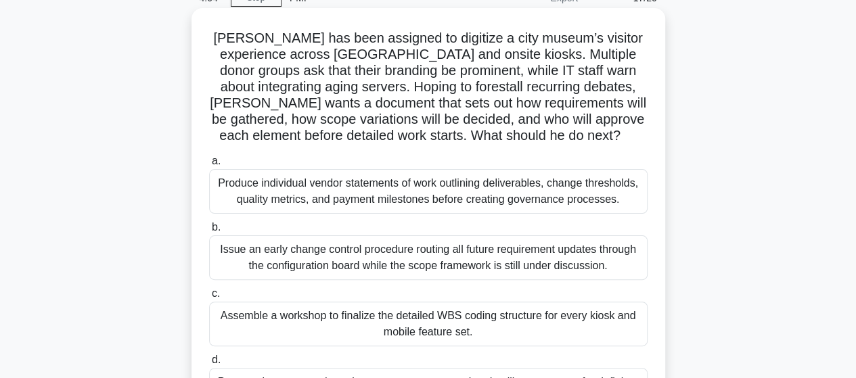
click at [394, 267] on div "Issue an early change control procedure routing all future requirement updates …" at bounding box center [428, 257] width 438 height 45
click at [209, 232] on input "b. Issue an early change control procedure routing all future requirement updat…" at bounding box center [209, 227] width 0 height 9
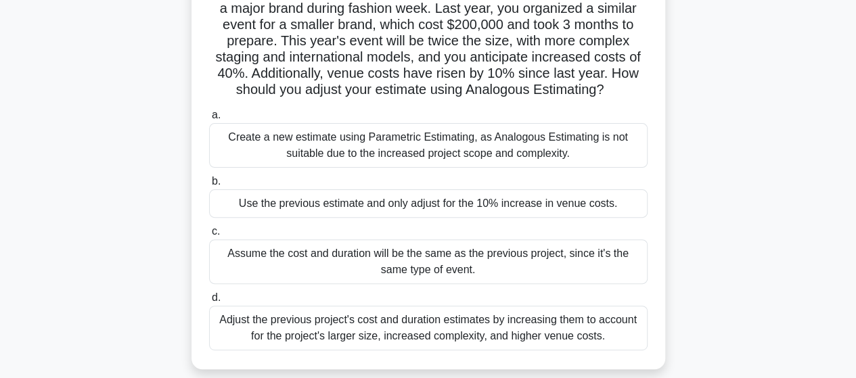
scroll to position [135, 0]
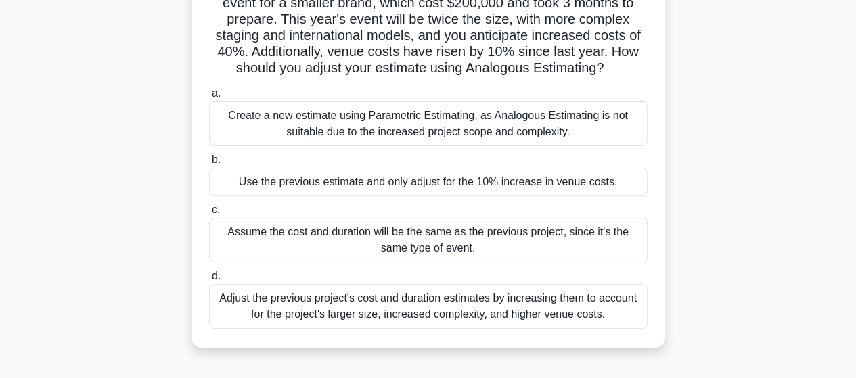
click at [448, 145] on div "Create a new estimate using Parametric Estimating, as Analogous Estimating is n…" at bounding box center [428, 123] width 438 height 45
click at [209, 98] on input "a. Create a new estimate using Parametric Estimating, as Analogous Estimating i…" at bounding box center [209, 93] width 0 height 9
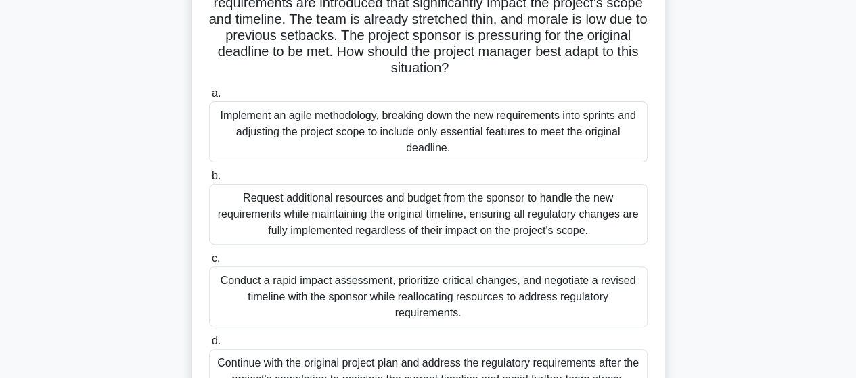
scroll to position [203, 0]
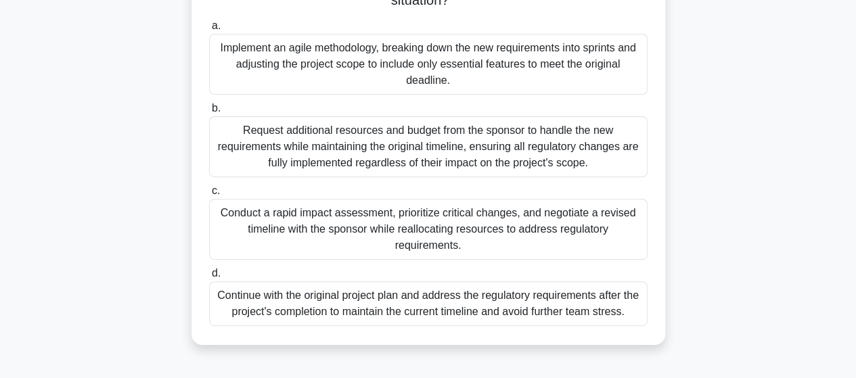
click at [479, 236] on div "Conduct a rapid impact assessment, prioritize critical changes, and negotiate a…" at bounding box center [428, 229] width 438 height 61
click at [209, 196] on input "c. Conduct a rapid impact assessment, prioritize critical changes, and negotiat…" at bounding box center [209, 191] width 0 height 9
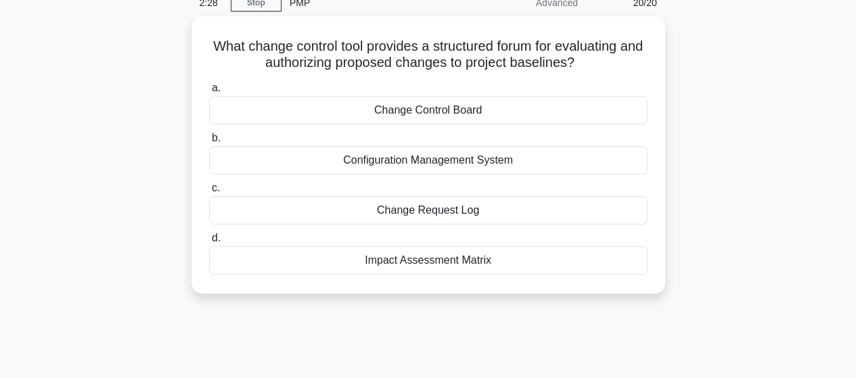
scroll to position [0, 0]
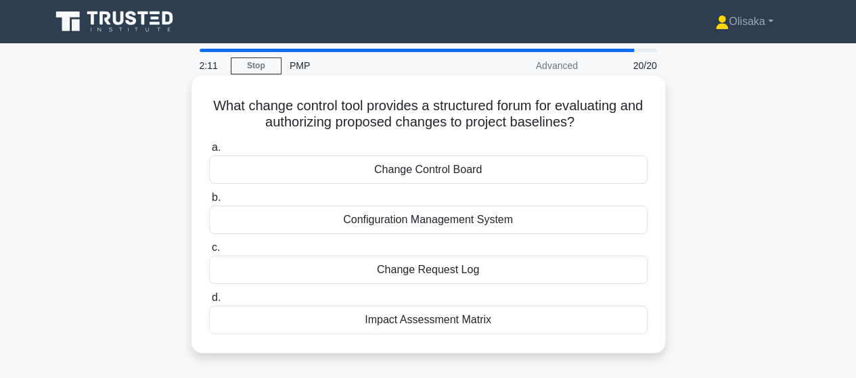
click at [426, 175] on div "Change Control Board" at bounding box center [428, 170] width 438 height 28
click at [209, 152] on input "a. Change Control Board" at bounding box center [209, 147] width 0 height 9
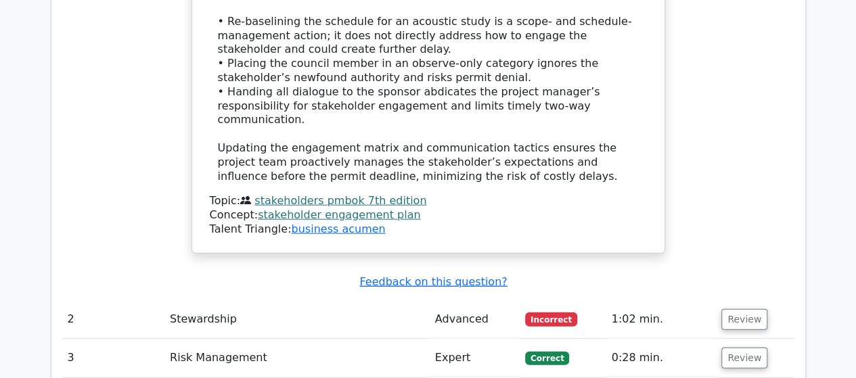
scroll to position [1691, 0]
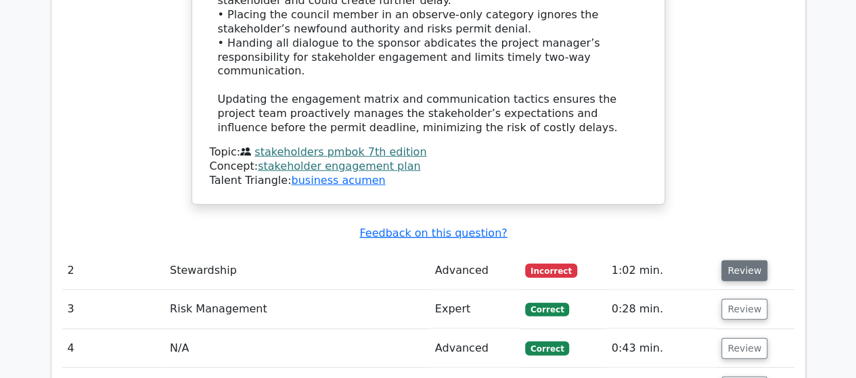
click at [737, 260] on button "Review" at bounding box center [744, 270] width 46 height 21
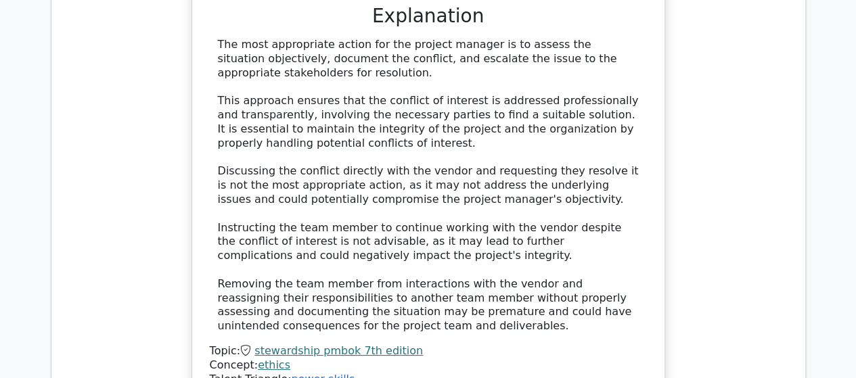
scroll to position [2435, 0]
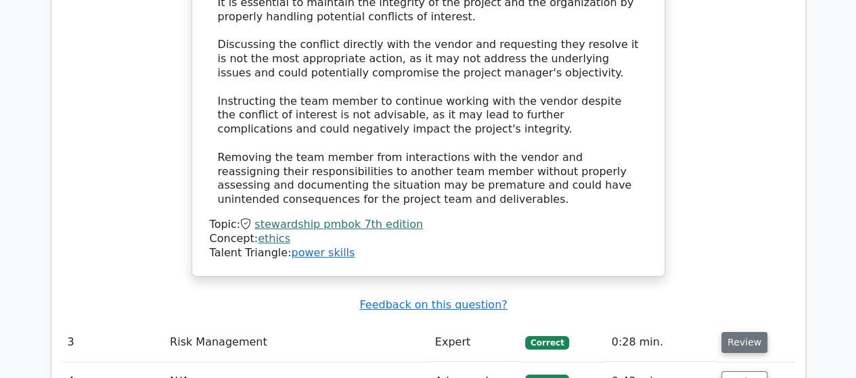
drag, startPoint x: 738, startPoint y: 294, endPoint x: 594, endPoint y: 265, distance: 147.1
click at [737, 332] on button "Review" at bounding box center [744, 342] width 46 height 21
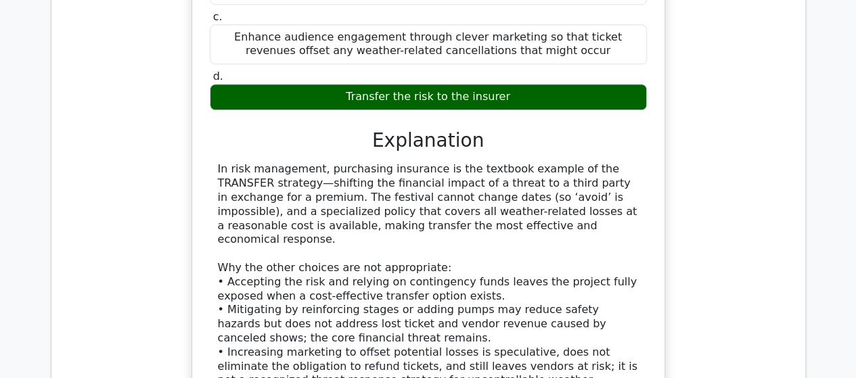
scroll to position [3247, 0]
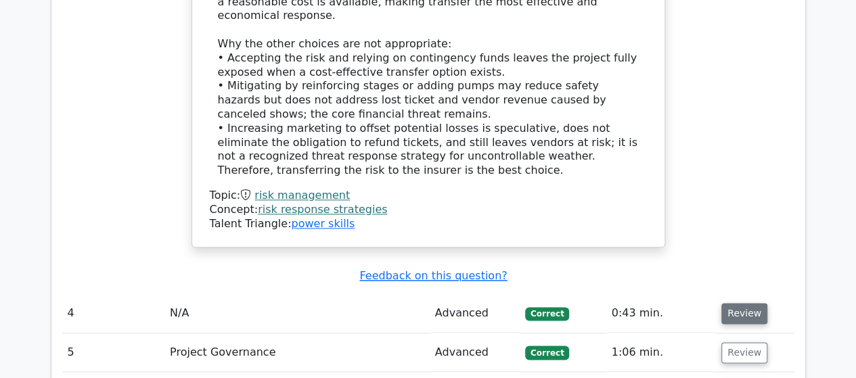
click at [733, 303] on button "Review" at bounding box center [744, 313] width 46 height 21
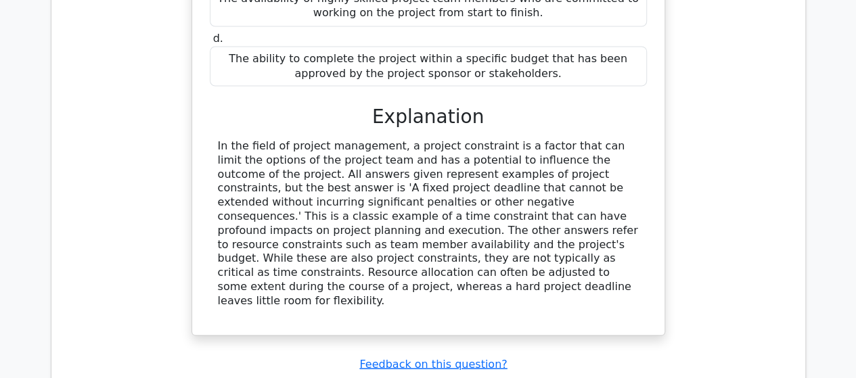
scroll to position [3991, 0]
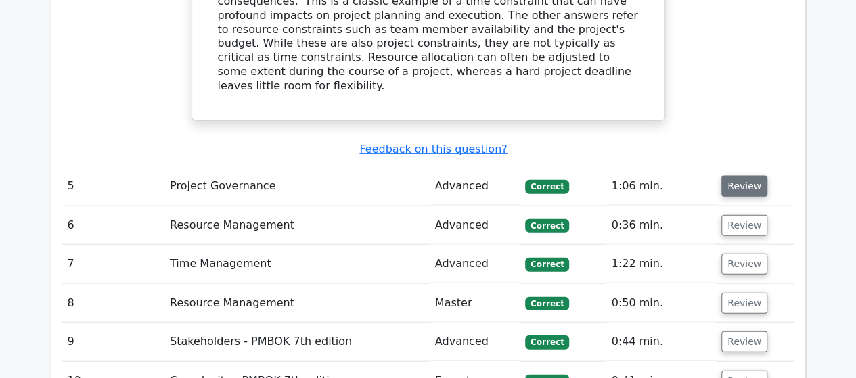
click at [733, 176] on button "Review" at bounding box center [744, 186] width 46 height 21
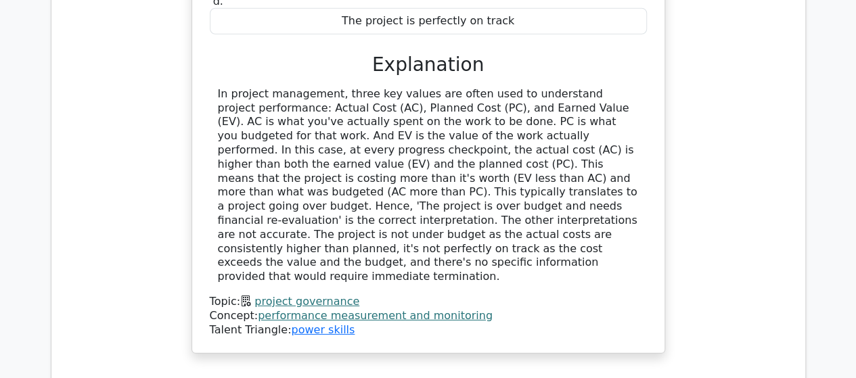
scroll to position [4532, 0]
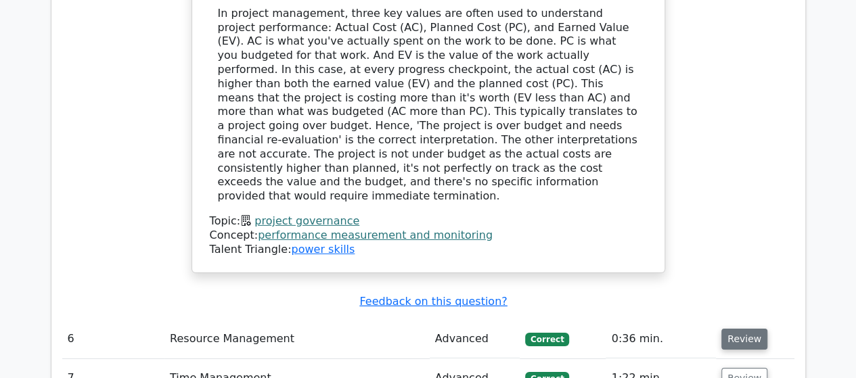
click at [725, 329] on button "Review" at bounding box center [744, 339] width 46 height 21
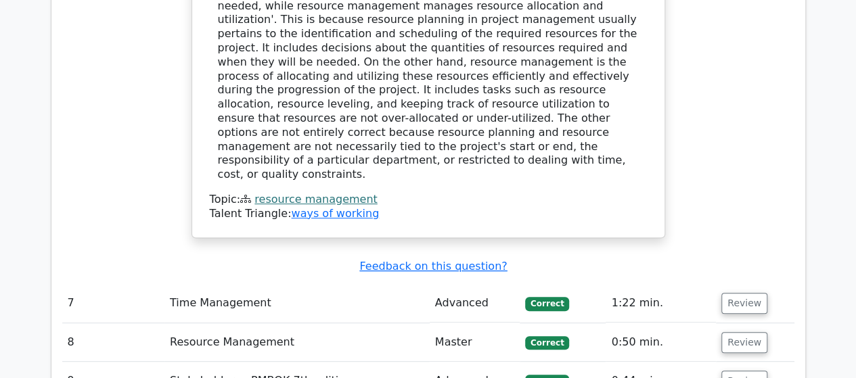
scroll to position [5209, 0]
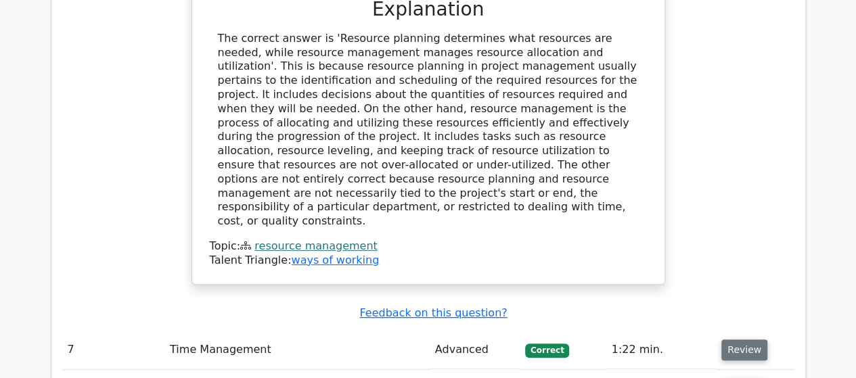
click at [729, 340] on button "Review" at bounding box center [744, 350] width 46 height 21
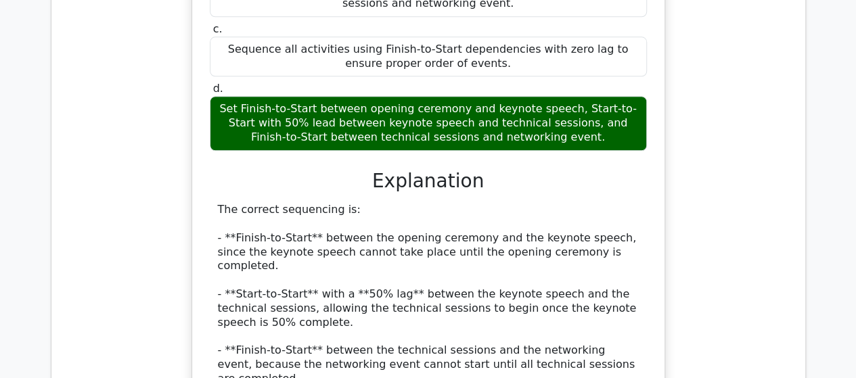
scroll to position [5885, 0]
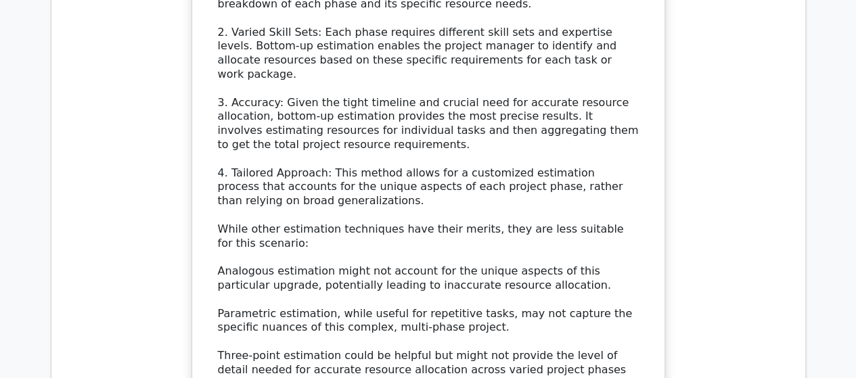
scroll to position [7103, 0]
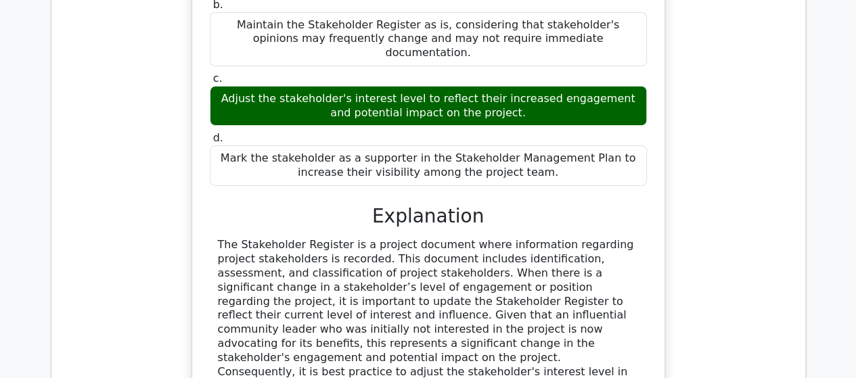
scroll to position [7779, 0]
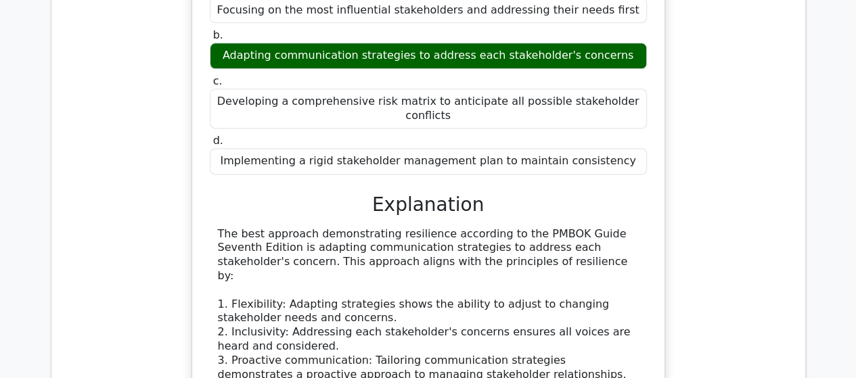
scroll to position [8591, 0]
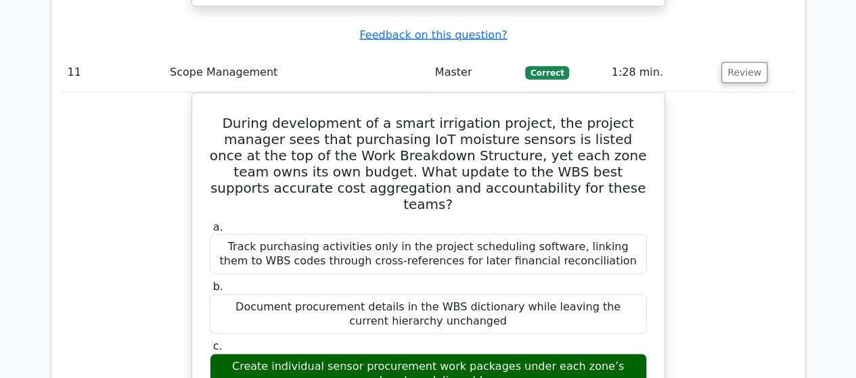
scroll to position [9335, 0]
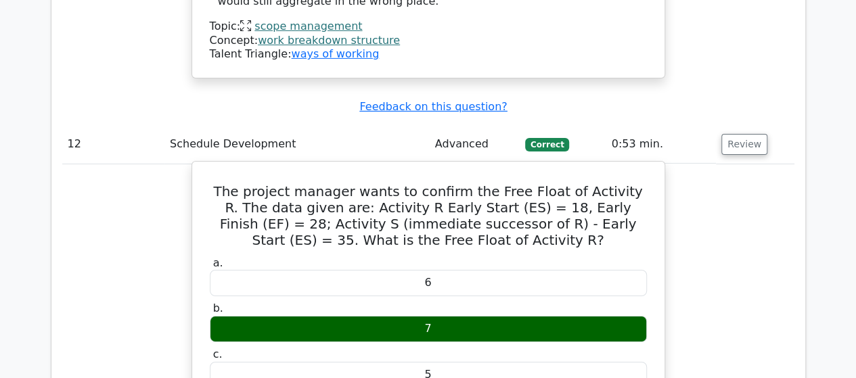
scroll to position [10012, 0]
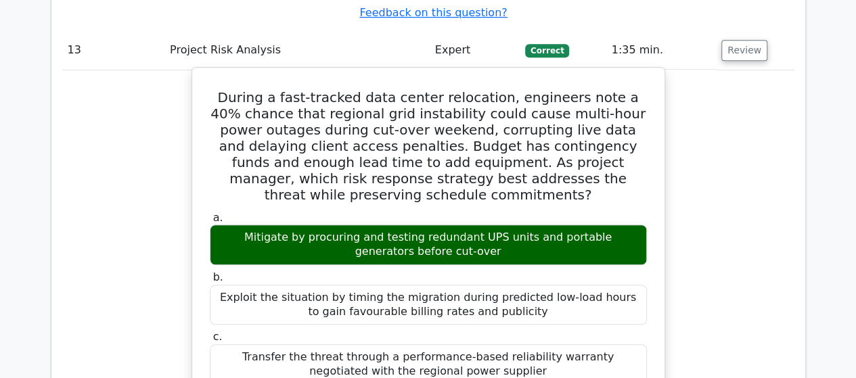
scroll to position [10621, 0]
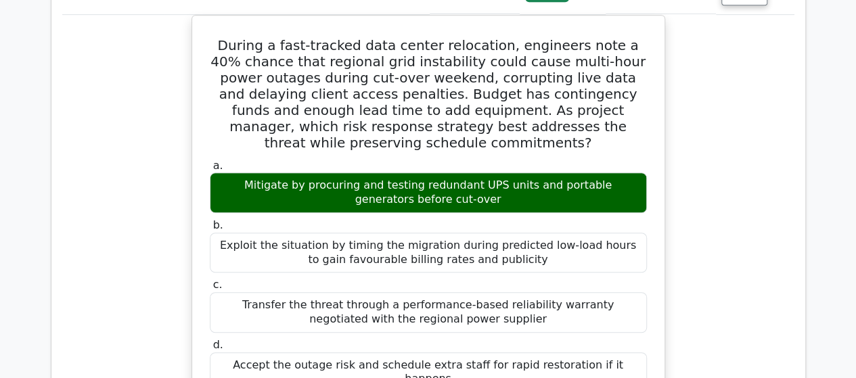
drag, startPoint x: 729, startPoint y: 348, endPoint x: 712, endPoint y: 342, distance: 18.2
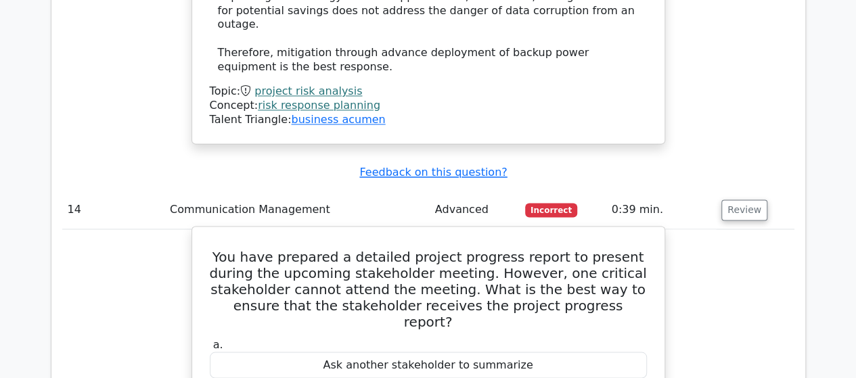
scroll to position [11297, 0]
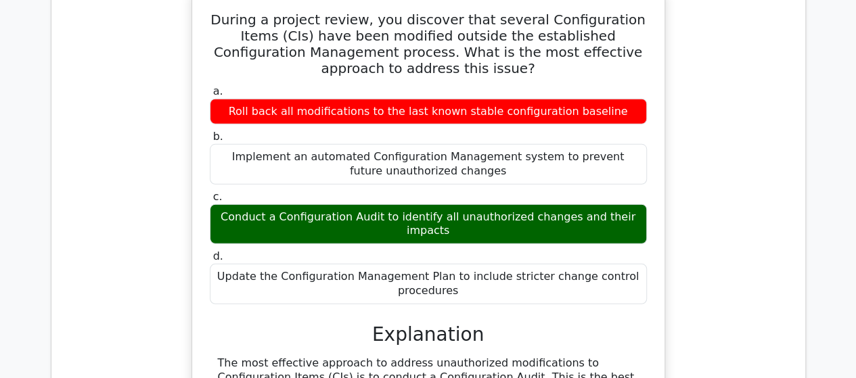
scroll to position [12380, 0]
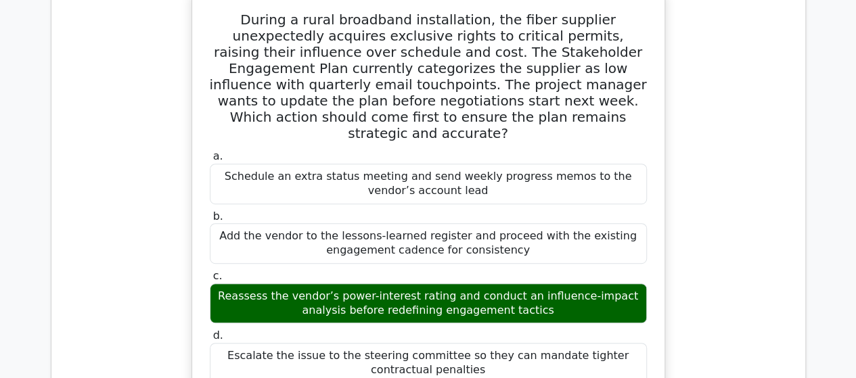
scroll to position [13124, 0]
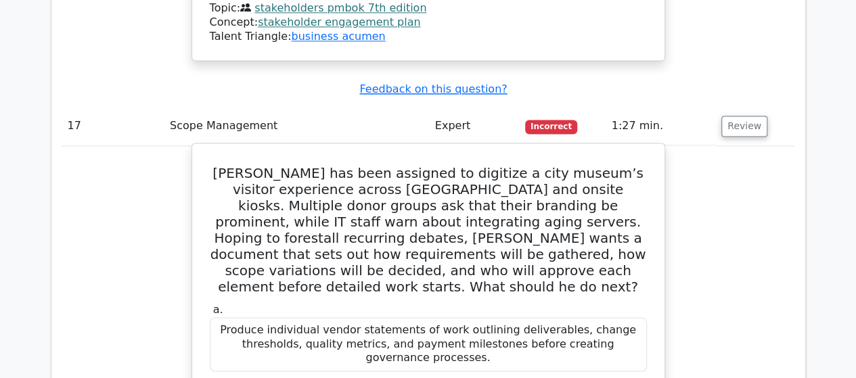
scroll to position [13868, 0]
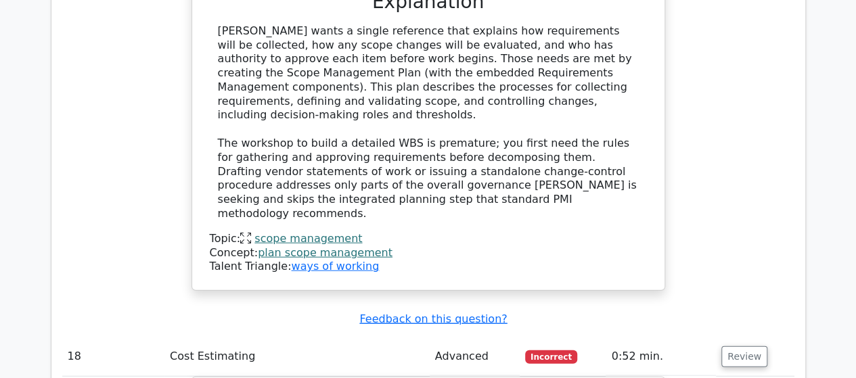
scroll to position [14341, 0]
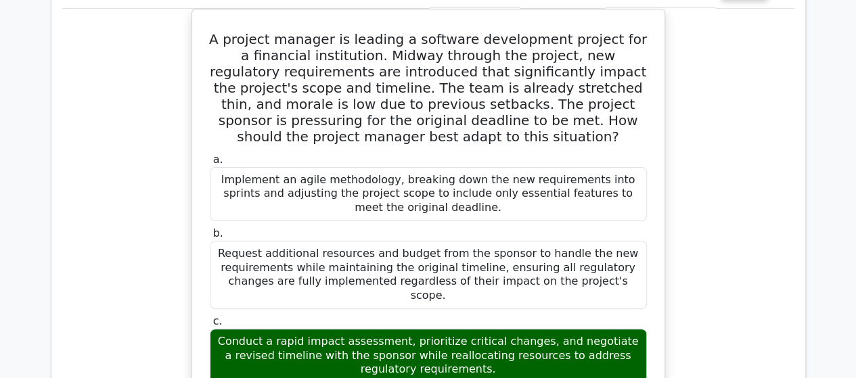
scroll to position [15424, 0]
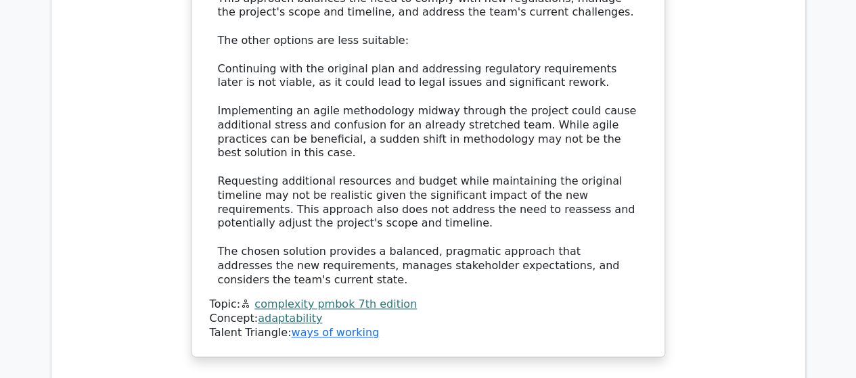
scroll to position [16168, 0]
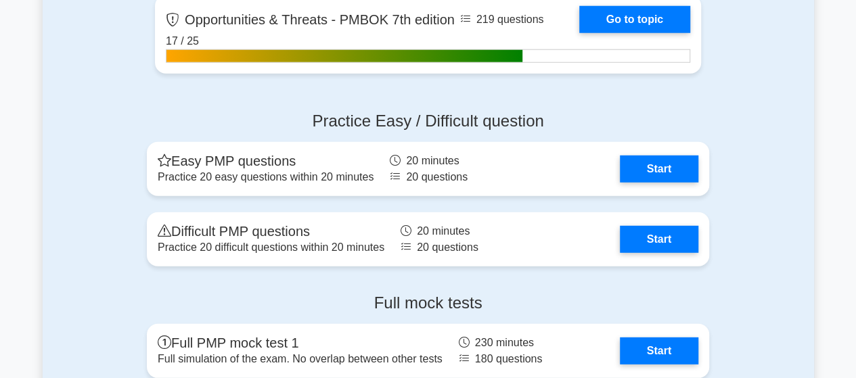
scroll to position [4397, 0]
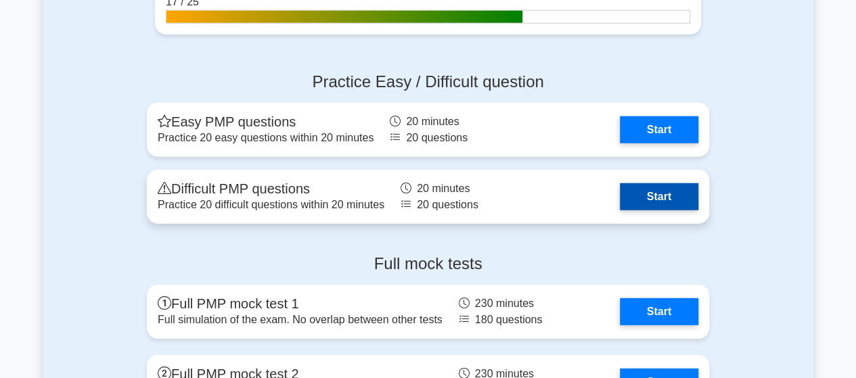
click at [620, 197] on link "Start" at bounding box center [659, 196] width 78 height 27
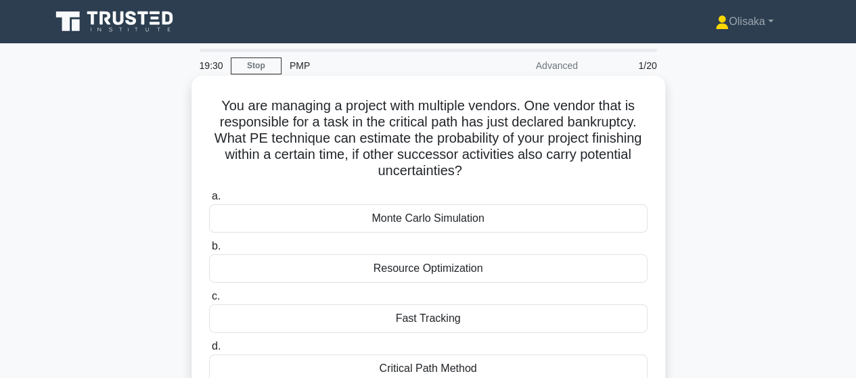
click at [454, 223] on div "Monte Carlo Simulation" at bounding box center [428, 218] width 438 height 28
click at [209, 201] on input "a. Monte Carlo Simulation" at bounding box center [209, 196] width 0 height 9
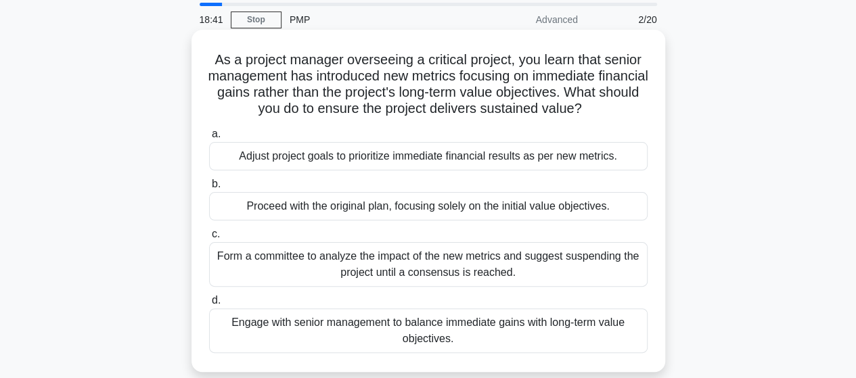
scroll to position [68, 0]
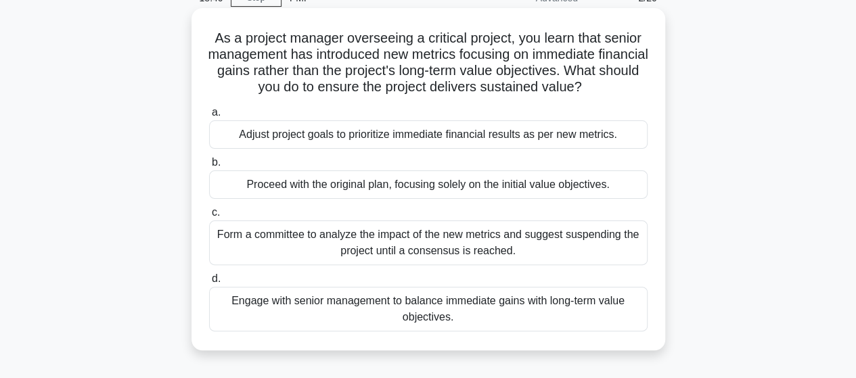
click at [406, 302] on div "Engage with senior management to balance immediate gains with long-term value o…" at bounding box center [428, 309] width 438 height 45
click at [209, 283] on input "d. Engage with senior management to balance immediate gains with long-term valu…" at bounding box center [209, 279] width 0 height 9
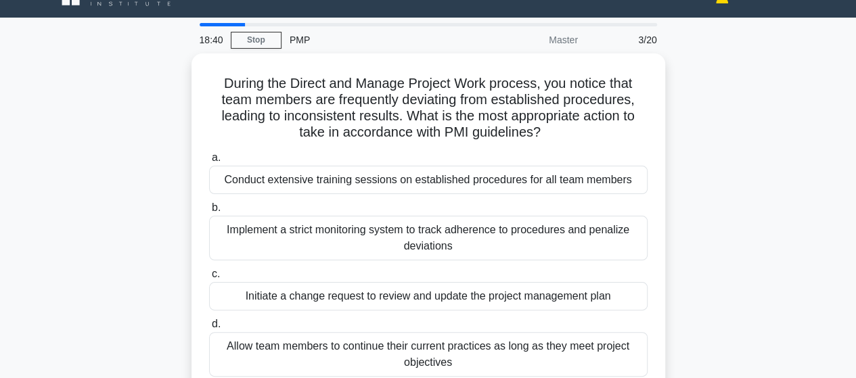
scroll to position [0, 0]
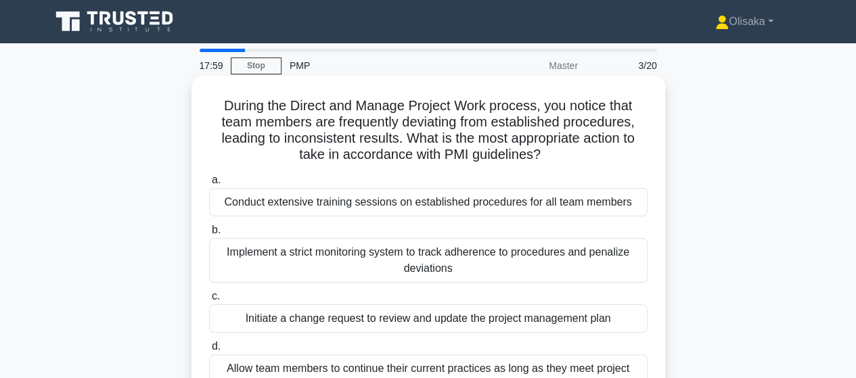
click at [396, 209] on div "Conduct extensive training sessions on established procedures for all team memb…" at bounding box center [428, 202] width 438 height 28
click at [209, 185] on input "a. Conduct extensive training sessions on established procedures for all team m…" at bounding box center [209, 180] width 0 height 9
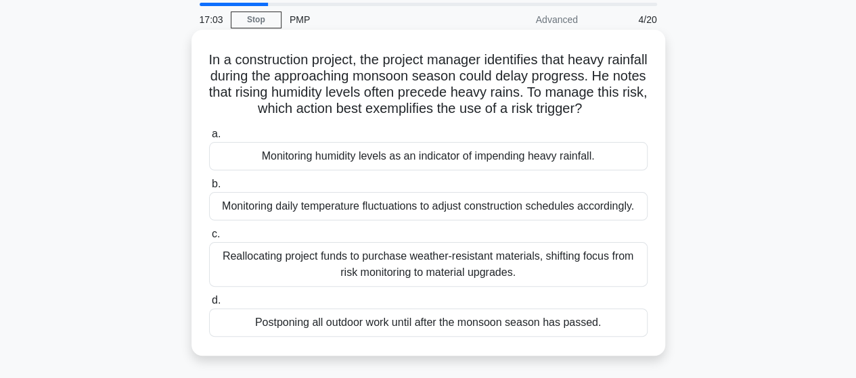
scroll to position [68, 0]
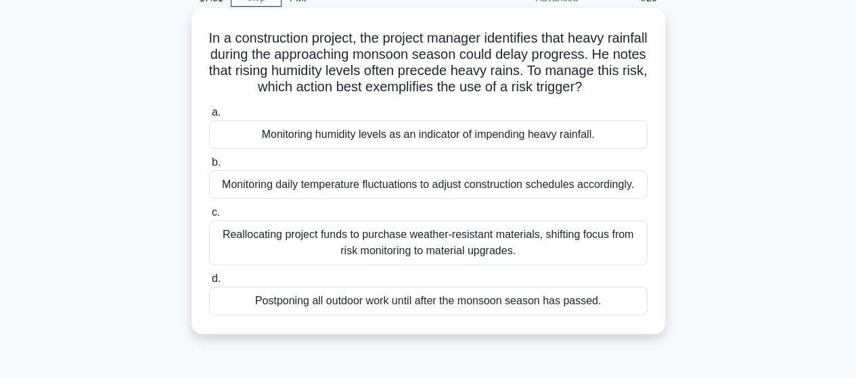
click at [409, 149] on div "Monitoring humidity levels as an indicator of impending heavy rainfall." at bounding box center [428, 134] width 438 height 28
click at [209, 117] on input "a. Monitoring humidity levels as an indicator of impending heavy rainfall." at bounding box center [209, 112] width 0 height 9
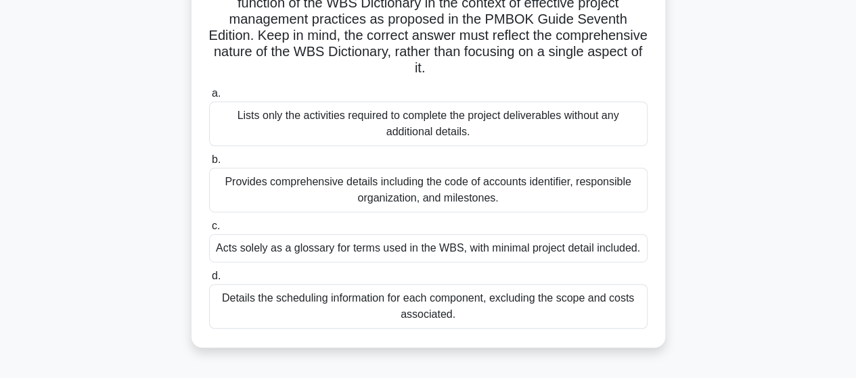
scroll to position [271, 0]
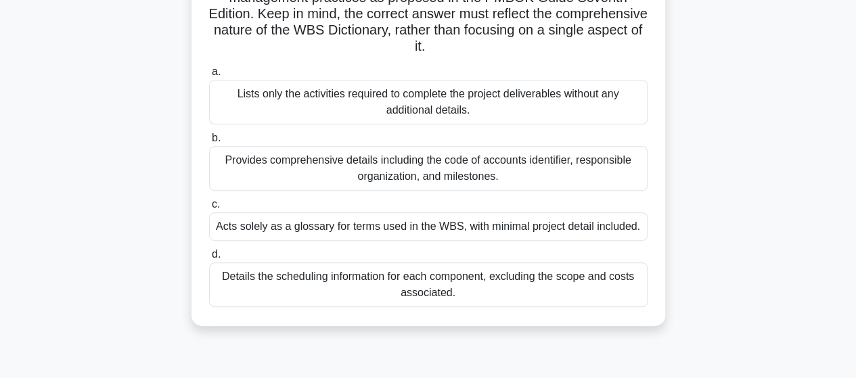
click at [379, 169] on div "Provides comprehensive details including the code of accounts identifier, respo…" at bounding box center [428, 168] width 438 height 45
click at [209, 143] on input "b. Provides comprehensive details including the code of accounts identifier, re…" at bounding box center [209, 138] width 0 height 9
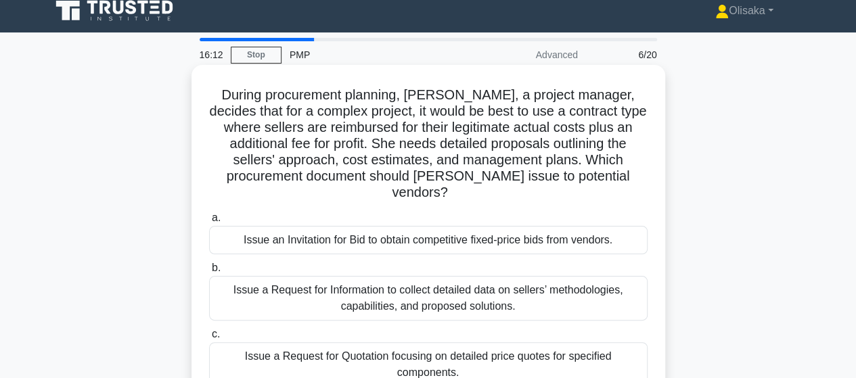
scroll to position [0, 0]
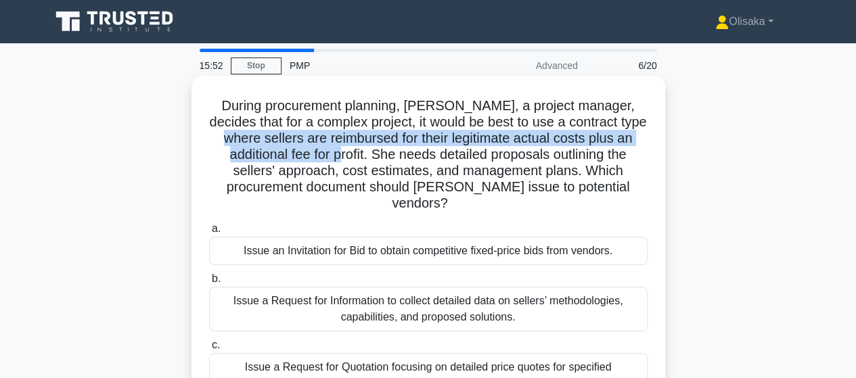
drag, startPoint x: 241, startPoint y: 140, endPoint x: 373, endPoint y: 157, distance: 133.0
click at [373, 157] on h5 "During procurement planning, [PERSON_NAME], a project manager, decides that for…" at bounding box center [428, 154] width 441 height 115
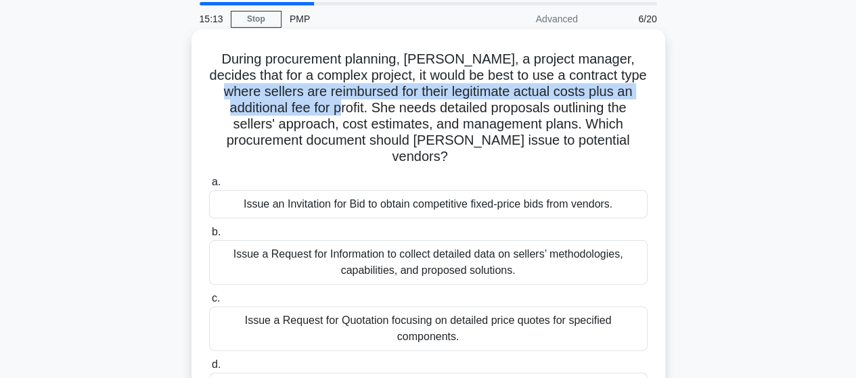
scroll to position [68, 0]
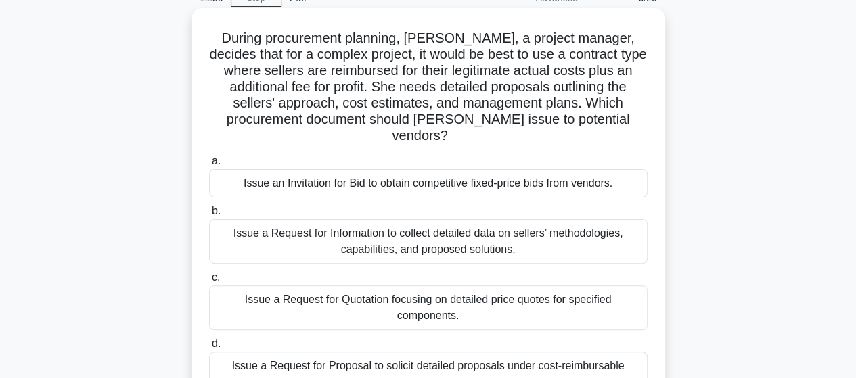
click at [359, 355] on div "Issue a Request for Proposal to solicit detailed proposals under cost-reimbursa…" at bounding box center [428, 374] width 438 height 45
click at [209, 348] on input "d. Issue a Request for Proposal to solicit detailed proposals under cost-reimbu…" at bounding box center [209, 344] width 0 height 9
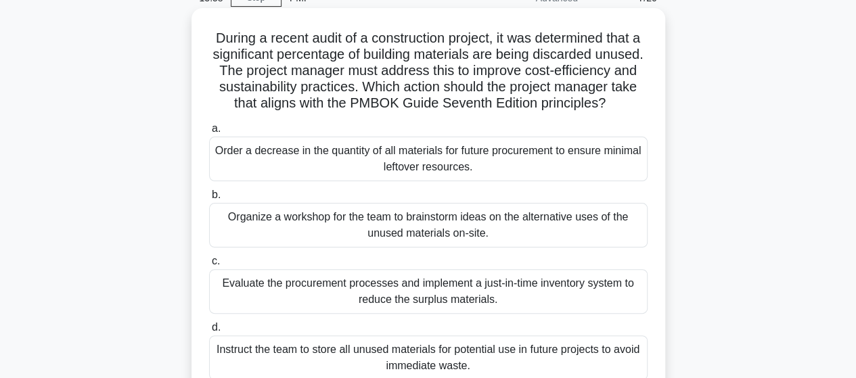
click at [451, 248] on div "Organize a workshop for the team to brainstorm ideas on the alternative uses of…" at bounding box center [428, 225] width 438 height 45
click at [209, 200] on input "b. Organize a workshop for the team to brainstorm ideas on the alternative uses…" at bounding box center [209, 195] width 0 height 9
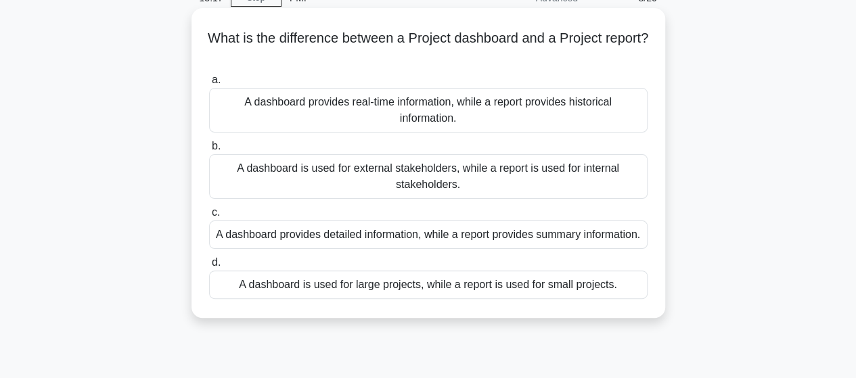
click at [436, 114] on div "A dashboard provides real-time information, while a report provides historical …" at bounding box center [428, 110] width 438 height 45
click at [209, 85] on input "a. A dashboard provides real-time information, while a report provides historic…" at bounding box center [209, 80] width 0 height 9
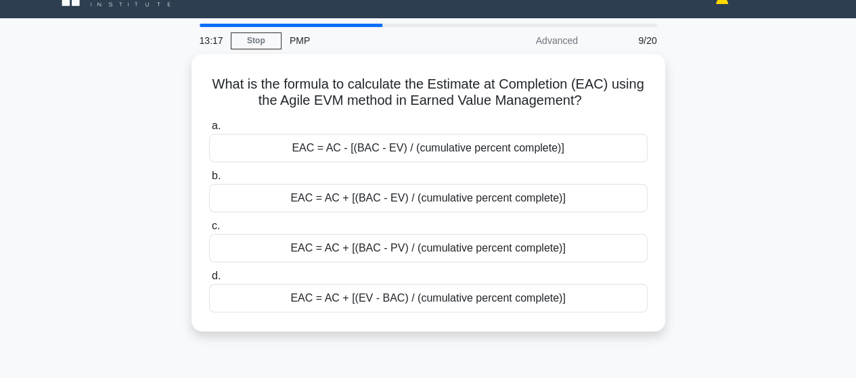
scroll to position [0, 0]
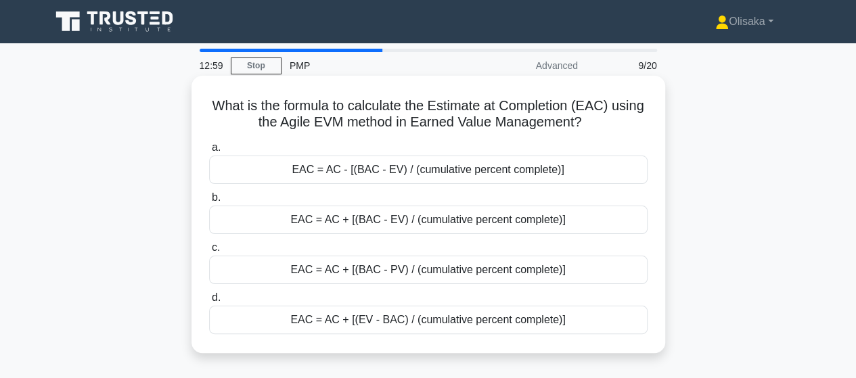
click at [359, 225] on div "EAC = AC + [(BAC - EV) / (cumulative percent complete)]" at bounding box center [428, 220] width 438 height 28
click at [209, 202] on input "b. EAC = AC + [(BAC - EV) / (cumulative percent complete)]" at bounding box center [209, 197] width 0 height 9
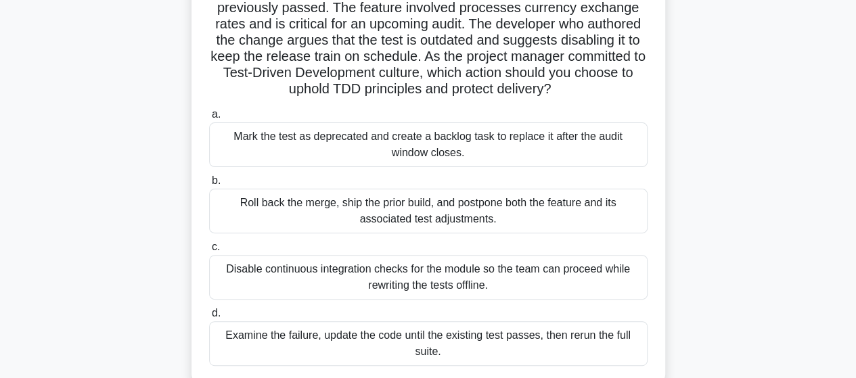
scroll to position [135, 0]
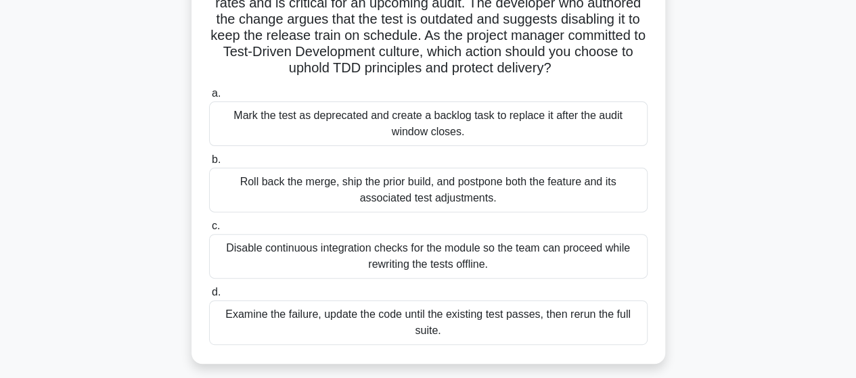
click at [436, 329] on div "Examine the failure, update the code until the existing test passes, then rerun…" at bounding box center [428, 322] width 438 height 45
click at [209, 297] on input "d. Examine the failure, update the code until the existing test passes, then re…" at bounding box center [209, 292] width 0 height 9
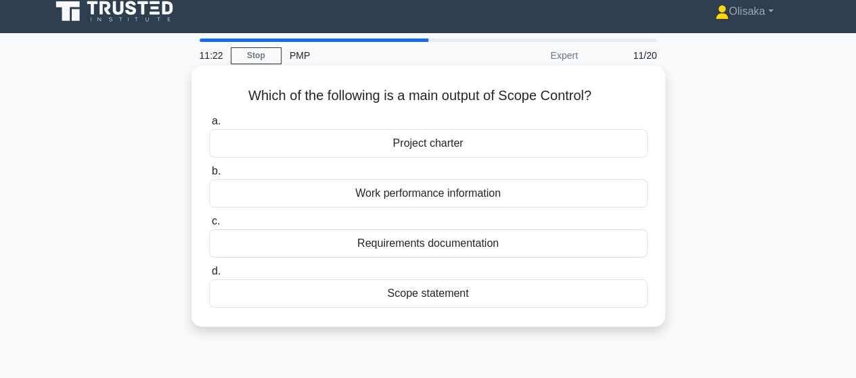
scroll to position [0, 0]
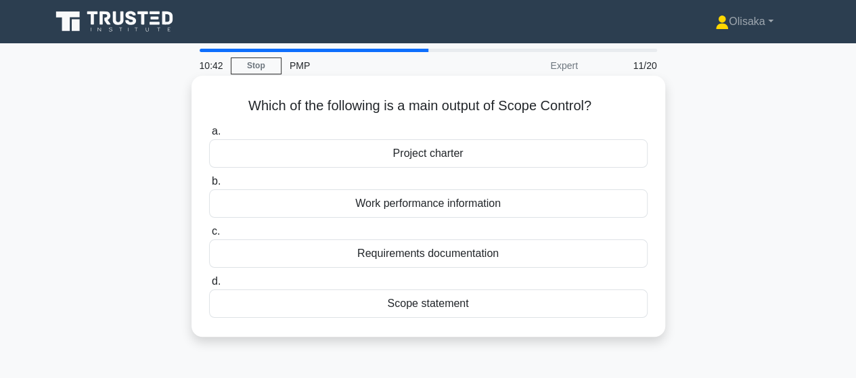
click at [442, 256] on div "Requirements documentation" at bounding box center [428, 253] width 438 height 28
click at [209, 236] on input "c. Requirements documentation" at bounding box center [209, 231] width 0 height 9
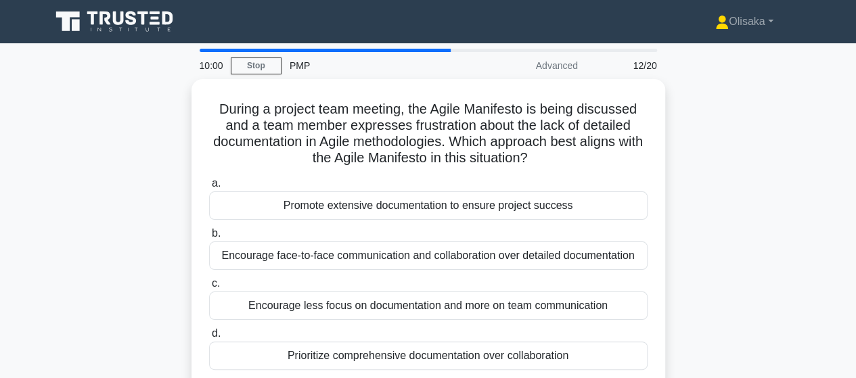
click at [442, 256] on div "Encourage face-to-face communication and collaboration over detailed documentat…" at bounding box center [428, 256] width 438 height 28
click at [209, 238] on input "b. Encourage face-to-face communication and collaboration over detailed documen…" at bounding box center [209, 233] width 0 height 9
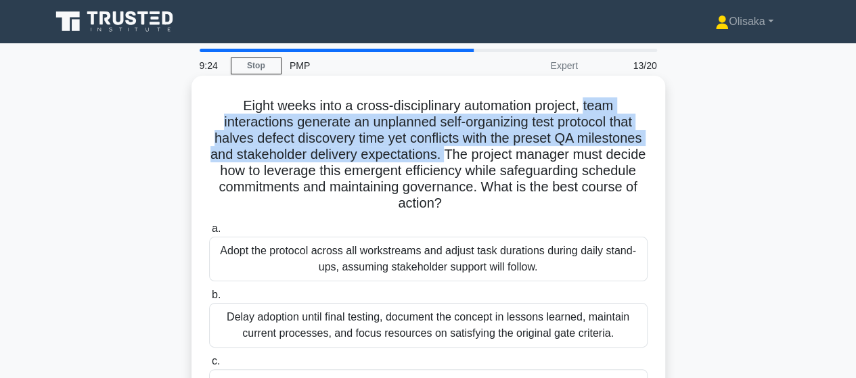
drag, startPoint x: 588, startPoint y: 105, endPoint x: 453, endPoint y: 175, distance: 152.5
click at [463, 162] on h5 "Eight weeks into a cross-disciplinary automation project, team interactions gen…" at bounding box center [428, 154] width 441 height 115
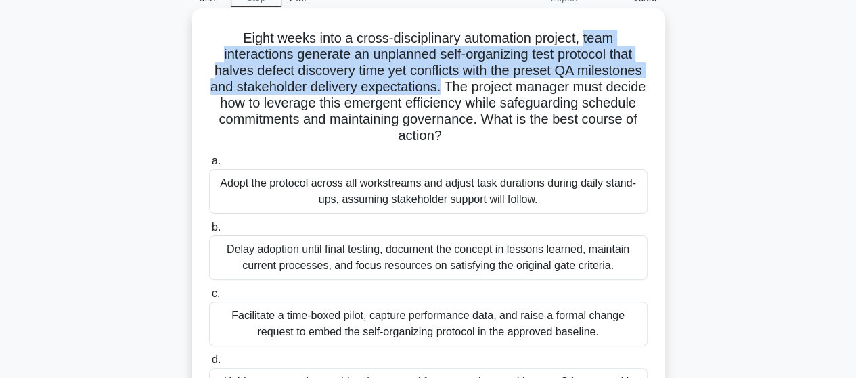
scroll to position [135, 0]
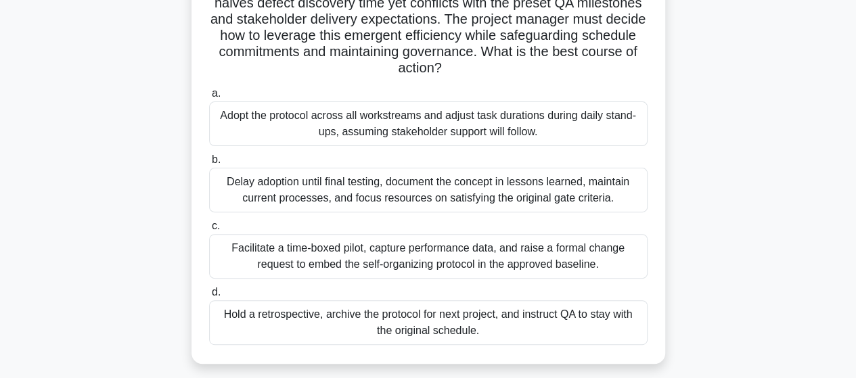
click at [384, 267] on div "Facilitate a time-boxed pilot, capture performance data, and raise a formal cha…" at bounding box center [428, 256] width 438 height 45
click at [209, 231] on input "c. Facilitate a time-boxed pilot, capture performance data, and raise a formal …" at bounding box center [209, 226] width 0 height 9
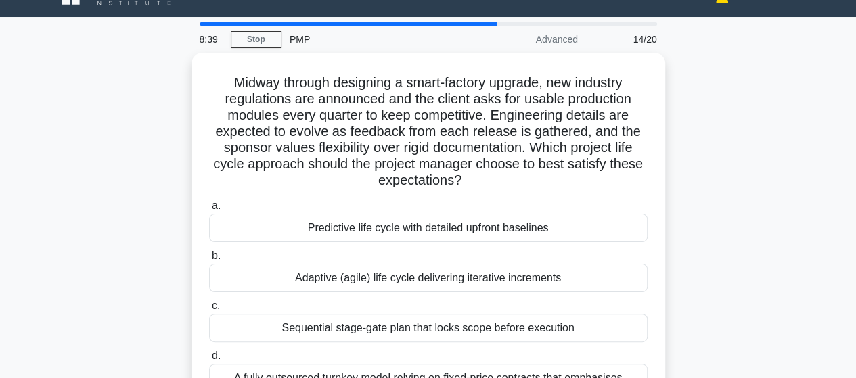
scroll to position [0, 0]
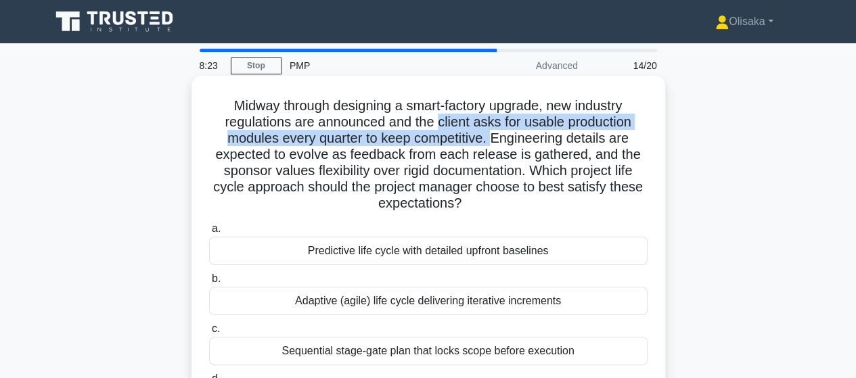
drag, startPoint x: 438, startPoint y: 126, endPoint x: 492, endPoint y: 142, distance: 56.5
click at [492, 142] on h5 "Midway through designing a smart-factory upgrade, new industry regulations are …" at bounding box center [428, 154] width 441 height 115
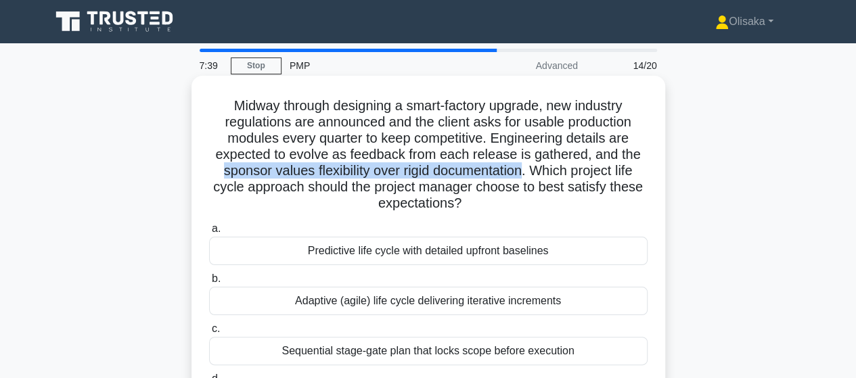
drag, startPoint x: 216, startPoint y: 172, endPoint x: 524, endPoint y: 178, distance: 307.9
click at [524, 178] on h5 "Midway through designing a smart-factory upgrade, new industry regulations are …" at bounding box center [428, 154] width 441 height 115
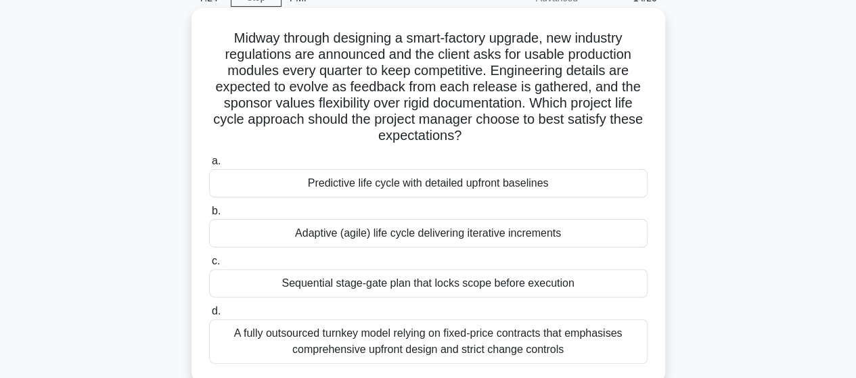
click at [394, 242] on div "Adaptive (agile) life cycle delivering iterative increments" at bounding box center [428, 233] width 438 height 28
click at [209, 216] on input "b. Adaptive (agile) life cycle delivering iterative increments" at bounding box center [209, 211] width 0 height 9
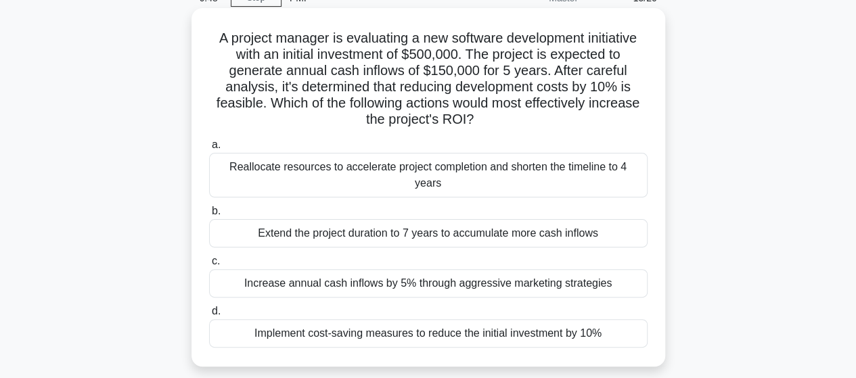
click at [472, 319] on div "Implement cost-saving measures to reduce the initial investment by 10%" at bounding box center [428, 333] width 438 height 28
click at [209, 316] on input "d. Implement cost-saving measures to reduce the initial investment by 10%" at bounding box center [209, 311] width 0 height 9
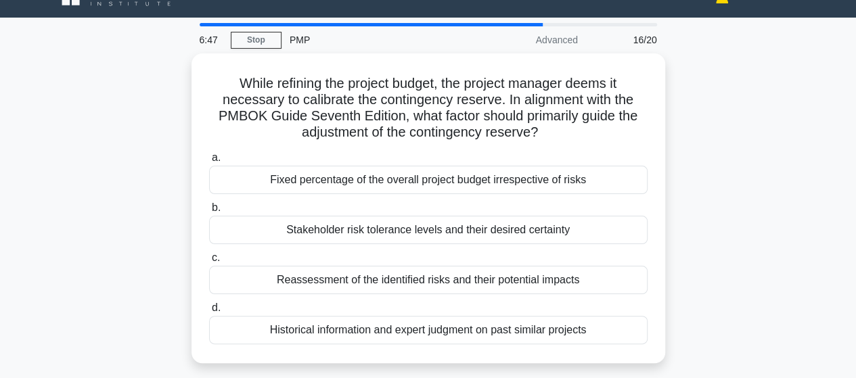
scroll to position [0, 0]
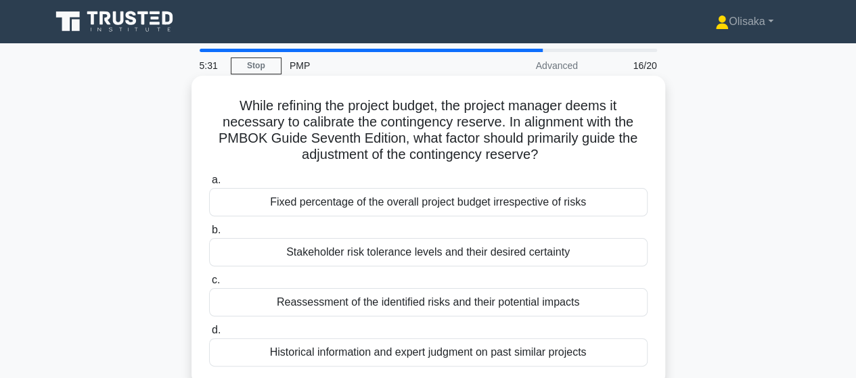
click at [443, 206] on div "Fixed percentage of the overall project budget irrespective of risks" at bounding box center [428, 202] width 438 height 28
click at [209, 185] on input "a. Fixed percentage of the overall project budget irrespective of risks" at bounding box center [209, 180] width 0 height 9
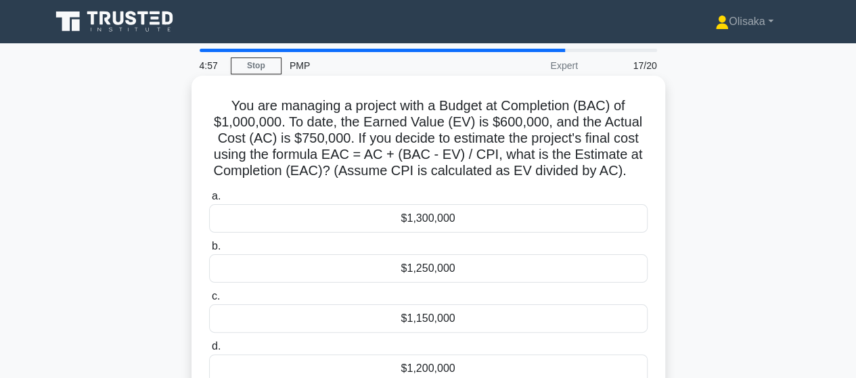
click at [443, 271] on div "$1,250,000" at bounding box center [428, 268] width 438 height 28
click at [209, 251] on input "b. $1,250,000" at bounding box center [209, 246] width 0 height 9
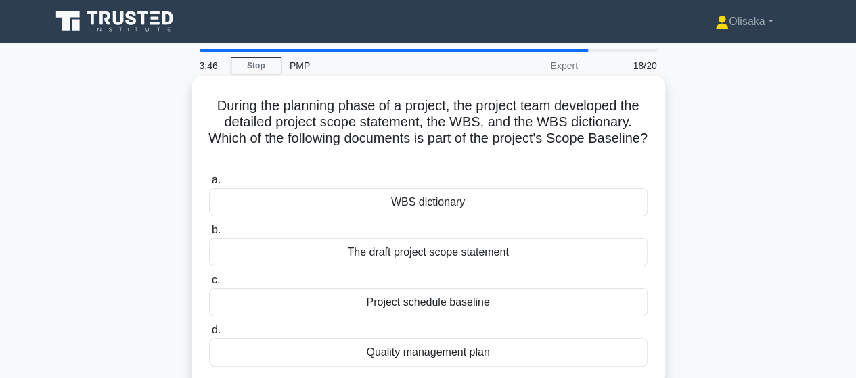
click at [425, 258] on div "The draft project scope statement" at bounding box center [428, 252] width 438 height 28
click at [209, 235] on input "b. The draft project scope statement" at bounding box center [209, 230] width 0 height 9
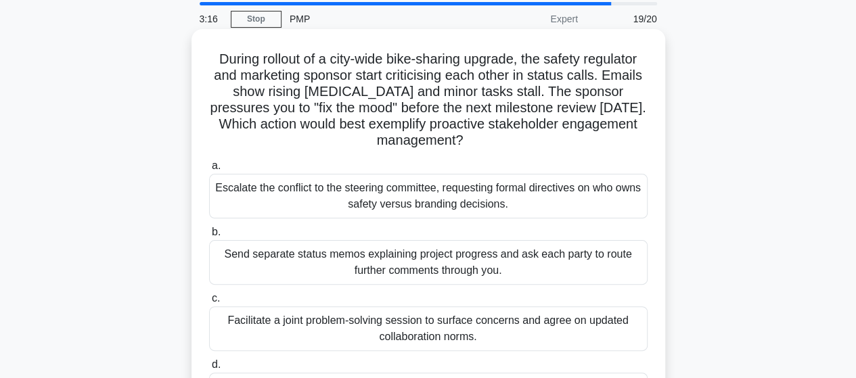
scroll to position [68, 0]
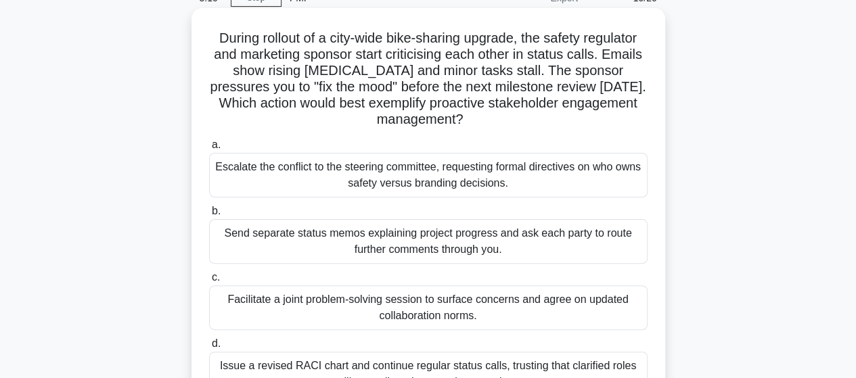
click at [426, 311] on div "Facilitate a joint problem-solving session to surface concerns and agree on upd…" at bounding box center [428, 307] width 438 height 45
click at [209, 282] on input "c. Facilitate a joint problem-solving session to surface concerns and agree on …" at bounding box center [209, 277] width 0 height 9
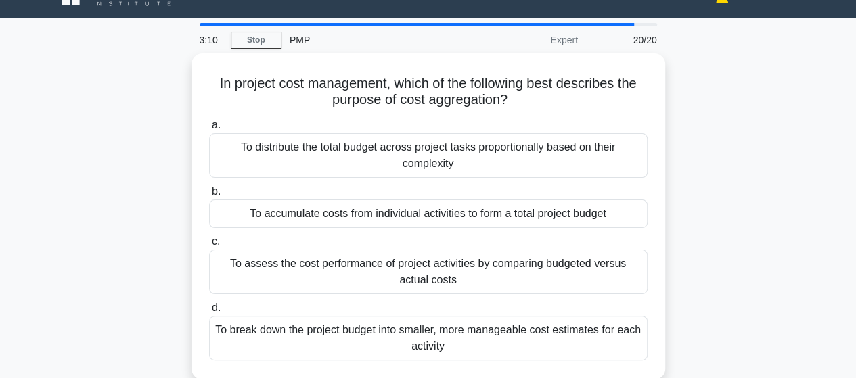
scroll to position [0, 0]
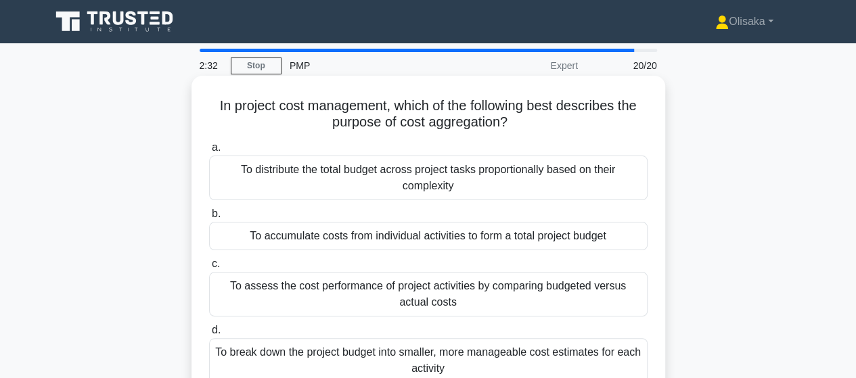
click at [442, 244] on div "To accumulate costs from individual activities to form a total project budget" at bounding box center [428, 236] width 438 height 28
click at [209, 219] on input "b. To accumulate costs from individual activities to form a total project budget" at bounding box center [209, 214] width 0 height 9
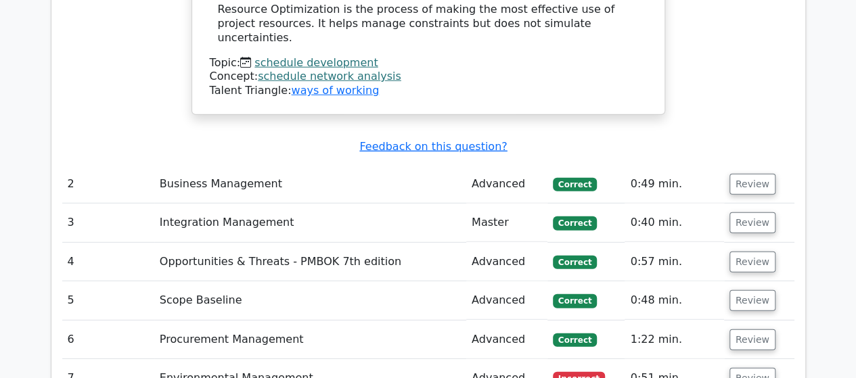
scroll to position [1826, 0]
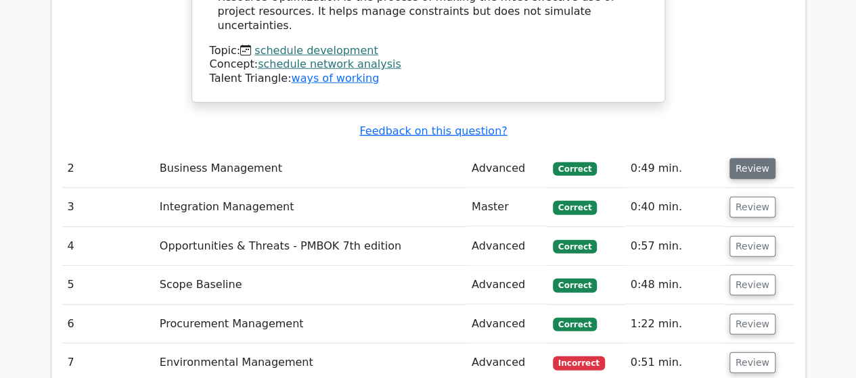
click at [744, 158] on button "Review" at bounding box center [752, 168] width 46 height 21
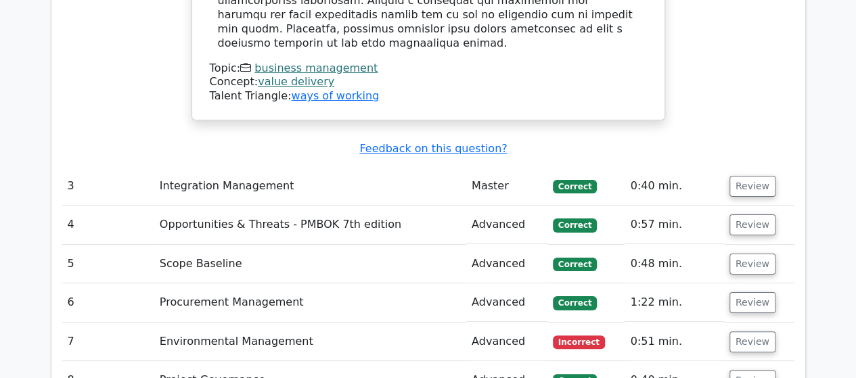
scroll to position [2571, 0]
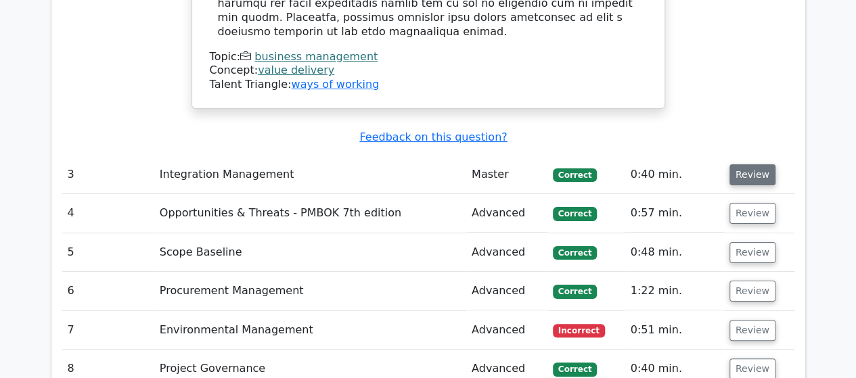
click at [743, 164] on button "Review" at bounding box center [752, 174] width 46 height 21
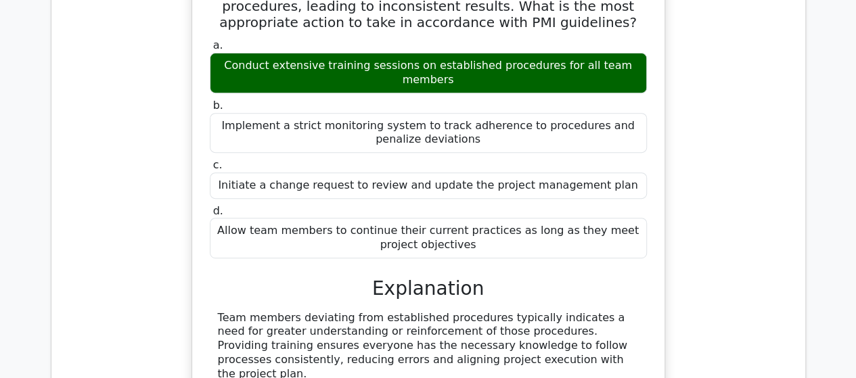
scroll to position [3112, 0]
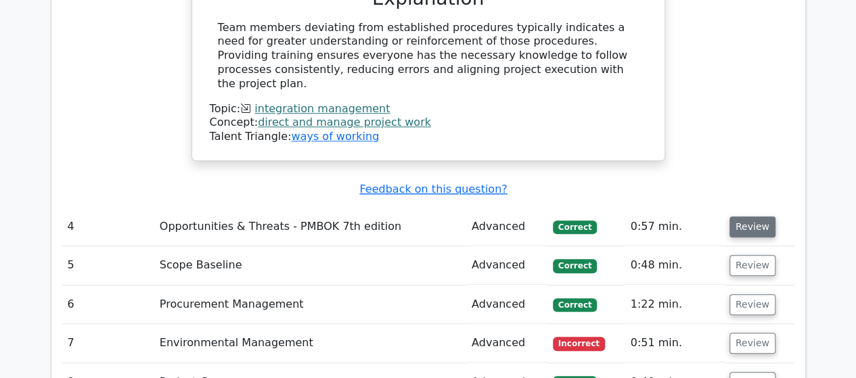
click at [750, 216] on button "Review" at bounding box center [752, 226] width 46 height 21
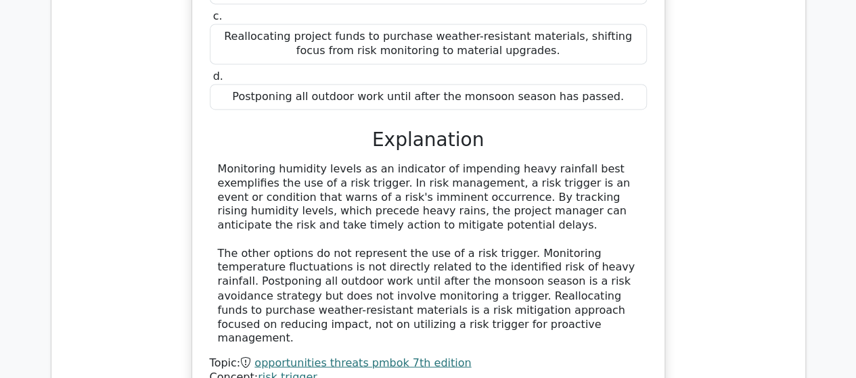
scroll to position [3585, 0]
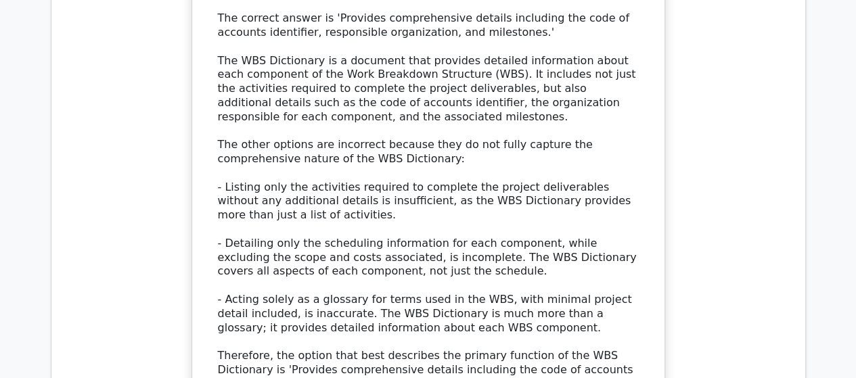
scroll to position [4735, 0]
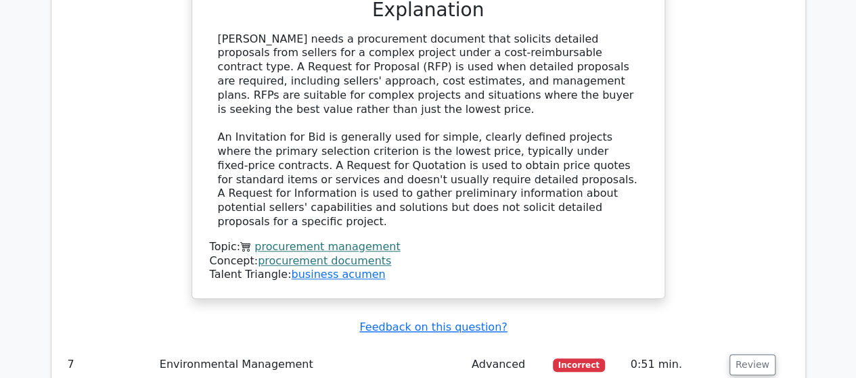
scroll to position [5547, 0]
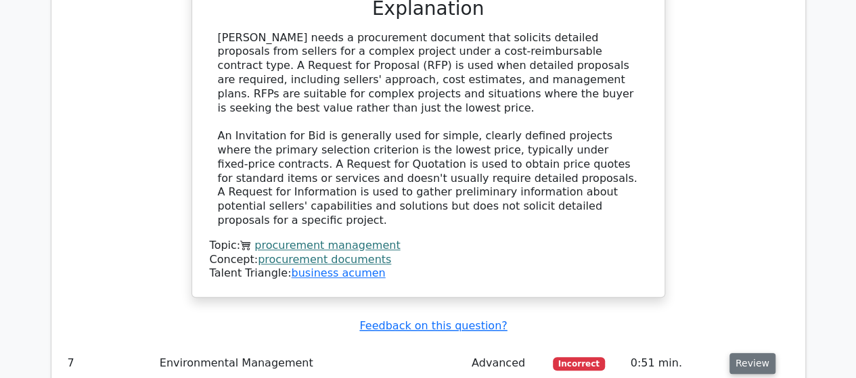
click at [745, 353] on button "Review" at bounding box center [752, 363] width 46 height 21
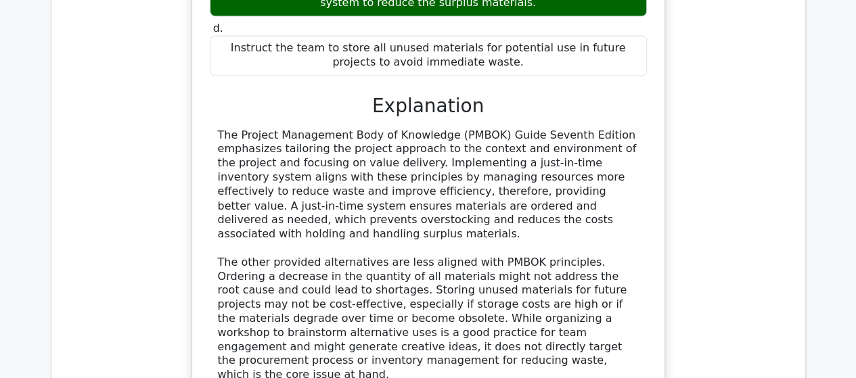
scroll to position [6291, 0]
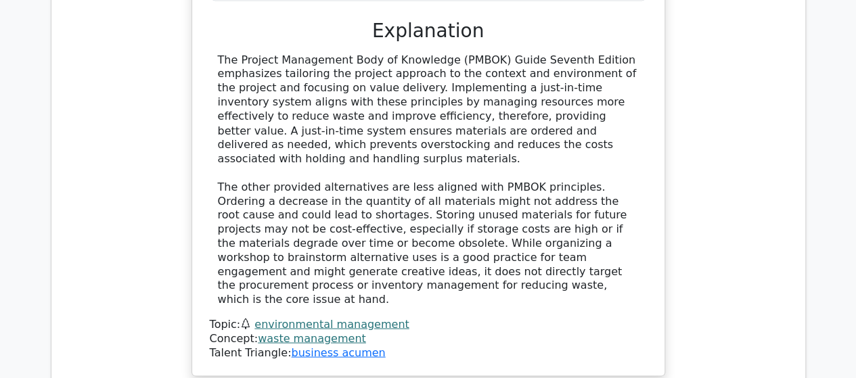
drag, startPoint x: 740, startPoint y: 180, endPoint x: 721, endPoint y: 186, distance: 19.9
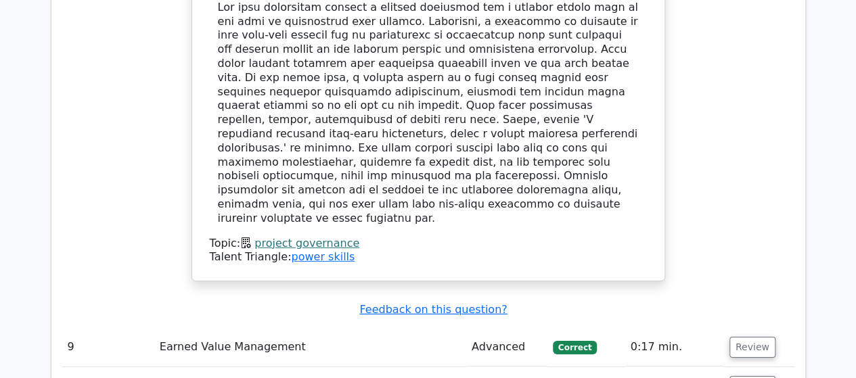
scroll to position [7103, 0]
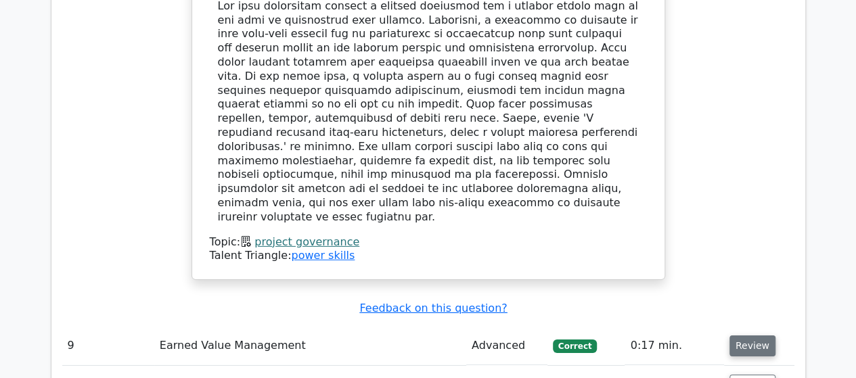
click at [751, 336] on button "Review" at bounding box center [752, 346] width 46 height 21
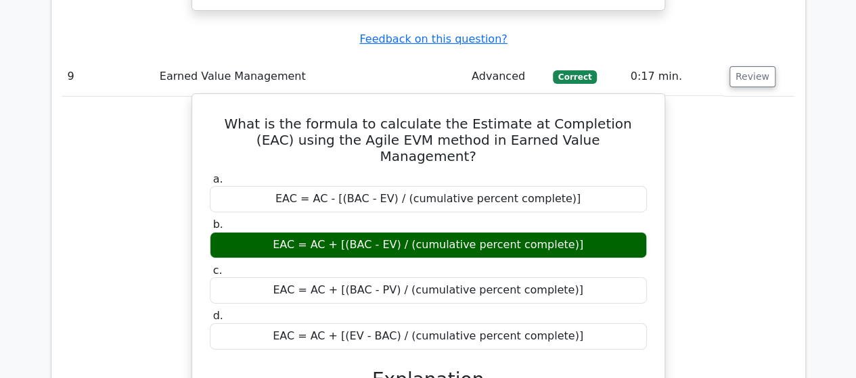
scroll to position [7509, 0]
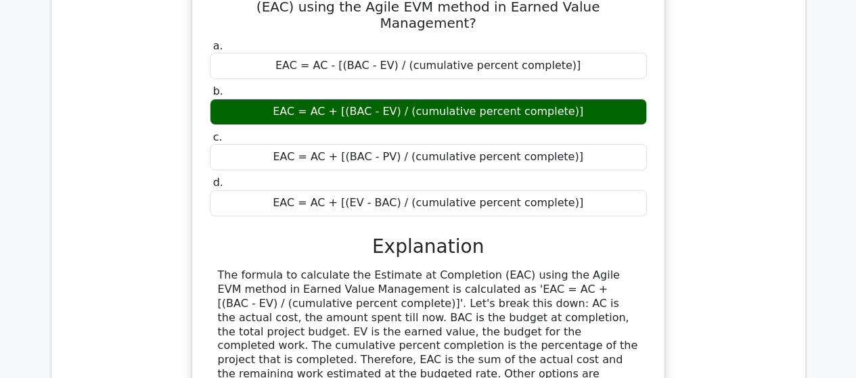
drag, startPoint x: 738, startPoint y: 219, endPoint x: 728, endPoint y: 219, distance: 10.1
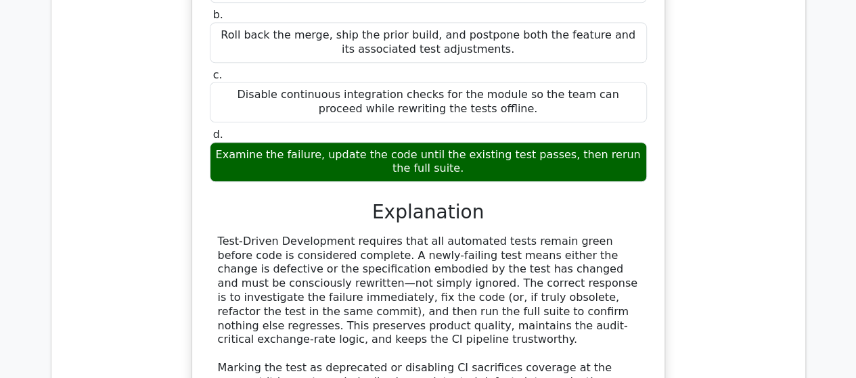
scroll to position [8388, 0]
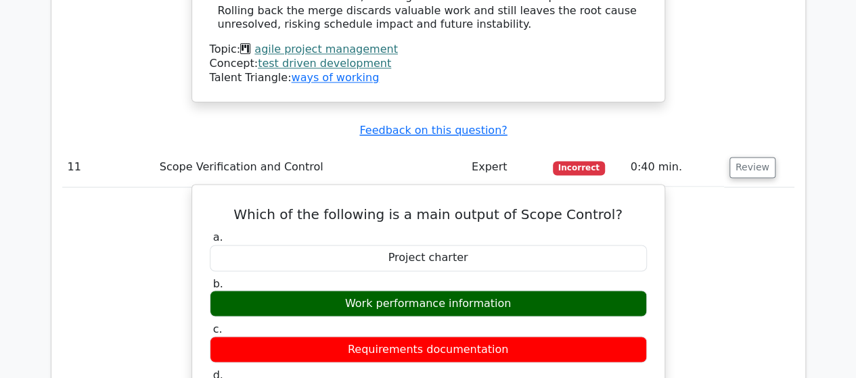
scroll to position [8794, 0]
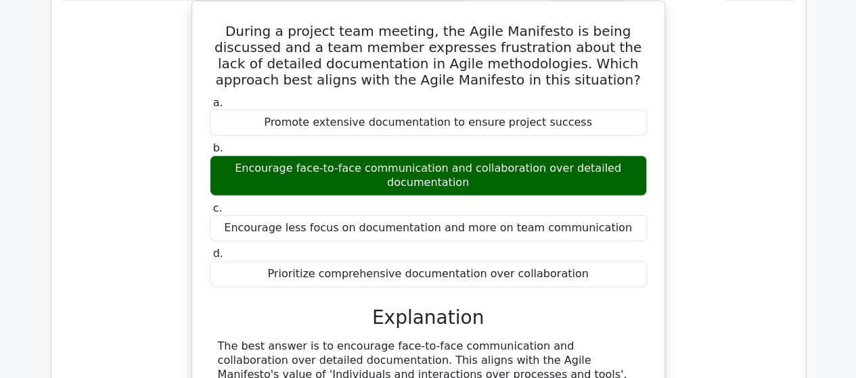
scroll to position [9538, 0]
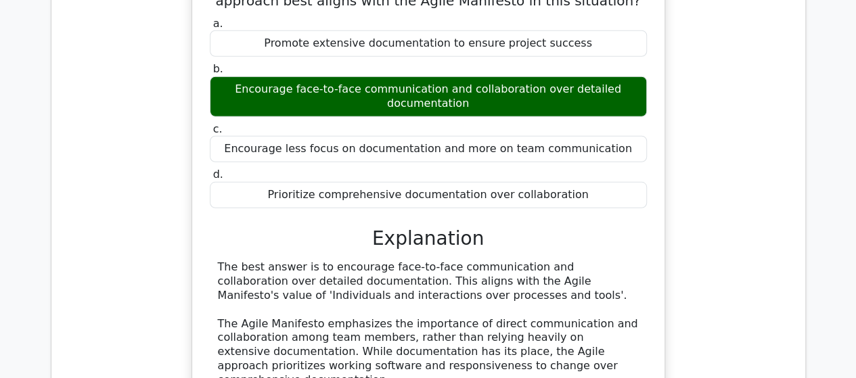
drag, startPoint x: 733, startPoint y: 229, endPoint x: 719, endPoint y: 231, distance: 13.8
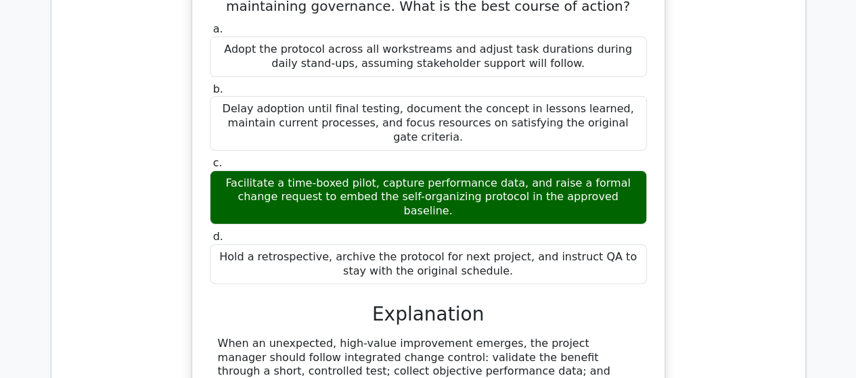
scroll to position [10418, 0]
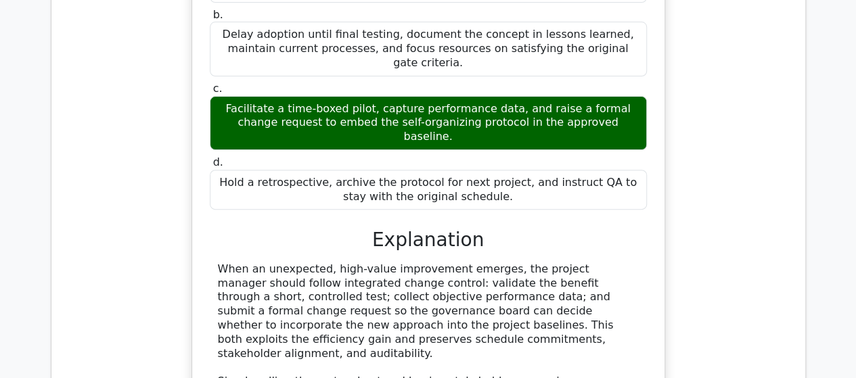
drag, startPoint x: 748, startPoint y: 117, endPoint x: 719, endPoint y: 133, distance: 33.0
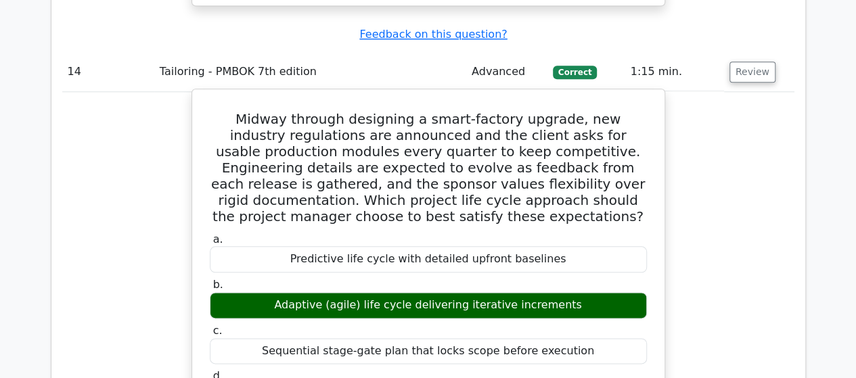
scroll to position [10959, 0]
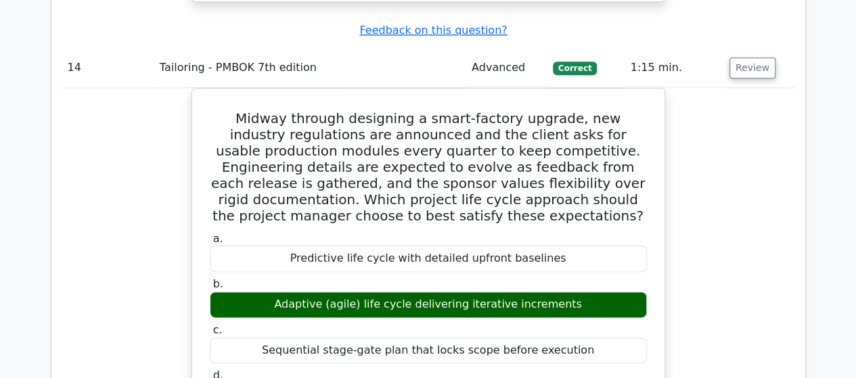
drag, startPoint x: 745, startPoint y: 297, endPoint x: 688, endPoint y: 274, distance: 61.9
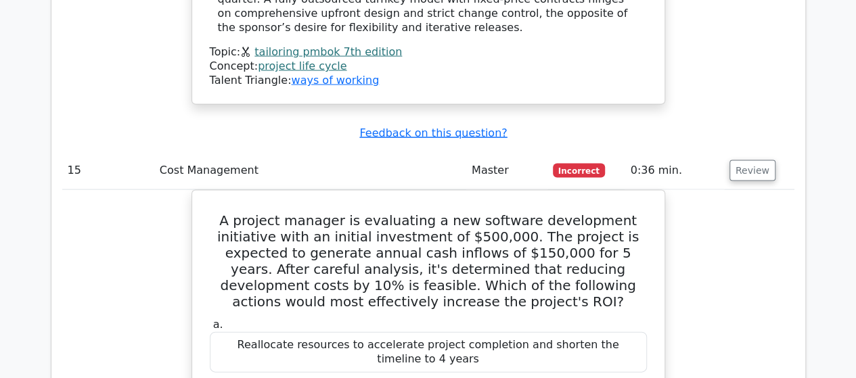
scroll to position [11635, 0]
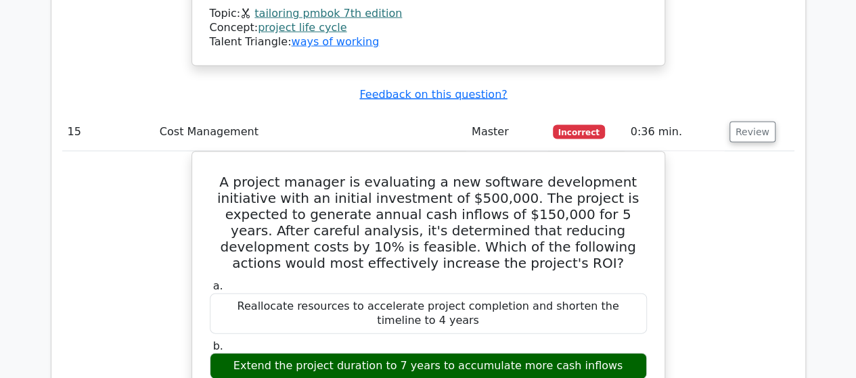
drag, startPoint x: 755, startPoint y: 263, endPoint x: 729, endPoint y: 256, distance: 26.6
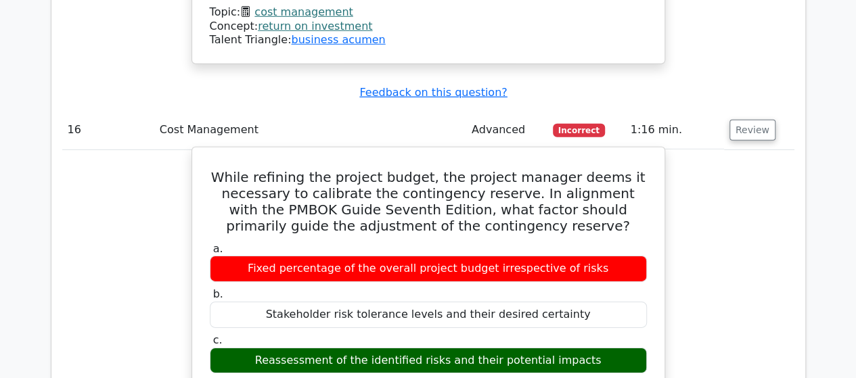
scroll to position [12312, 0]
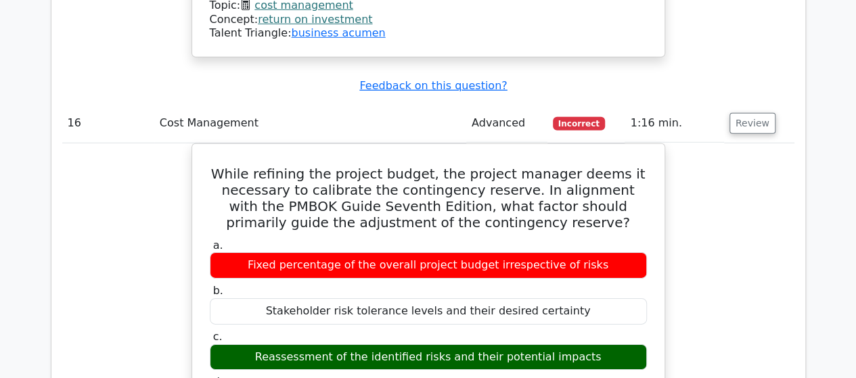
drag, startPoint x: 737, startPoint y: 328, endPoint x: 659, endPoint y: 285, distance: 89.0
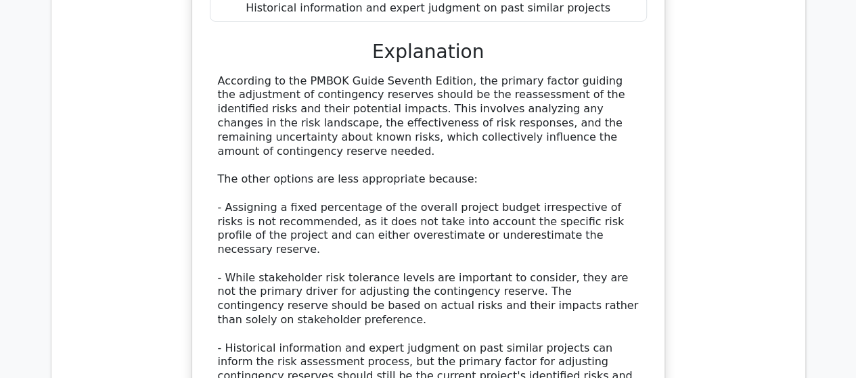
scroll to position [13124, 0]
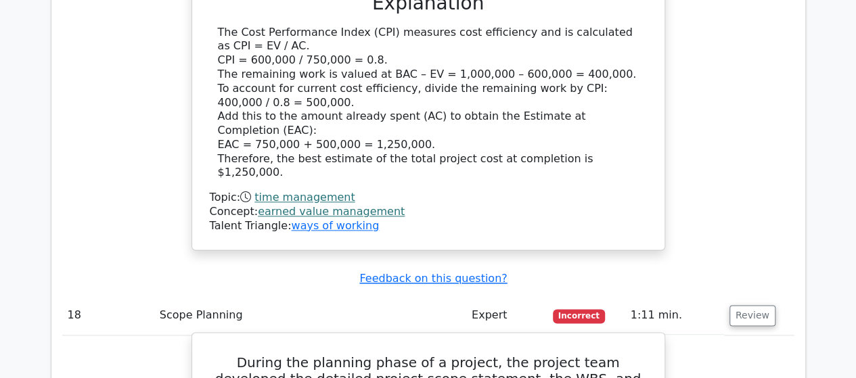
scroll to position [13597, 0]
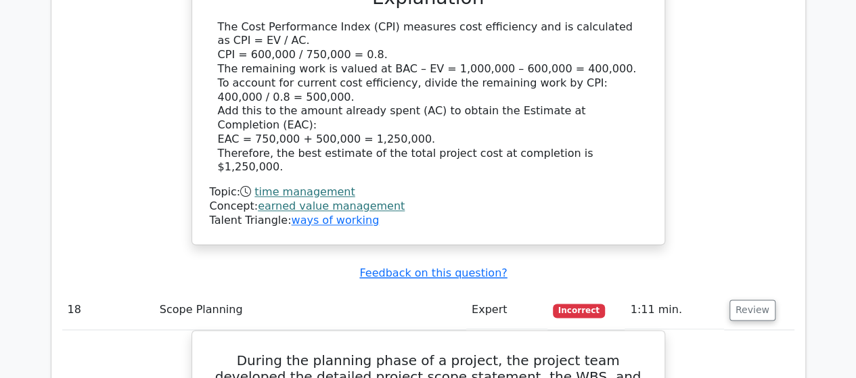
drag, startPoint x: 738, startPoint y: 311, endPoint x: 676, endPoint y: 297, distance: 63.8
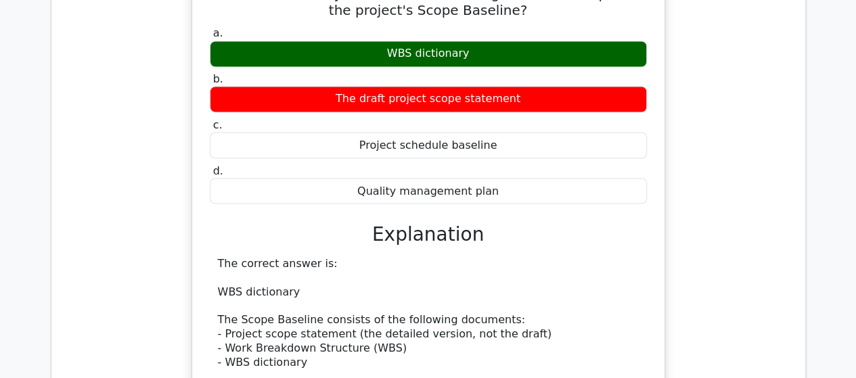
scroll to position [14341, 0]
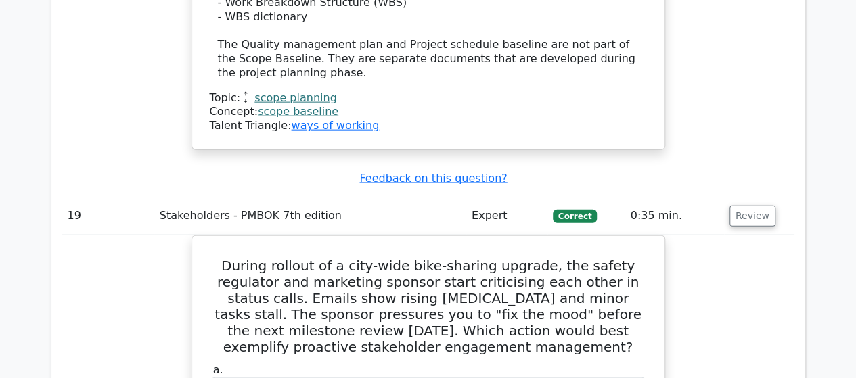
drag, startPoint x: 748, startPoint y: 333, endPoint x: 664, endPoint y: 289, distance: 94.7
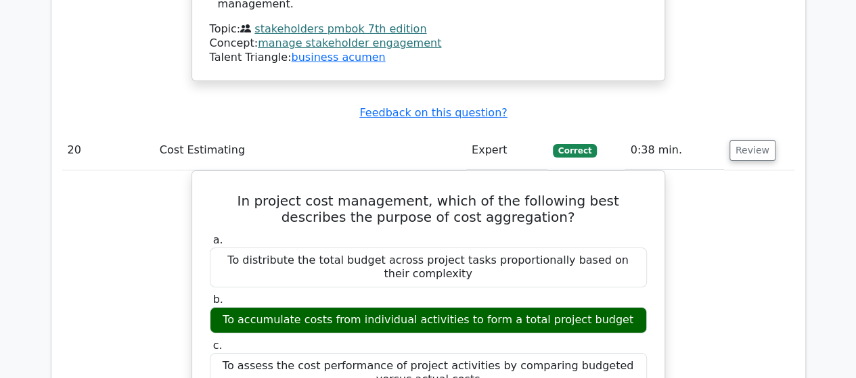
scroll to position [15221, 0]
